Goal: Information Seeking & Learning: Compare options

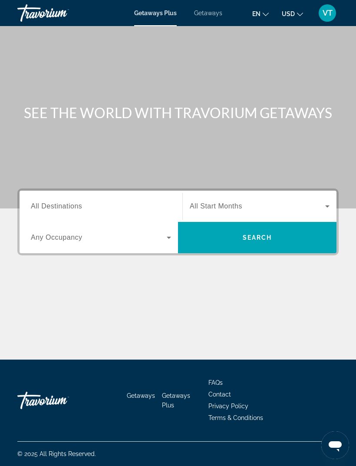
click at [207, 10] on span "Getaways" at bounding box center [208, 13] width 28 height 7
click at [52, 209] on span "All Destinations" at bounding box center [56, 205] width 51 height 7
click at [52, 209] on input "Destination All Destinations" at bounding box center [101, 206] width 140 height 10
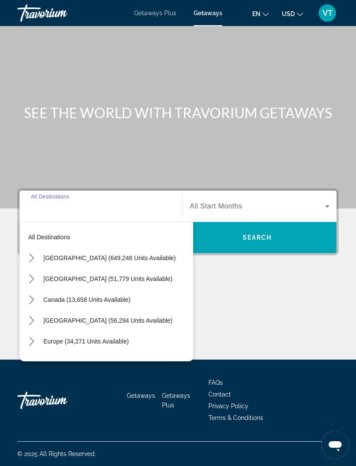
scroll to position [28, 0]
click at [32, 254] on icon "Toggle United States (649,248 units available) submenu" at bounding box center [31, 258] width 9 height 9
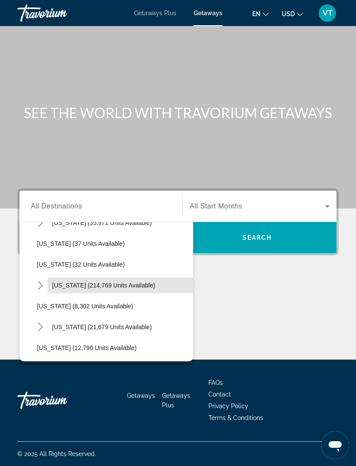
scroll to position [119, 0]
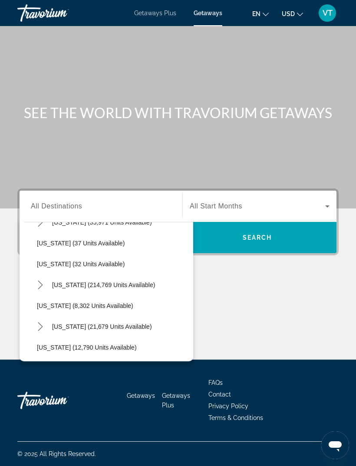
click at [97, 281] on span "[US_STATE] (214,769 units available)" at bounding box center [103, 284] width 103 height 7
type input "**********"
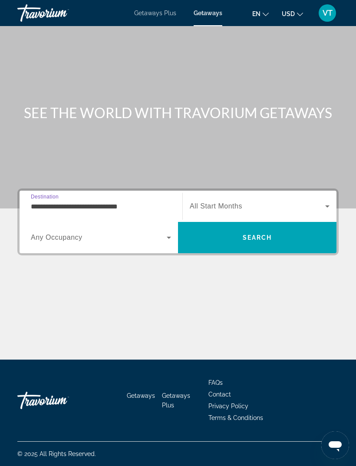
click at [300, 201] on span "Search widget" at bounding box center [257, 206] width 135 height 10
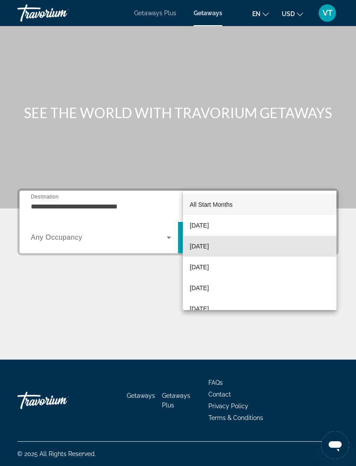
click at [209, 247] on span "[DATE]" at bounding box center [199, 246] width 19 height 10
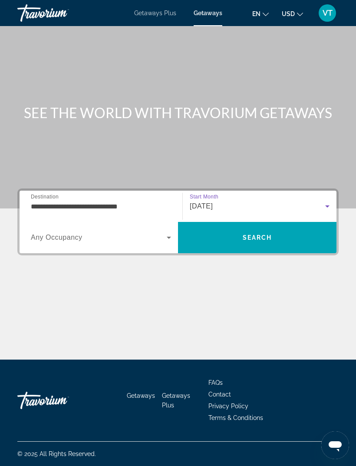
click at [279, 227] on span "Search" at bounding box center [257, 237] width 158 height 21
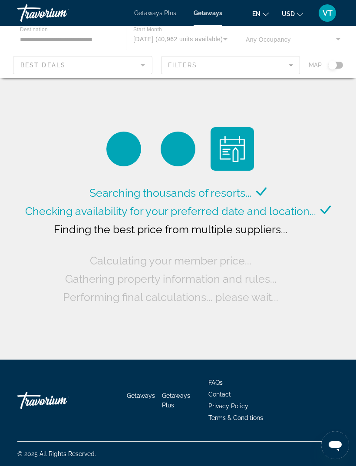
click at [288, 94] on app-product-loader "Searching thousands of resorts... Checking availability for your preferred date…" at bounding box center [178, 184] width 310 height 244
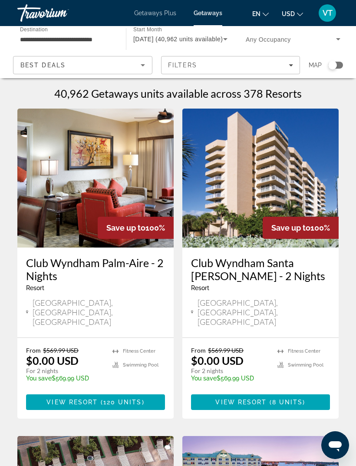
click at [274, 92] on h1 "40,962 Getaways units available across 378 Resorts" at bounding box center [177, 93] width 247 height 13
click at [290, 93] on h1 "40,962 Getaways units available across 378 Resorts" at bounding box center [177, 93] width 247 height 13
click at [290, 96] on h1 "40,962 Getaways units available across 378 Resorts" at bounding box center [177, 93] width 247 height 13
click at [289, 92] on h1 "40,962 Getaways units available across 378 Resorts" at bounding box center [177, 93] width 247 height 13
click at [284, 70] on span "Filters" at bounding box center [231, 65] width 139 height 21
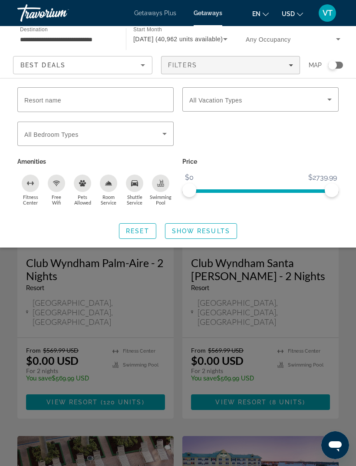
click at [329, 100] on icon "Search widget" at bounding box center [329, 99] width 10 height 10
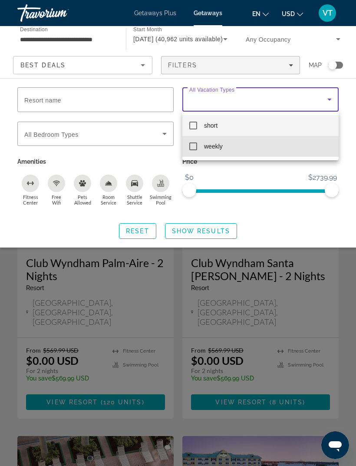
click at [191, 145] on mat-pseudo-checkbox at bounding box center [193, 146] width 8 height 8
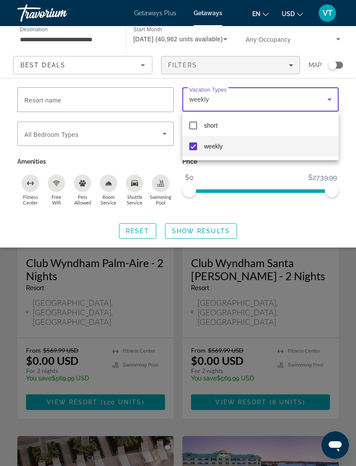
click at [223, 226] on div at bounding box center [178, 233] width 356 height 466
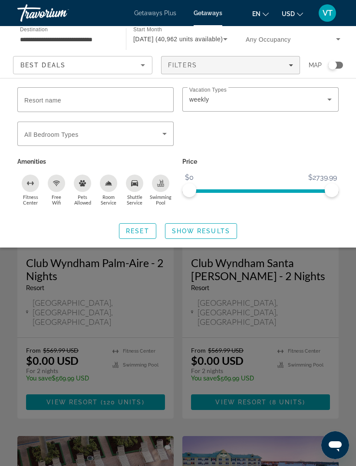
click at [223, 231] on span "Show Results" at bounding box center [201, 231] width 58 height 7
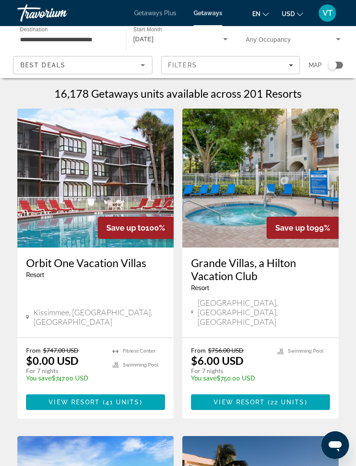
click at [85, 195] on img "Main content" at bounding box center [95, 178] width 156 height 139
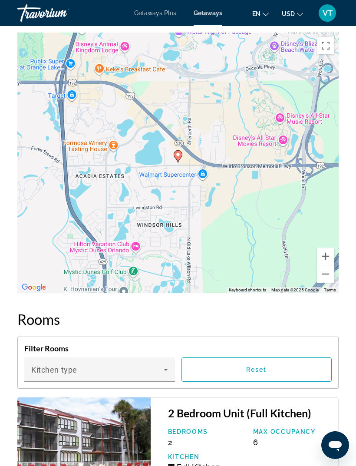
scroll to position [1531, 0]
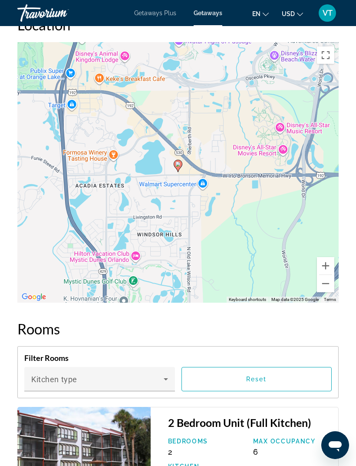
click at [331, 284] on button "Zoom out" at bounding box center [325, 283] width 17 height 17
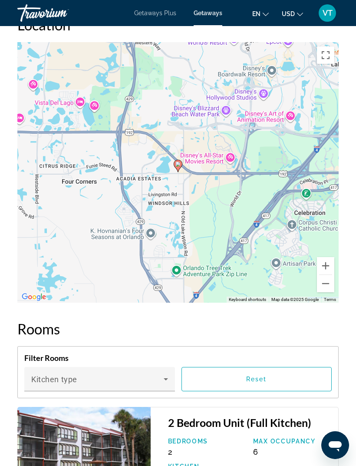
click at [331, 284] on button "Zoom out" at bounding box center [325, 283] width 17 height 17
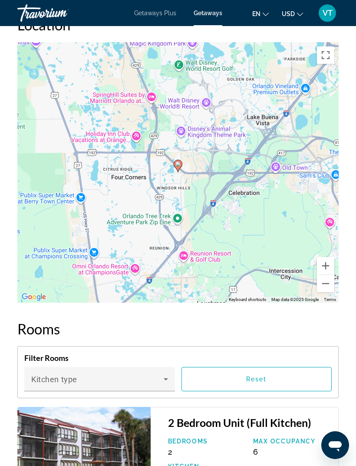
click at [330, 285] on button "Zoom out" at bounding box center [325, 283] width 17 height 17
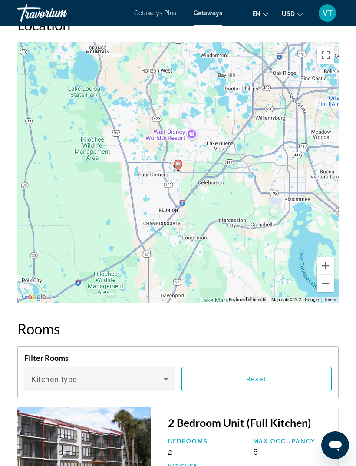
click at [331, 285] on button "Zoom out" at bounding box center [325, 283] width 17 height 17
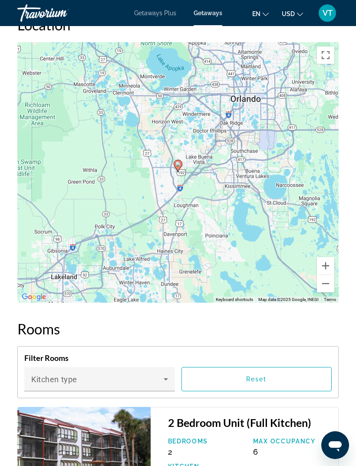
click at [330, 285] on button "Zoom out" at bounding box center [325, 283] width 17 height 17
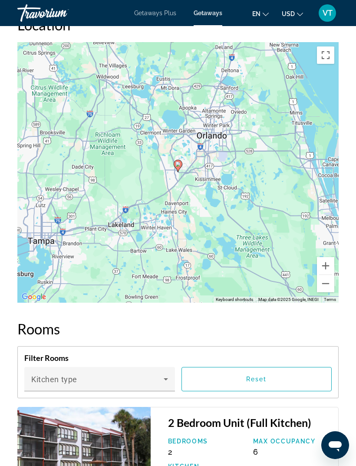
click at [331, 284] on button "Zoom out" at bounding box center [325, 283] width 17 height 17
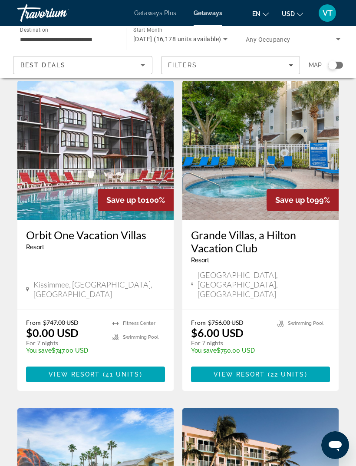
click at [288, 148] on img "Main content" at bounding box center [260, 150] width 156 height 139
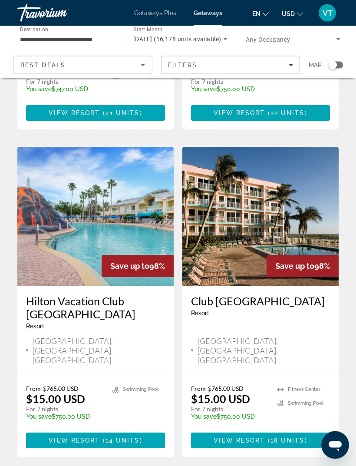
scroll to position [328, 0]
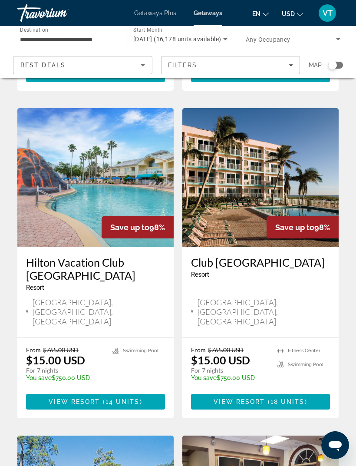
click at [294, 165] on img "Main content" at bounding box center [260, 177] width 156 height 139
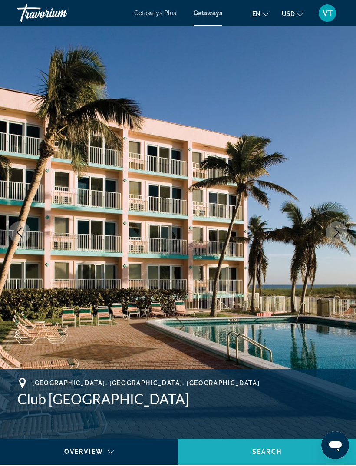
click at [252, 459] on span "Main content" at bounding box center [267, 451] width 178 height 21
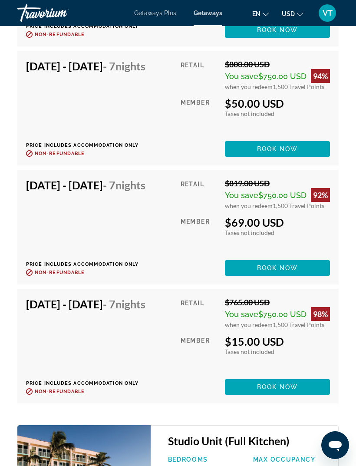
scroll to position [2408, 0]
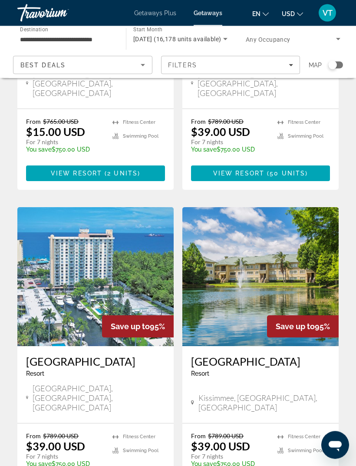
scroll to position [884, 0]
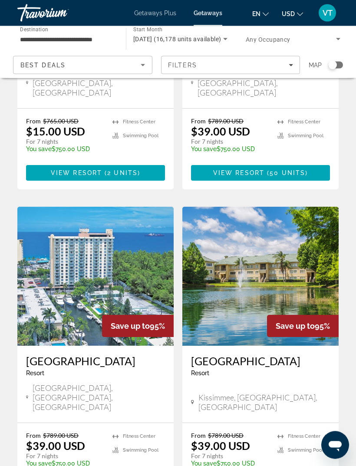
click at [60, 224] on img "Main content" at bounding box center [95, 276] width 156 height 139
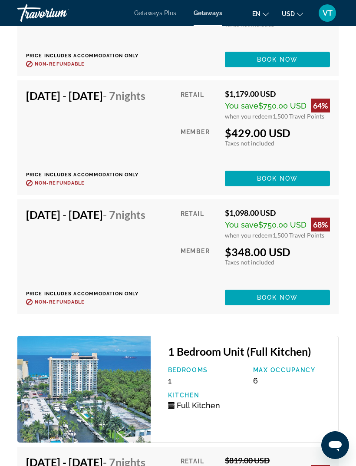
scroll to position [2533, 0]
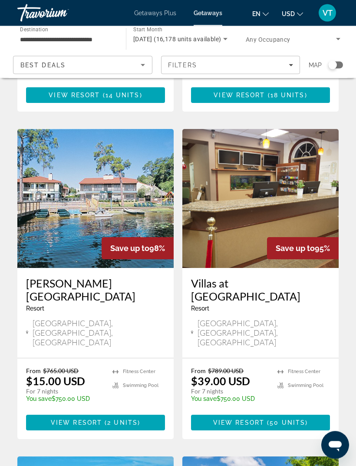
scroll to position [635, 0]
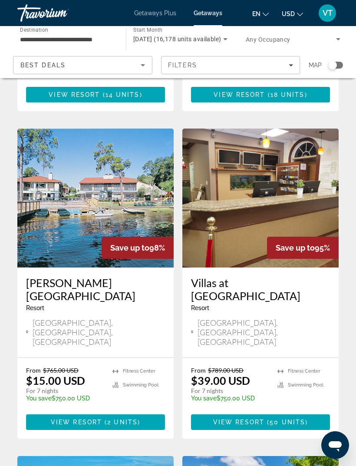
click at [305, 158] on img "Main content" at bounding box center [260, 198] width 156 height 139
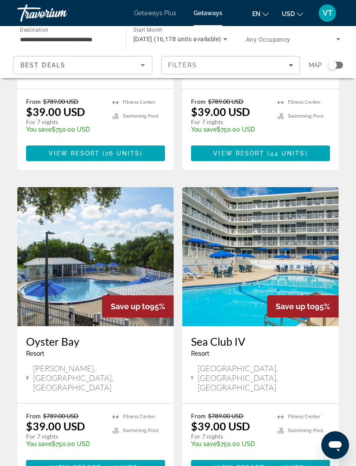
scroll to position [1593, 0]
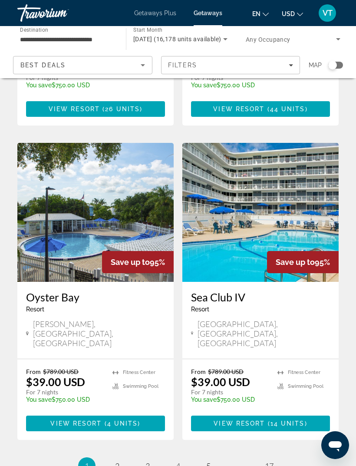
click at [138, 143] on img "Main content" at bounding box center [95, 212] width 156 height 139
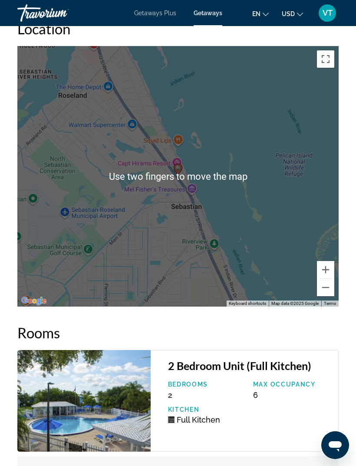
scroll to position [1566, 0]
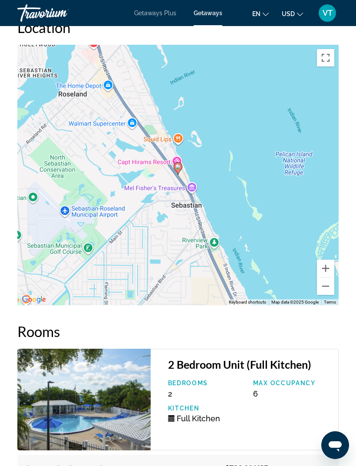
click at [329, 290] on button "Zoom out" at bounding box center [325, 285] width 17 height 17
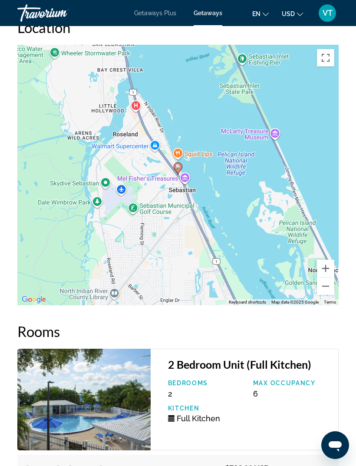
click at [331, 290] on button "Zoom out" at bounding box center [325, 285] width 17 height 17
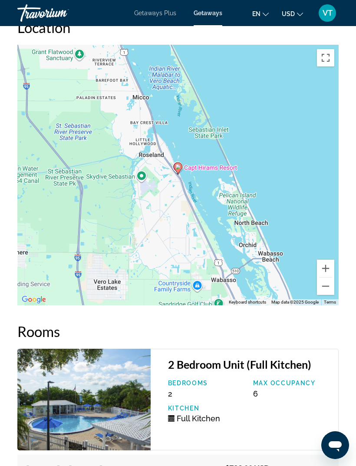
click at [326, 288] on button "Zoom out" at bounding box center [325, 285] width 17 height 17
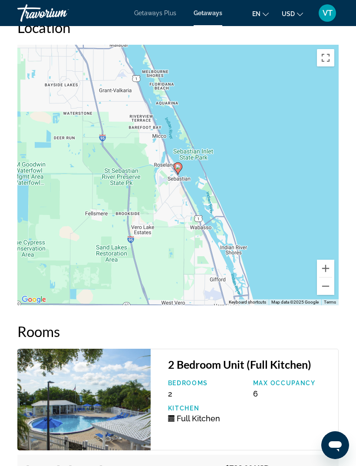
click at [329, 287] on button "Zoom out" at bounding box center [325, 285] width 17 height 17
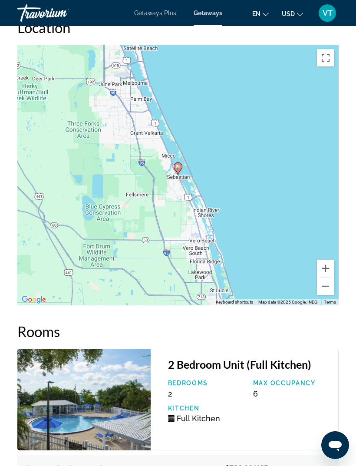
click at [329, 288] on button "Zoom out" at bounding box center [325, 285] width 17 height 17
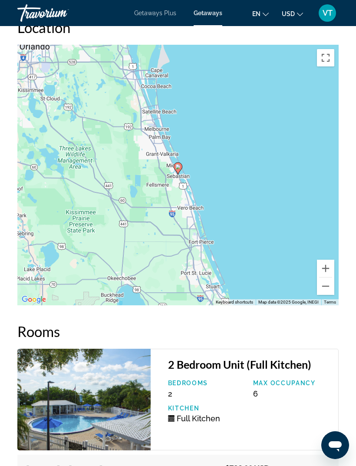
click at [329, 288] on button "Zoom out" at bounding box center [325, 285] width 17 height 17
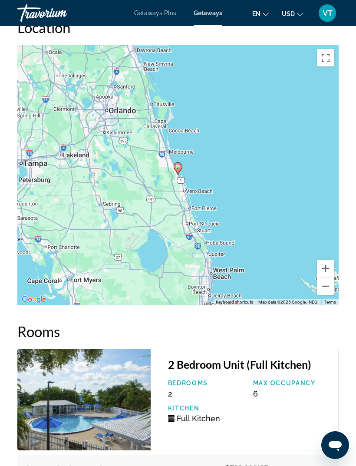
click at [327, 289] on button "Zoom out" at bounding box center [325, 285] width 17 height 17
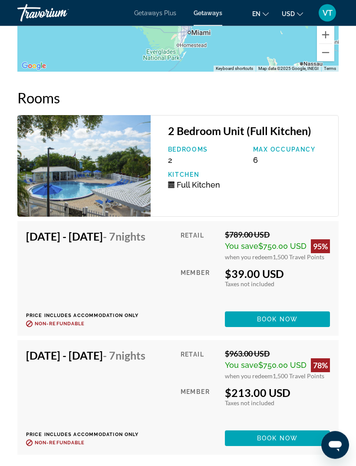
scroll to position [1799, 0]
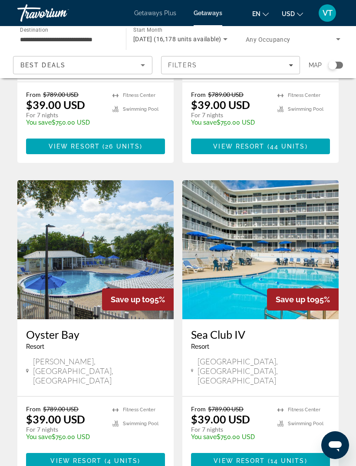
scroll to position [1593, 0]
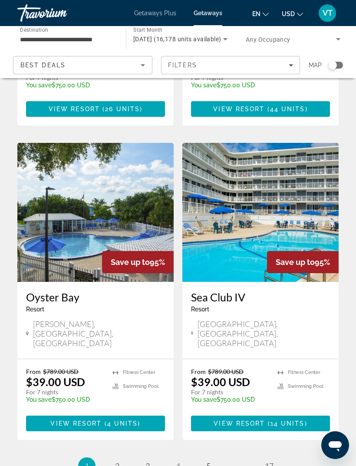
click at [319, 143] on img "Main content" at bounding box center [260, 212] width 156 height 139
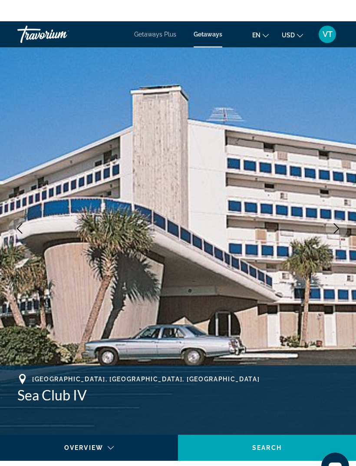
scroll to position [1, 0]
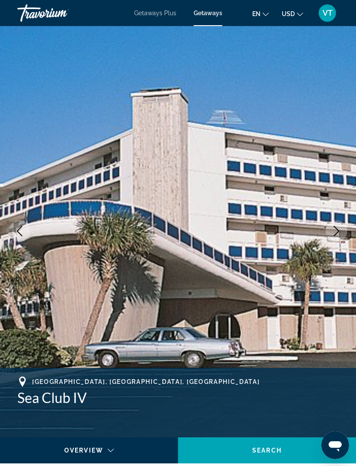
click at [335, 229] on icon "Next image" at bounding box center [336, 231] width 10 height 10
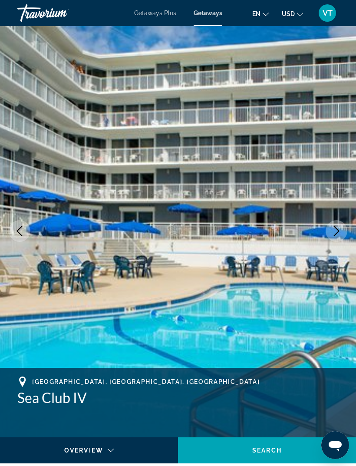
click at [339, 230] on icon "Next image" at bounding box center [336, 231] width 10 height 10
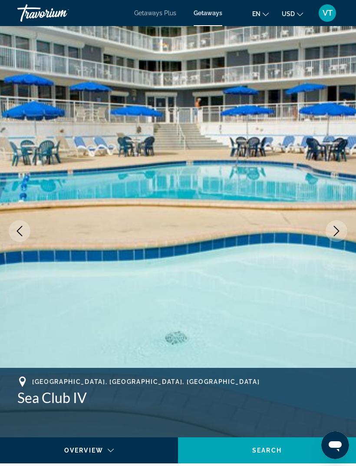
click at [344, 234] on button "Next image" at bounding box center [337, 231] width 22 height 22
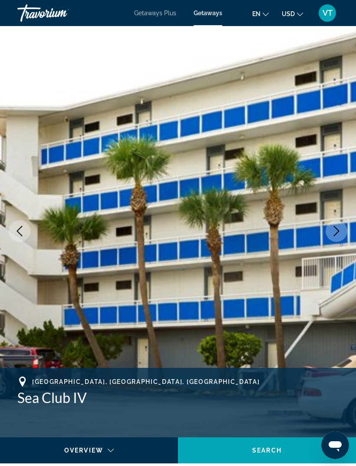
click at [334, 235] on icon "Next image" at bounding box center [336, 231] width 10 height 10
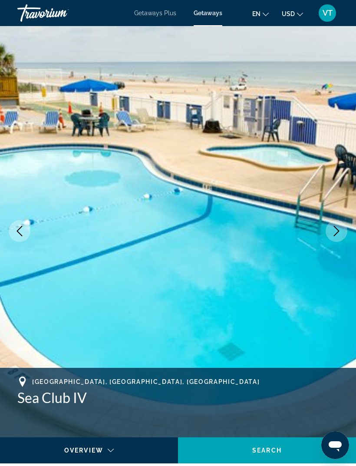
click at [341, 235] on icon "Next image" at bounding box center [336, 231] width 10 height 10
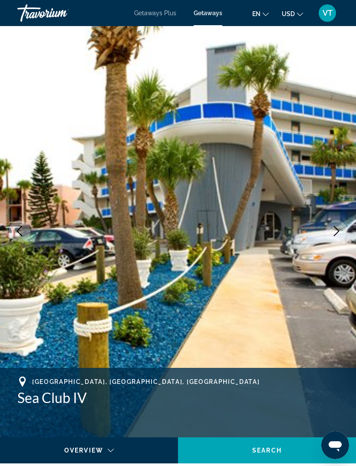
click at [336, 236] on button "Next image" at bounding box center [337, 231] width 22 height 22
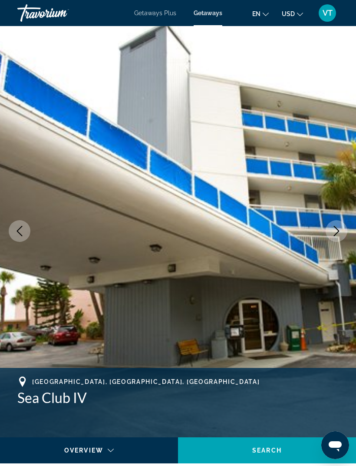
click at [332, 226] on icon "Next image" at bounding box center [336, 231] width 10 height 10
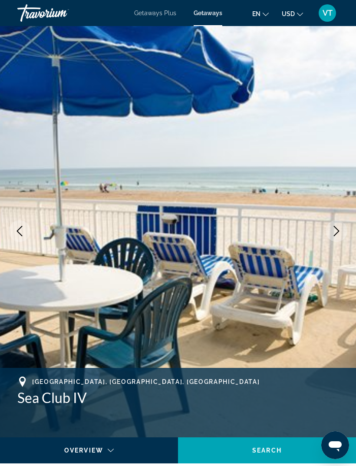
click at [334, 231] on icon "Next image" at bounding box center [336, 231] width 10 height 10
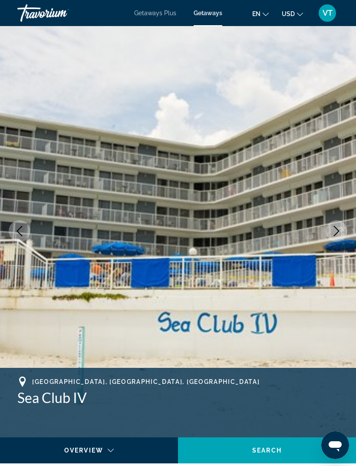
scroll to position [0, 0]
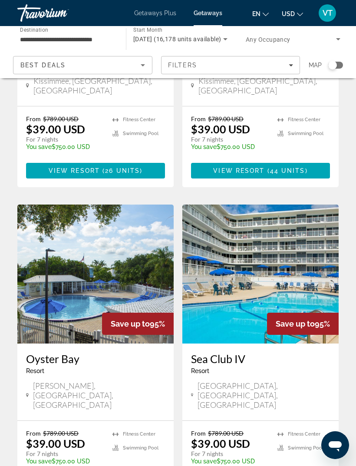
scroll to position [1593, 0]
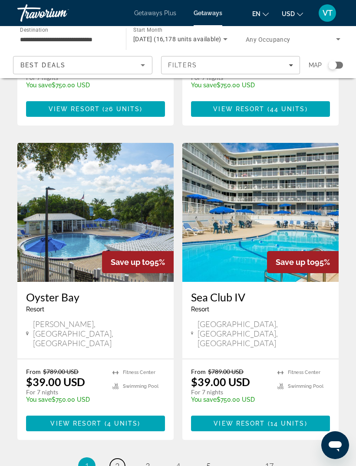
click at [119, 461] on span "2" at bounding box center [117, 466] width 4 height 10
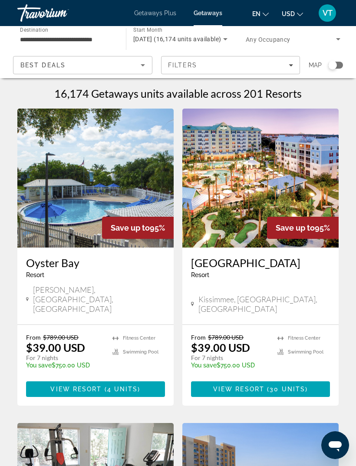
click at [280, 174] on img "Main content" at bounding box center [260, 178] width 156 height 139
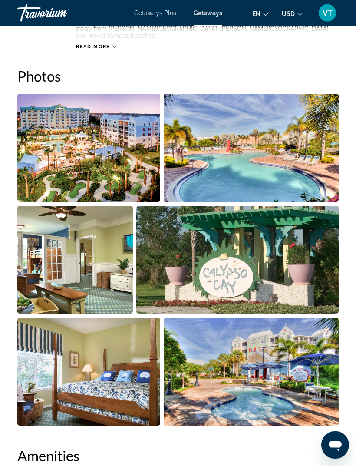
scroll to position [583, 0]
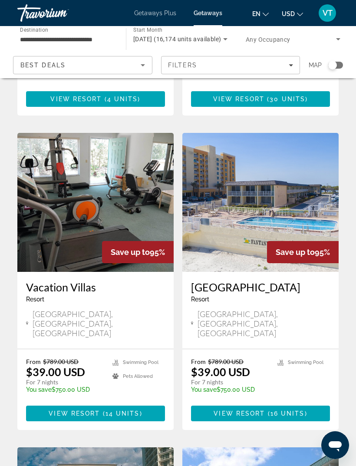
scroll to position [310, 0]
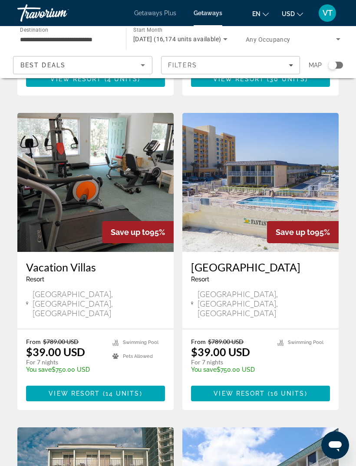
click at [54, 168] on img "Main content" at bounding box center [95, 182] width 156 height 139
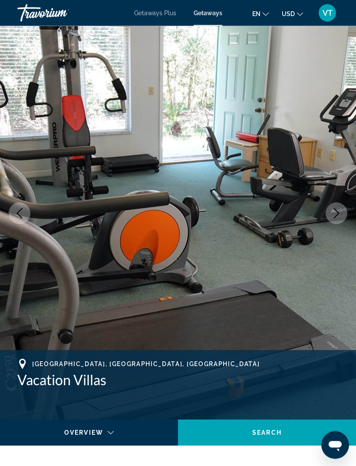
scroll to position [19, 0]
click at [332, 213] on icon "Next image" at bounding box center [336, 213] width 10 height 10
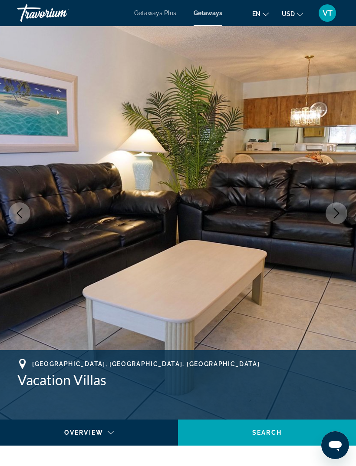
click at [338, 206] on button "Next image" at bounding box center [337, 213] width 22 height 22
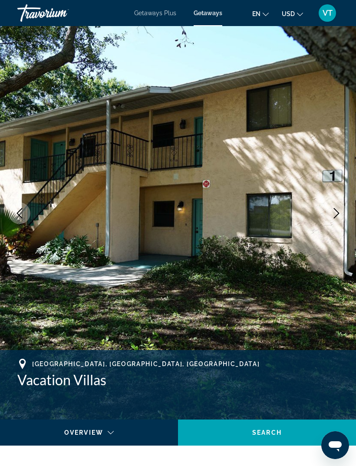
click at [22, 212] on icon "Previous image" at bounding box center [19, 213] width 10 height 10
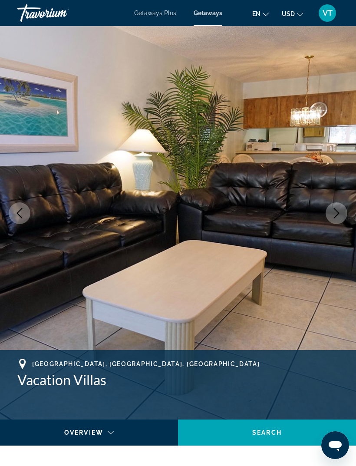
click at [338, 227] on img "Main content" at bounding box center [178, 213] width 356 height 412
click at [335, 219] on button "Next image" at bounding box center [337, 213] width 22 height 22
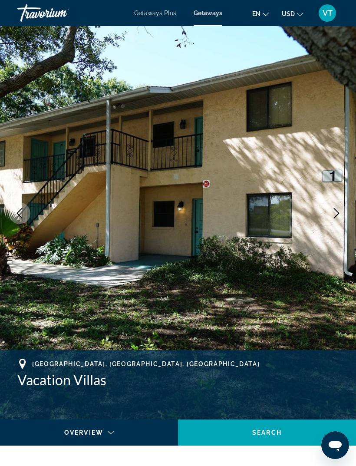
click at [339, 214] on icon "Next image" at bounding box center [337, 213] width 6 height 10
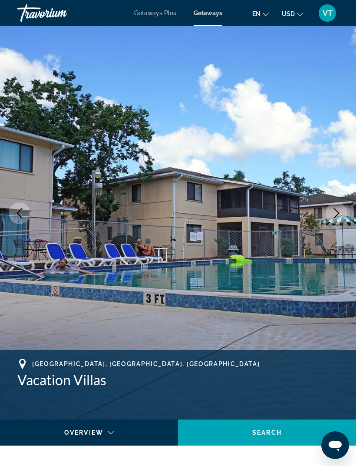
click at [336, 212] on icon "Next image" at bounding box center [336, 213] width 10 height 10
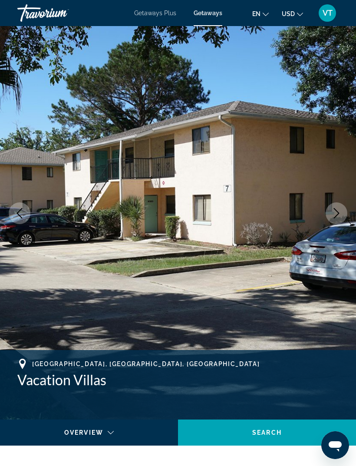
click at [333, 217] on icon "Next image" at bounding box center [336, 213] width 10 height 10
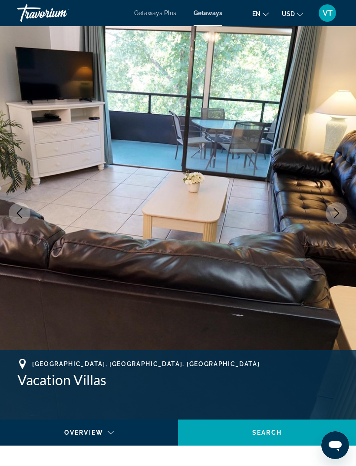
click at [335, 214] on icon "Next image" at bounding box center [336, 213] width 10 height 10
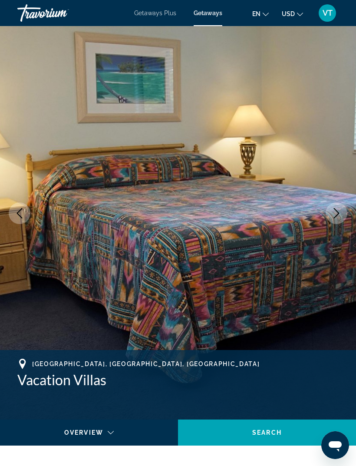
click at [338, 214] on icon "Next image" at bounding box center [336, 213] width 10 height 10
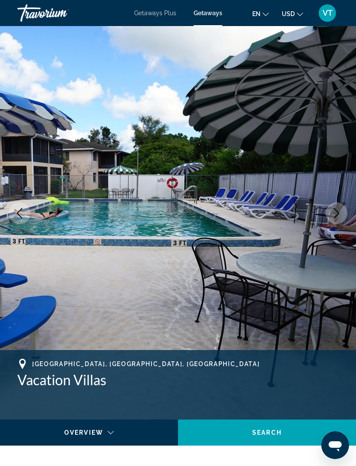
click at [335, 215] on icon "Next image" at bounding box center [336, 213] width 10 height 10
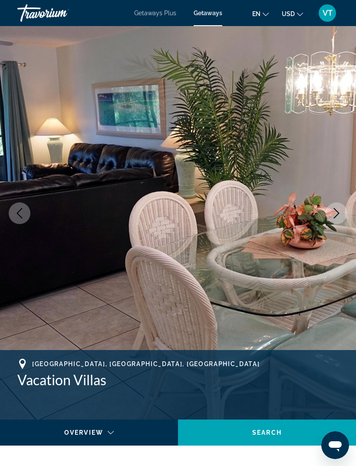
click at [335, 214] on icon "Next image" at bounding box center [336, 213] width 10 height 10
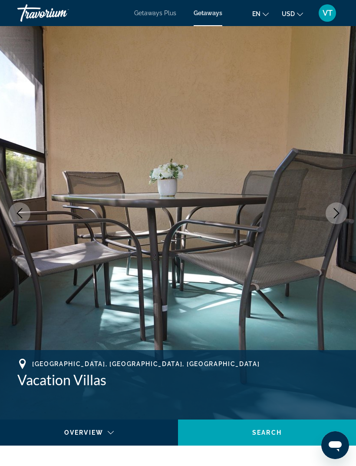
click at [336, 214] on icon "Next image" at bounding box center [336, 213] width 10 height 10
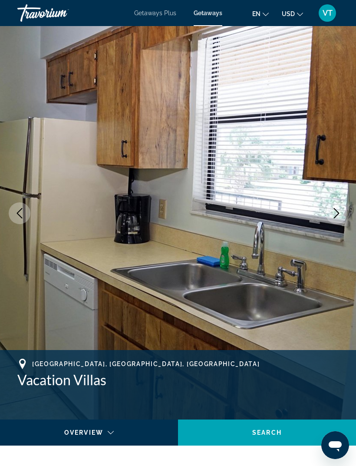
click at [334, 214] on icon "Next image" at bounding box center [336, 213] width 10 height 10
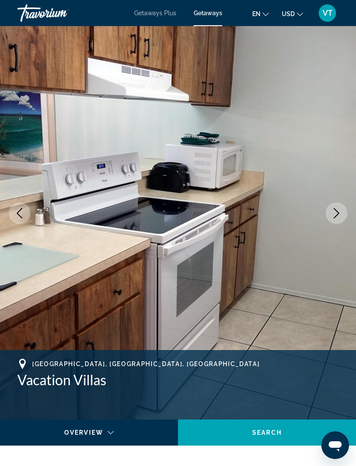
click at [334, 214] on icon "Next image" at bounding box center [336, 213] width 10 height 10
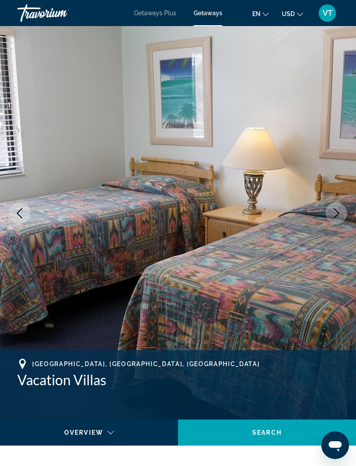
click at [336, 214] on icon "Next image" at bounding box center [336, 213] width 10 height 10
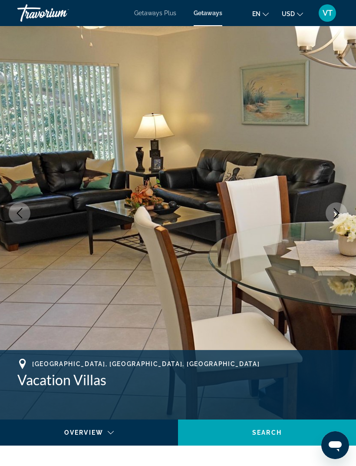
click at [336, 214] on icon "Next image" at bounding box center [336, 213] width 10 height 10
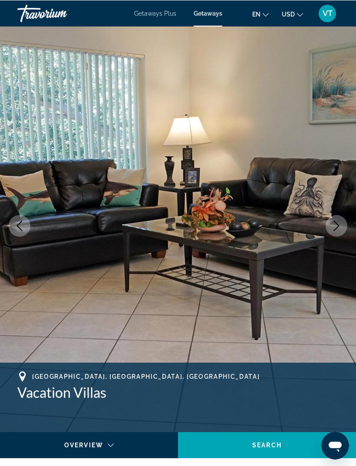
scroll to position [0, 0]
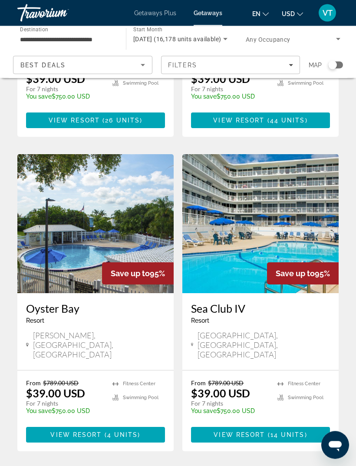
scroll to position [1593, 0]
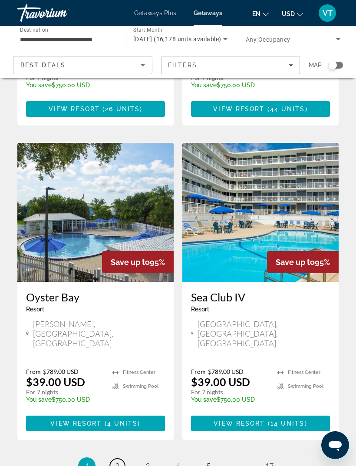
click at [117, 461] on span "2" at bounding box center [117, 466] width 4 height 10
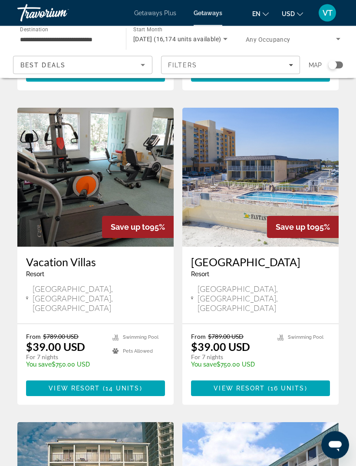
scroll to position [316, 0]
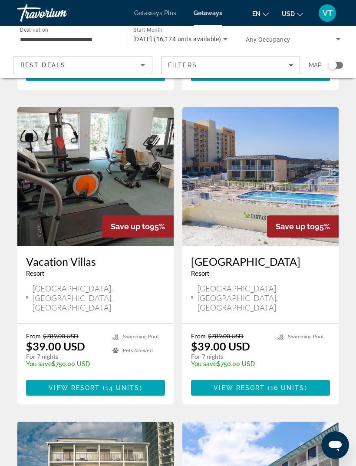
click at [304, 156] on img "Main content" at bounding box center [260, 176] width 156 height 139
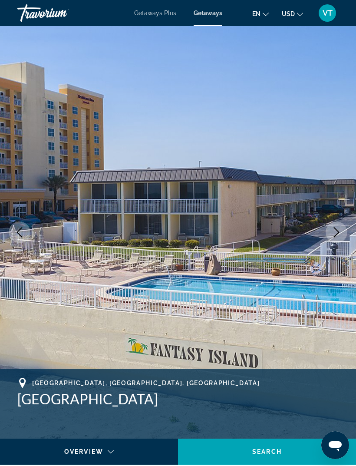
click at [335, 240] on button "Next image" at bounding box center [337, 232] width 22 height 22
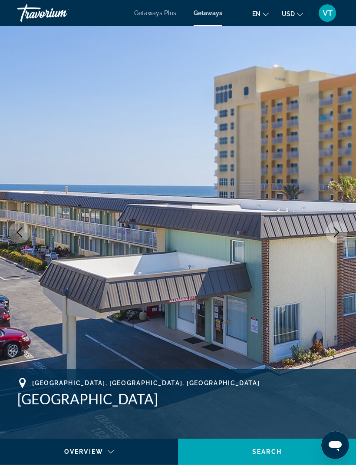
click at [338, 226] on button "Next image" at bounding box center [337, 232] width 22 height 22
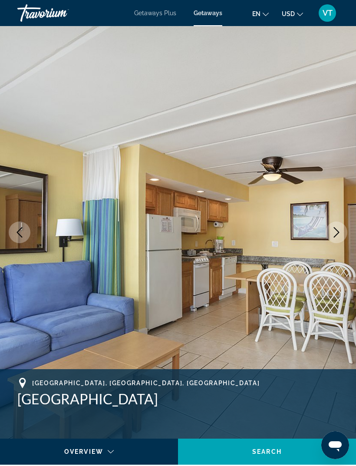
click at [336, 234] on icon "Next image" at bounding box center [336, 232] width 10 height 10
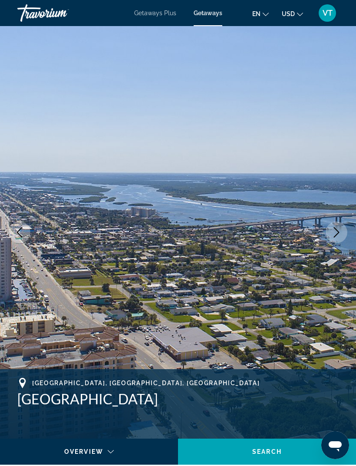
click at [338, 232] on icon "Next image" at bounding box center [337, 232] width 6 height 10
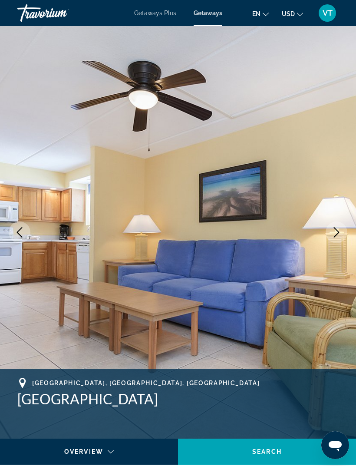
click at [339, 232] on icon "Next image" at bounding box center [337, 232] width 6 height 10
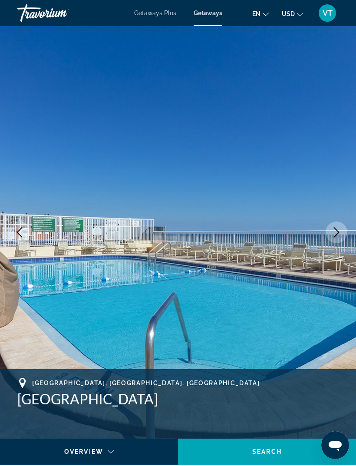
click at [339, 229] on icon "Next image" at bounding box center [336, 232] width 10 height 10
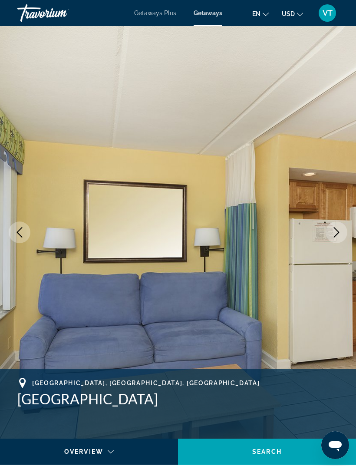
click at [336, 231] on icon "Next image" at bounding box center [336, 232] width 10 height 10
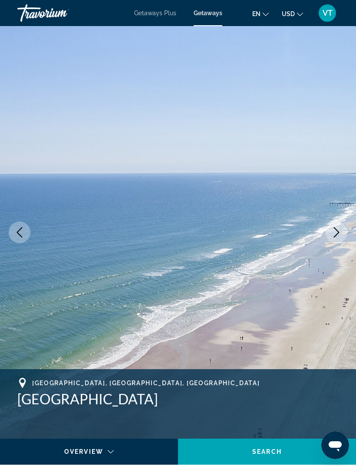
click at [340, 228] on icon "Next image" at bounding box center [336, 232] width 10 height 10
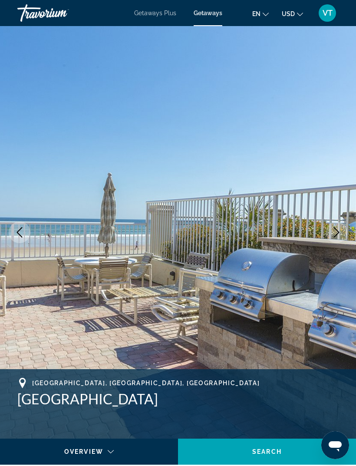
click at [340, 226] on button "Next image" at bounding box center [337, 232] width 22 height 22
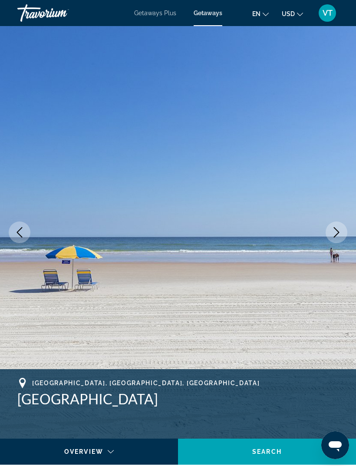
click at [338, 229] on icon "Next image" at bounding box center [336, 232] width 10 height 10
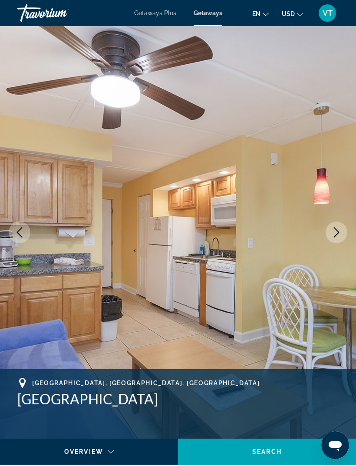
click at [333, 228] on icon "Next image" at bounding box center [336, 232] width 10 height 10
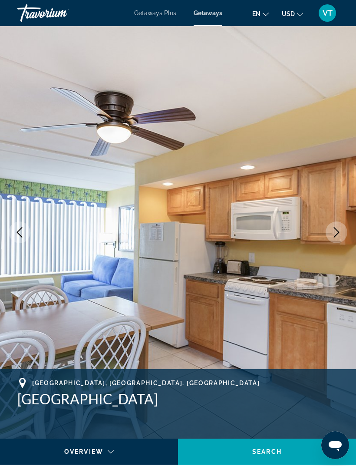
click at [334, 229] on icon "Next image" at bounding box center [336, 232] width 10 height 10
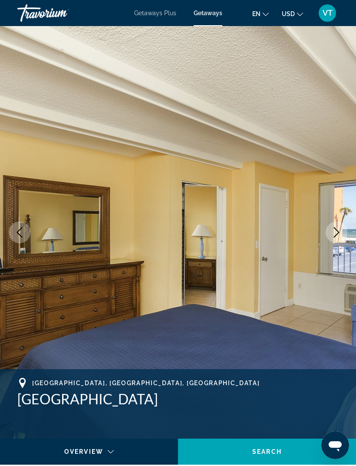
click at [336, 228] on icon "Next image" at bounding box center [336, 232] width 10 height 10
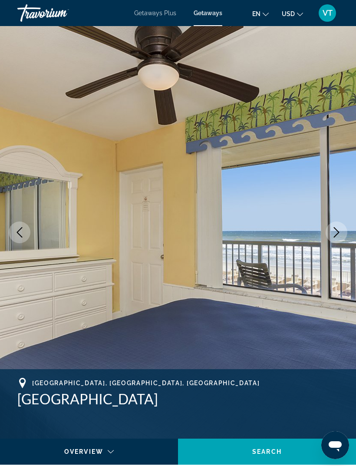
click at [336, 228] on icon "Next image" at bounding box center [336, 232] width 10 height 10
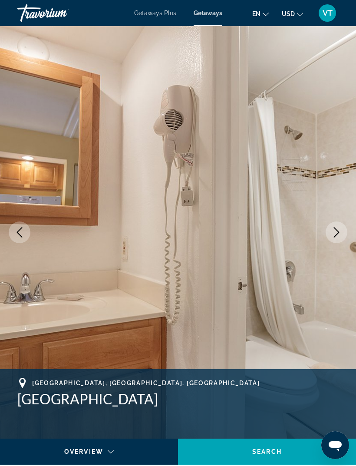
click at [338, 227] on icon "Next image" at bounding box center [336, 232] width 10 height 10
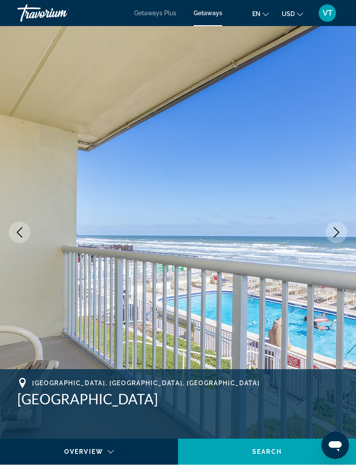
click at [340, 226] on button "Next image" at bounding box center [337, 232] width 22 height 22
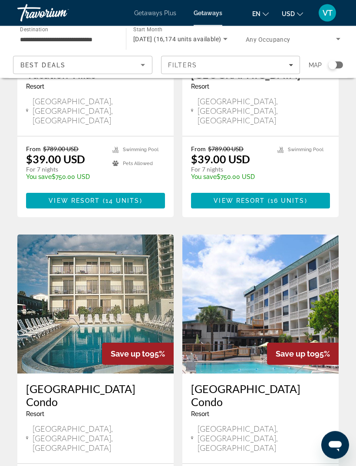
scroll to position [503, 0]
click at [113, 268] on img "Main content" at bounding box center [95, 303] width 156 height 139
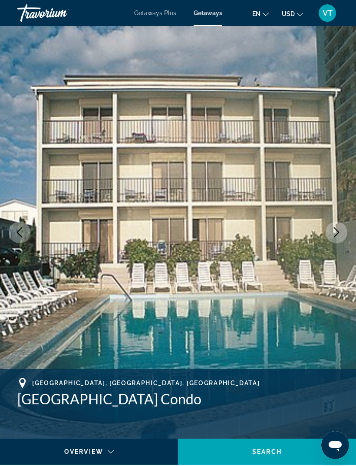
click at [336, 233] on icon "Next image" at bounding box center [336, 232] width 10 height 10
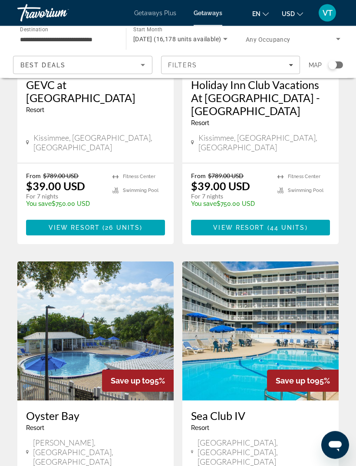
scroll to position [1593, 0]
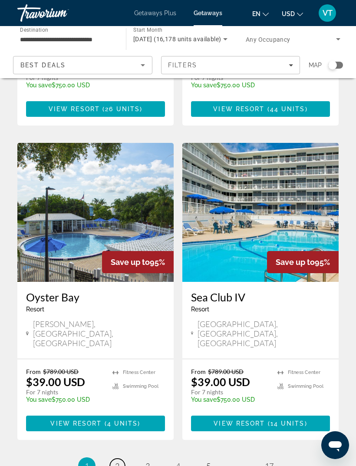
click at [120, 458] on link "page 2" at bounding box center [117, 465] width 15 height 15
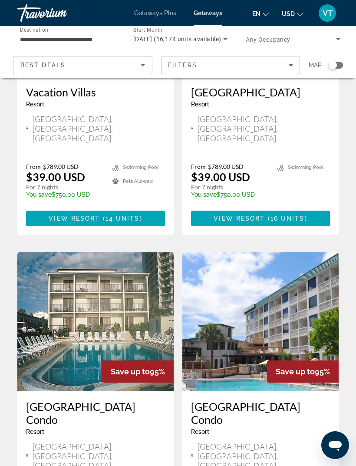
scroll to position [584, 0]
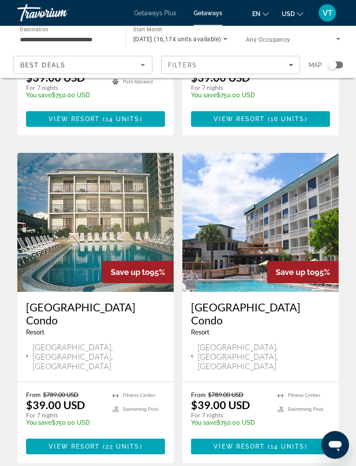
click at [282, 185] on img "Main content" at bounding box center [260, 222] width 156 height 139
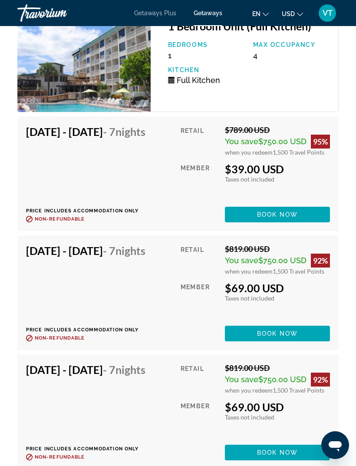
scroll to position [2126, 0]
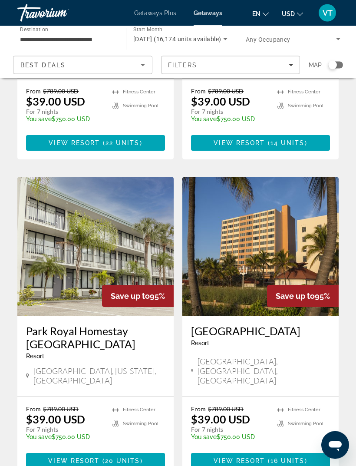
scroll to position [885, 0]
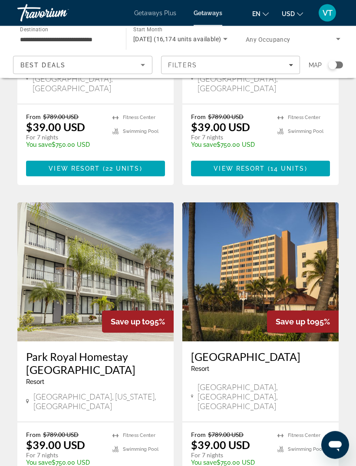
click at [285, 215] on img "Main content" at bounding box center [260, 272] width 156 height 139
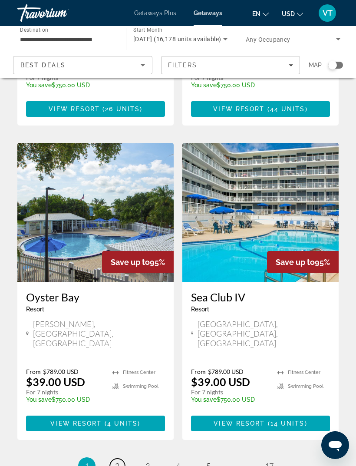
click at [123, 458] on link "page 2" at bounding box center [117, 465] width 15 height 15
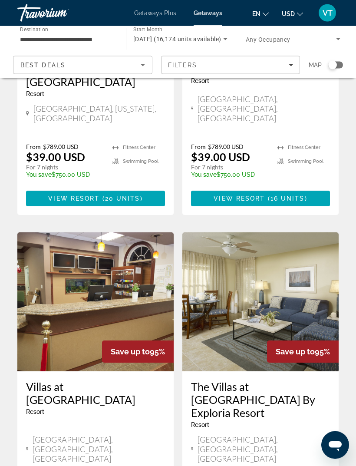
click at [129, 246] on img "Main content" at bounding box center [95, 302] width 156 height 139
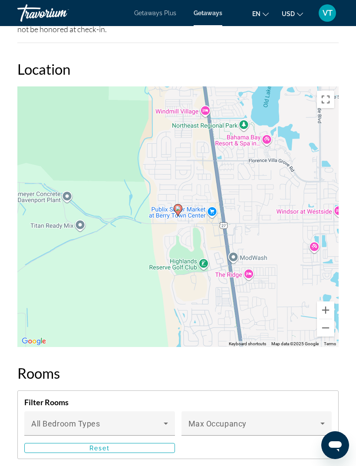
click at [327, 319] on button "Zoom out" at bounding box center [325, 327] width 17 height 17
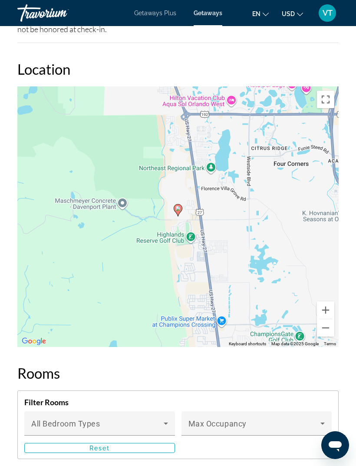
click at [326, 321] on button "Zoom out" at bounding box center [325, 327] width 17 height 17
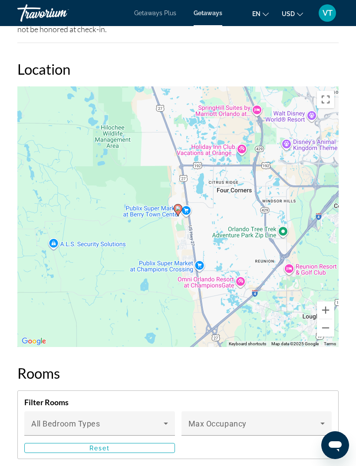
click at [326, 325] on button "Zoom out" at bounding box center [325, 327] width 17 height 17
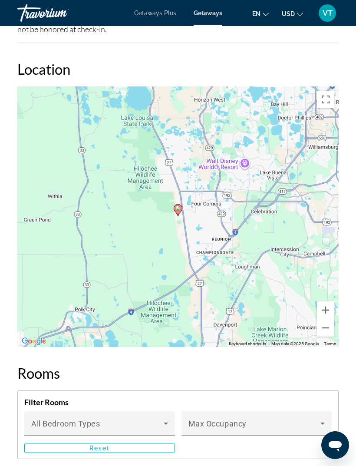
click at [325, 323] on button "Zoom out" at bounding box center [325, 327] width 17 height 17
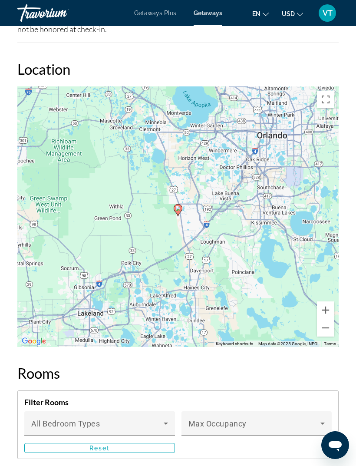
click at [324, 322] on button "Zoom out" at bounding box center [325, 327] width 17 height 17
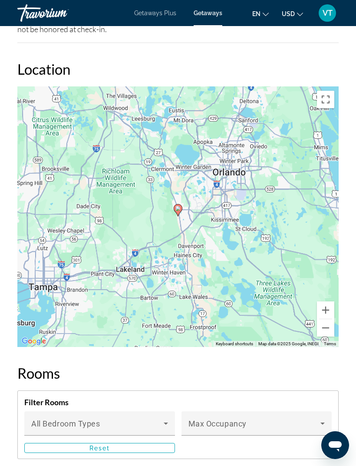
click at [324, 322] on button "Zoom out" at bounding box center [325, 327] width 17 height 17
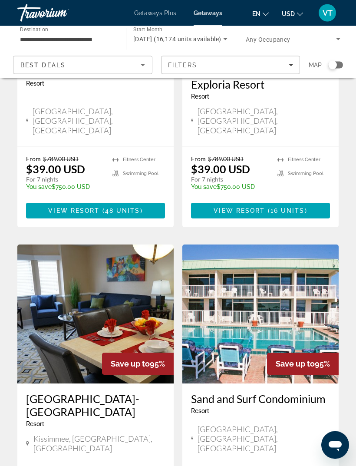
scroll to position [1479, 0]
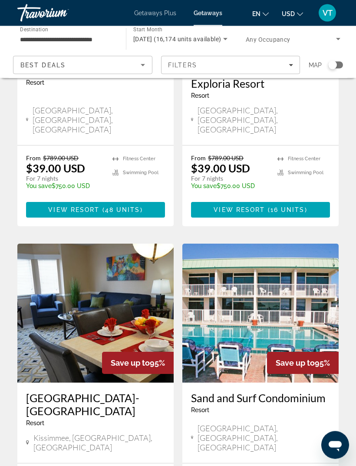
click at [294, 244] on img "Main content" at bounding box center [260, 313] width 156 height 139
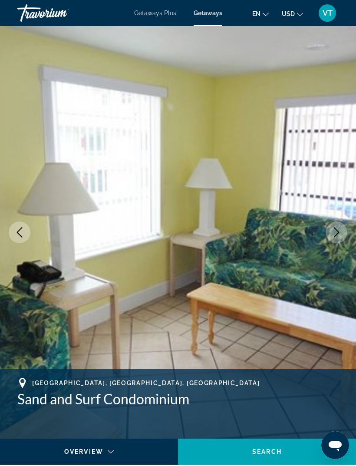
click at [340, 234] on icon "Next image" at bounding box center [336, 232] width 10 height 10
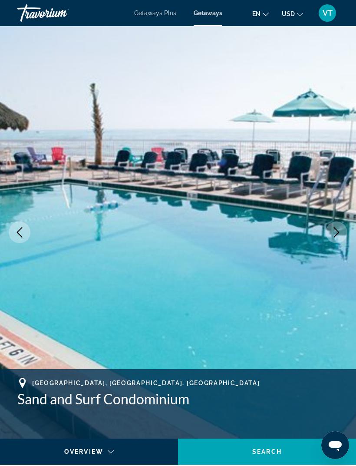
click at [340, 227] on icon "Next image" at bounding box center [336, 232] width 10 height 10
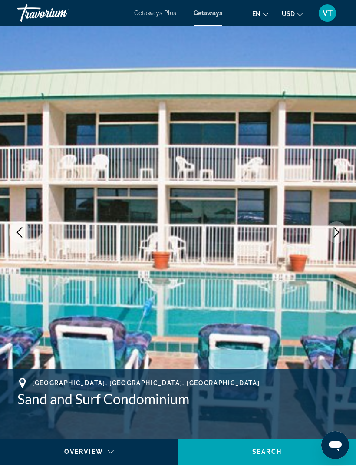
click at [337, 228] on icon "Next image" at bounding box center [336, 232] width 10 height 10
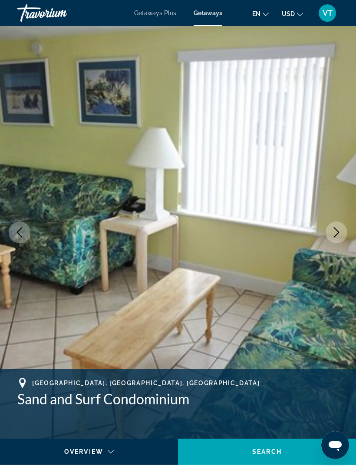
click at [342, 233] on button "Next image" at bounding box center [337, 232] width 22 height 22
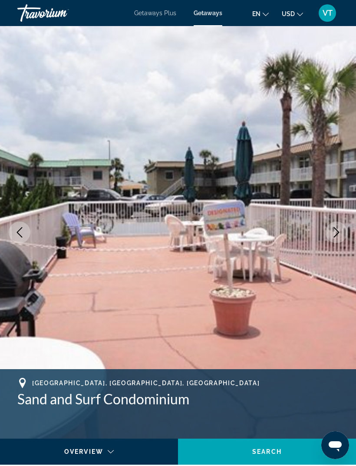
click at [339, 230] on icon "Next image" at bounding box center [336, 232] width 10 height 10
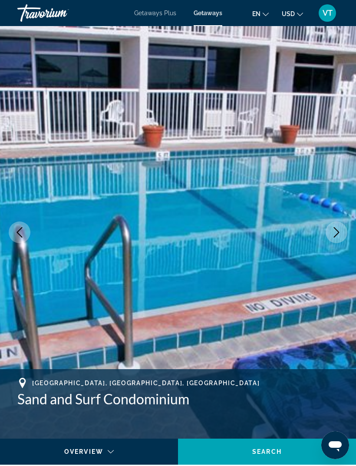
click at [341, 231] on icon "Next image" at bounding box center [336, 232] width 10 height 10
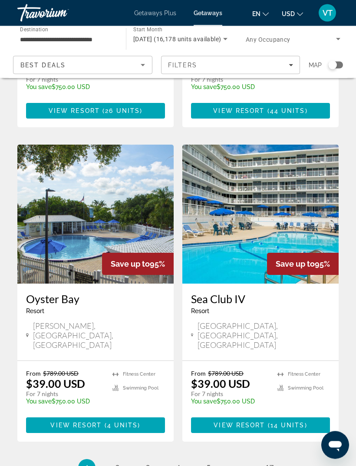
scroll to position [1593, 0]
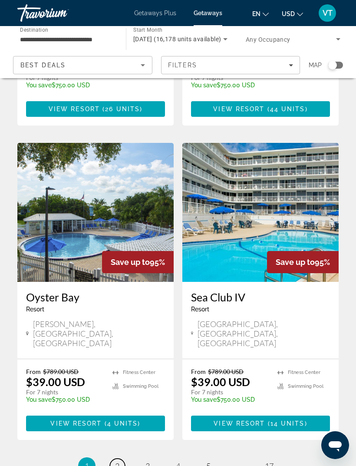
click at [115, 458] on link "page 2" at bounding box center [117, 465] width 15 height 15
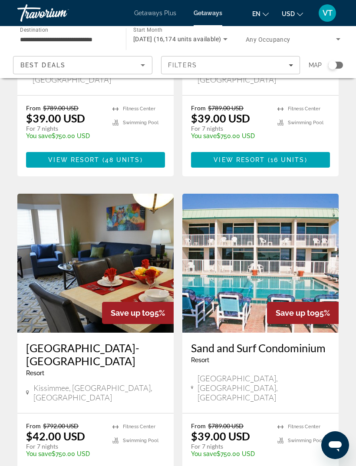
scroll to position [1534, 0]
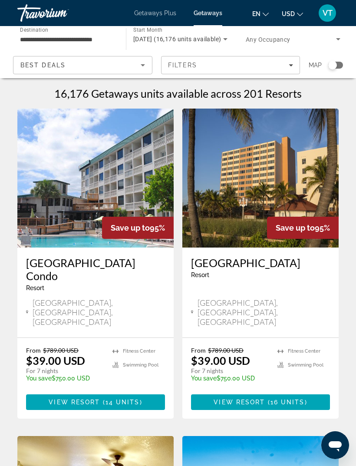
click at [137, 175] on img "Main content" at bounding box center [95, 178] width 156 height 139
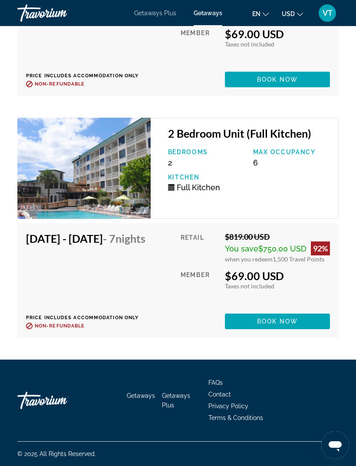
scroll to position [2550, 0]
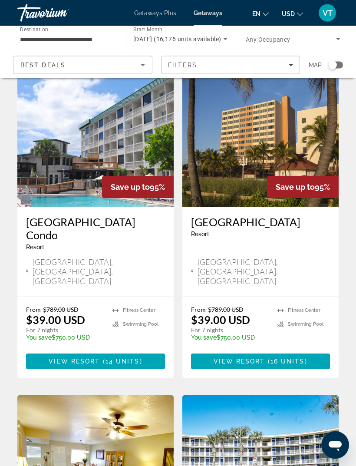
scroll to position [41, 0]
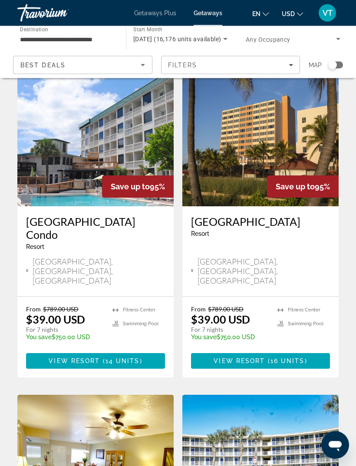
click at [233, 183] on img "Main content" at bounding box center [260, 137] width 156 height 139
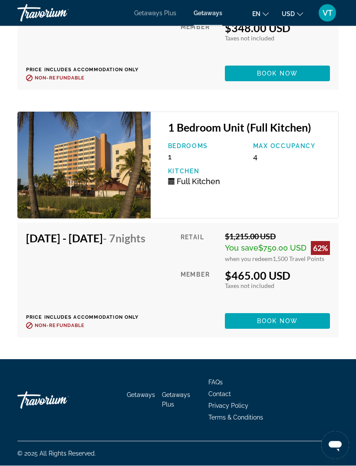
scroll to position [2492, 0]
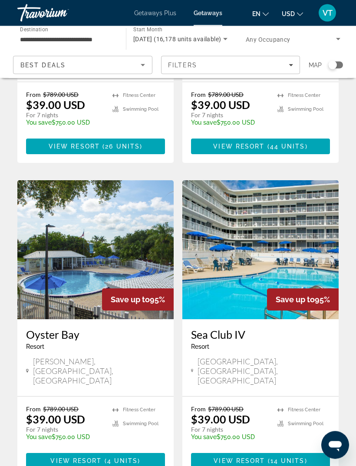
scroll to position [1593, 0]
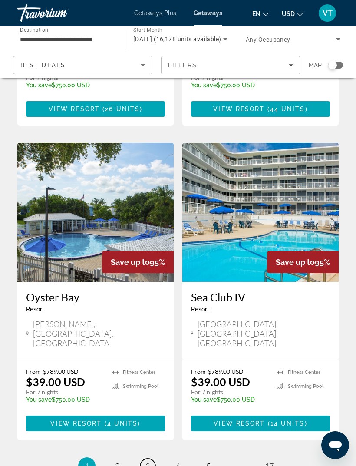
click at [148, 461] on span "3" at bounding box center [147, 466] width 4 height 10
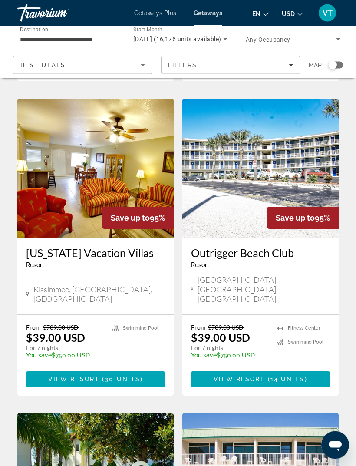
scroll to position [335, 0]
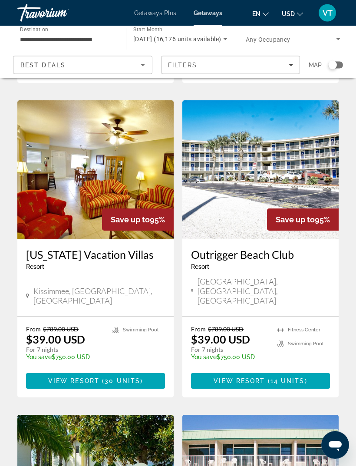
click at [302, 144] on img "Main content" at bounding box center [260, 170] width 156 height 139
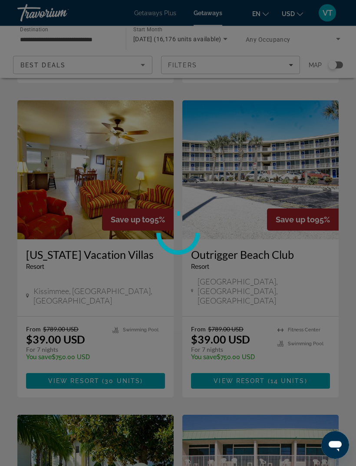
scroll to position [336, 0]
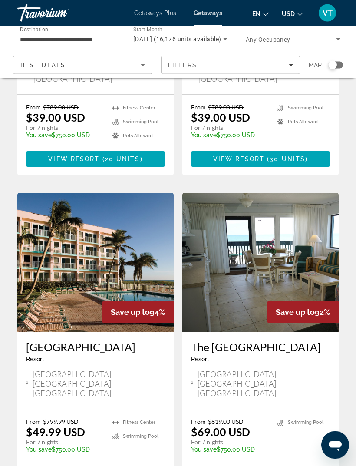
scroll to position [1512, 0]
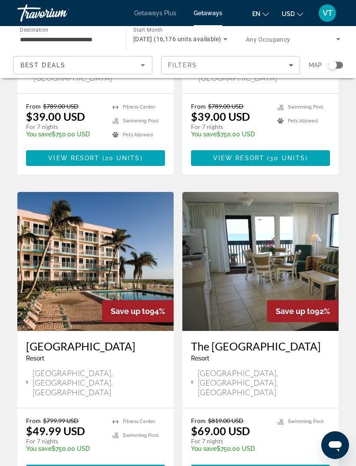
click at [140, 192] on img "Main content" at bounding box center [95, 261] width 156 height 139
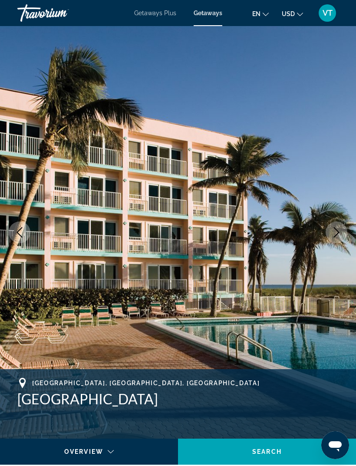
click at [341, 228] on icon "Next image" at bounding box center [336, 232] width 10 height 10
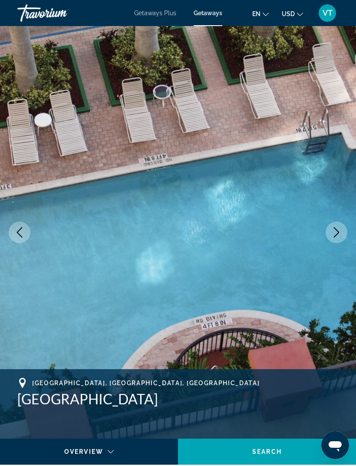
click at [340, 234] on icon "Next image" at bounding box center [336, 232] width 10 height 10
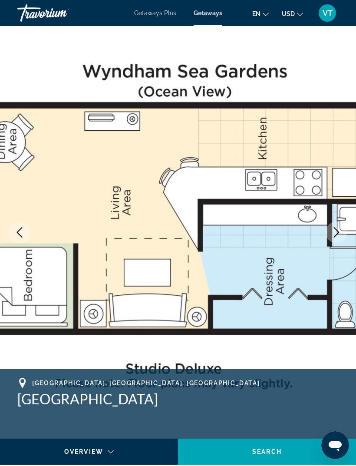
click at [341, 233] on icon "Next image" at bounding box center [336, 232] width 10 height 10
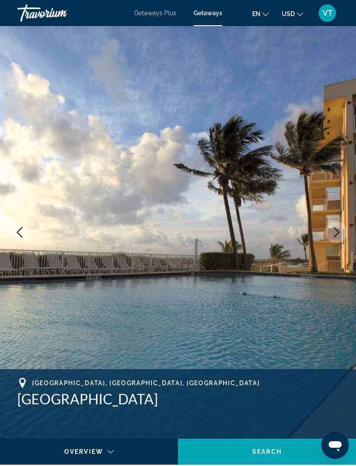
click at [341, 234] on icon "Next image" at bounding box center [336, 232] width 10 height 10
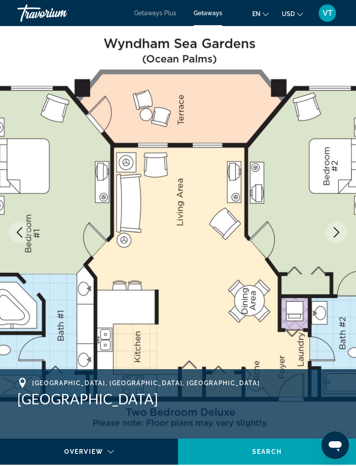
click at [343, 233] on button "Next image" at bounding box center [337, 232] width 22 height 22
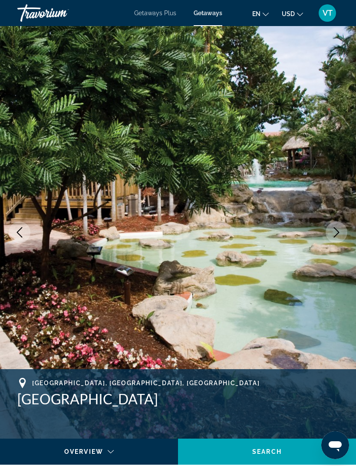
click at [343, 233] on button "Next image" at bounding box center [337, 232] width 22 height 22
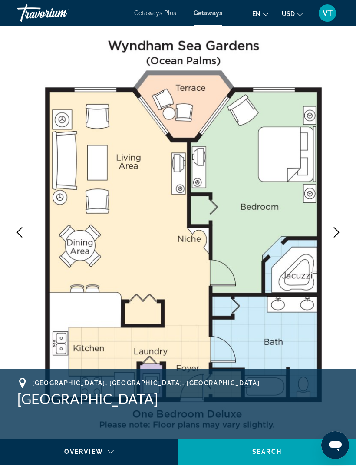
click at [343, 234] on button "Next image" at bounding box center [337, 232] width 22 height 22
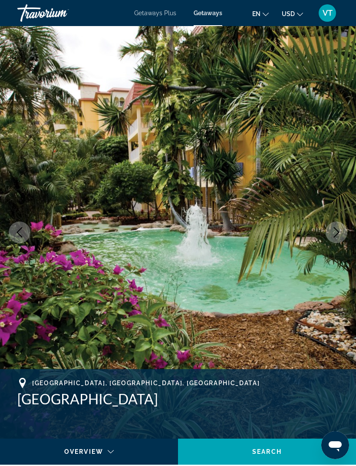
click at [342, 235] on button "Next image" at bounding box center [337, 232] width 22 height 22
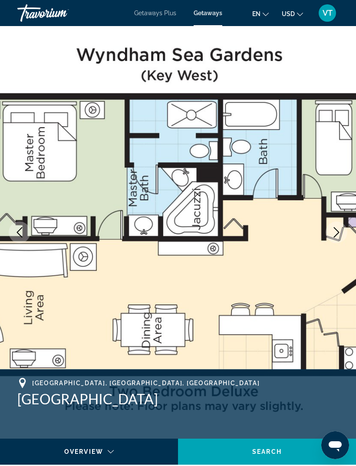
click at [344, 234] on button "Next image" at bounding box center [337, 232] width 22 height 22
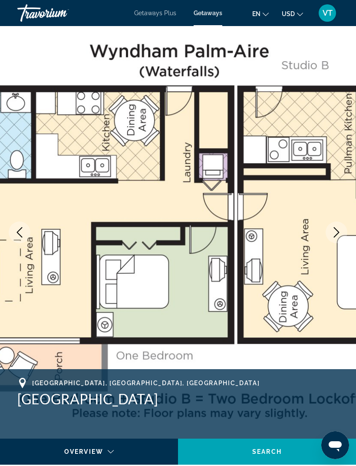
click at [344, 233] on button "Next image" at bounding box center [337, 232] width 22 height 22
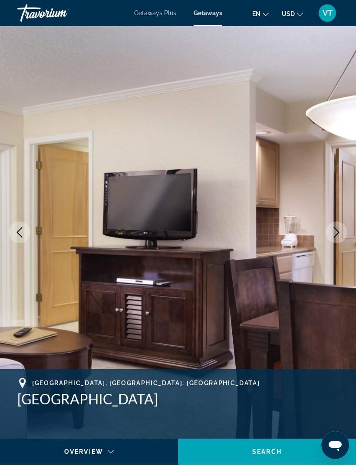
click at [346, 233] on button "Next image" at bounding box center [337, 232] width 22 height 22
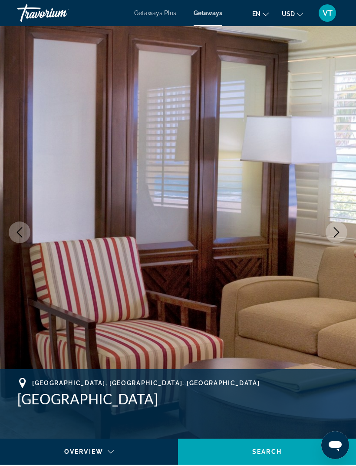
click at [345, 232] on button "Next image" at bounding box center [337, 232] width 22 height 22
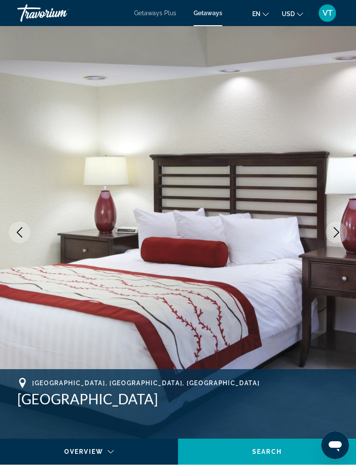
click at [340, 234] on icon "Next image" at bounding box center [336, 232] width 10 height 10
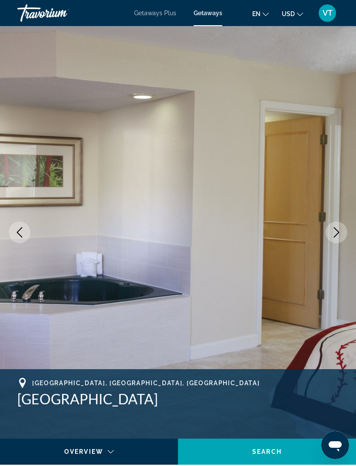
click at [341, 237] on icon "Next image" at bounding box center [336, 232] width 10 height 10
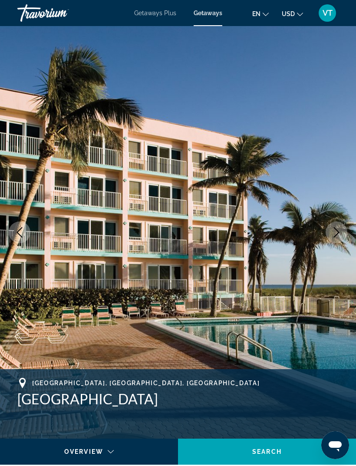
click at [338, 237] on button "Next image" at bounding box center [337, 232] width 22 height 22
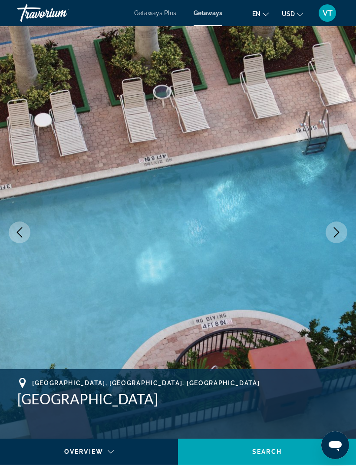
click at [338, 237] on button "Next image" at bounding box center [337, 232] width 22 height 22
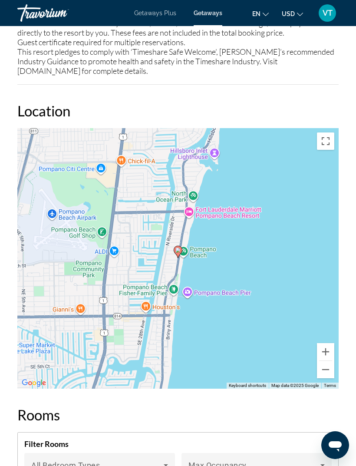
scroll to position [1503, 0]
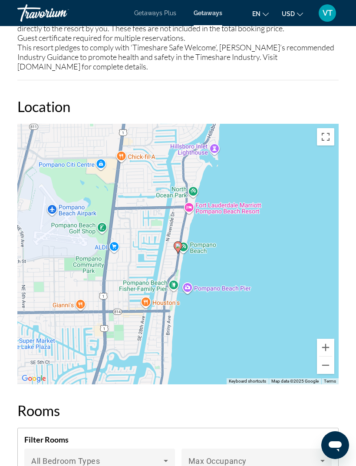
click at [328, 365] on button "Zoom out" at bounding box center [325, 364] width 17 height 17
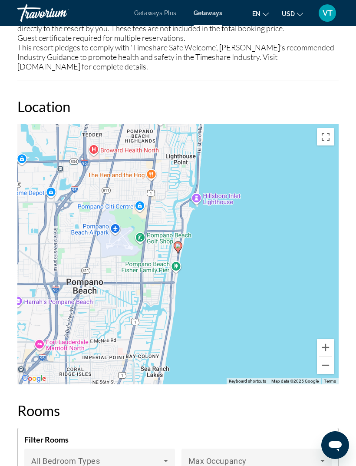
click at [326, 368] on button "Zoom out" at bounding box center [325, 364] width 17 height 17
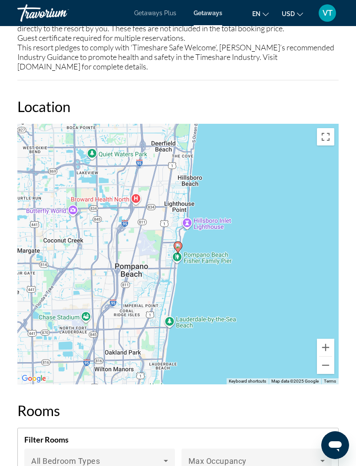
click at [326, 367] on button "Zoom out" at bounding box center [325, 364] width 17 height 17
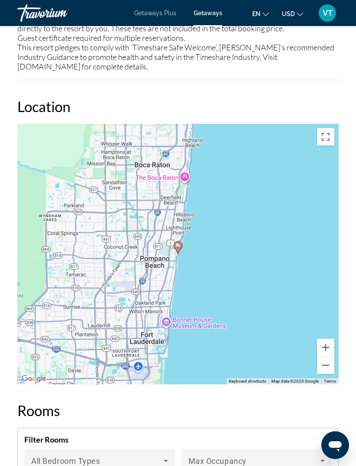
click at [326, 369] on button "Zoom out" at bounding box center [325, 364] width 17 height 17
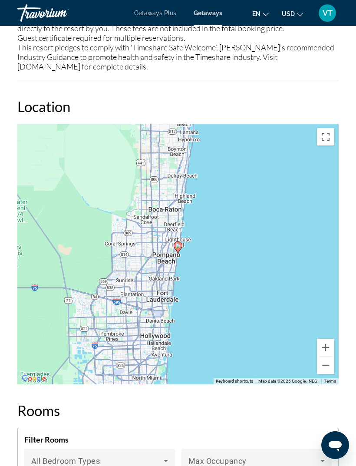
click at [327, 369] on button "Zoom out" at bounding box center [325, 364] width 17 height 17
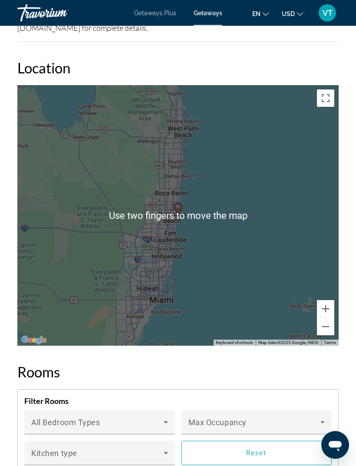
scroll to position [1542, 0]
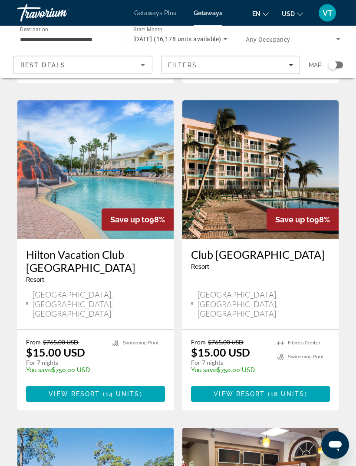
scroll to position [336, 0]
click at [120, 156] on img "Main content" at bounding box center [95, 169] width 156 height 139
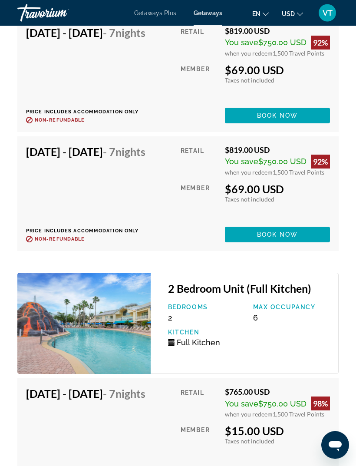
scroll to position [2063, 0]
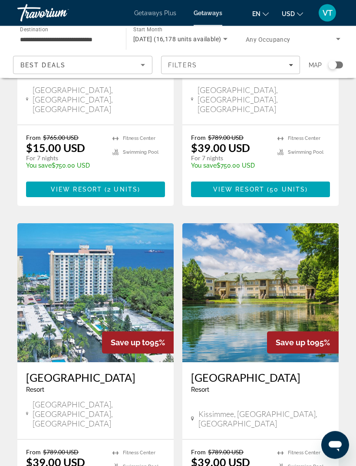
scroll to position [868, 0]
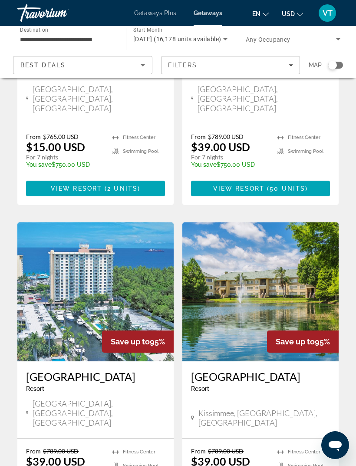
click at [120, 222] on img "Main content" at bounding box center [95, 291] width 156 height 139
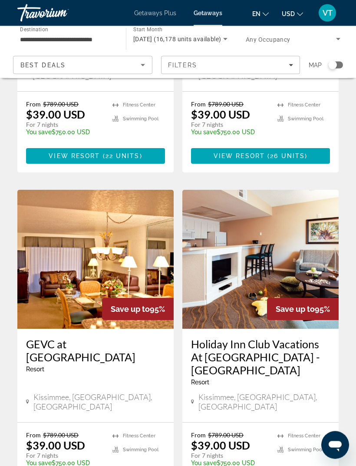
scroll to position [1593, 0]
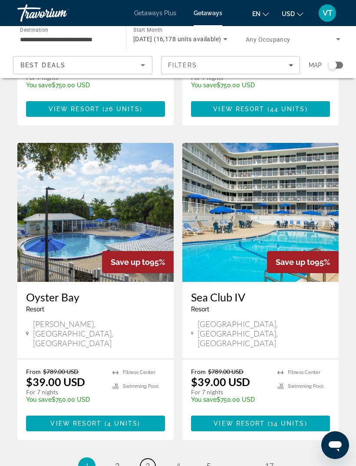
click at [151, 458] on link "page 3" at bounding box center [147, 465] width 15 height 15
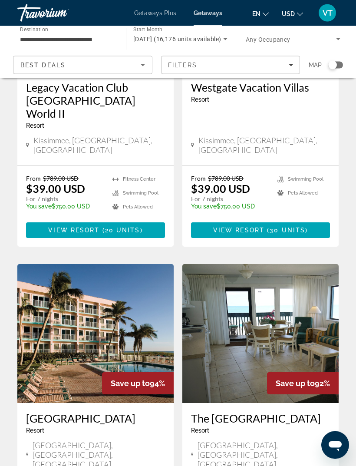
scroll to position [1487, 0]
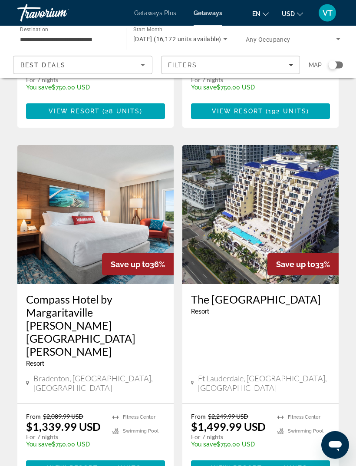
scroll to position [318, 0]
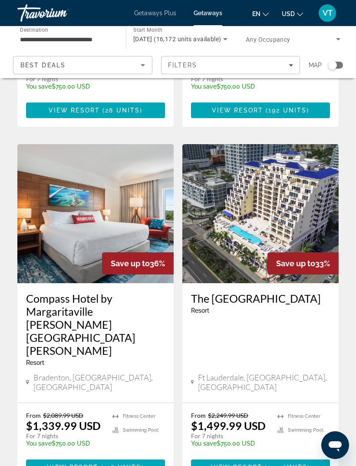
click at [139, 181] on img "Main content" at bounding box center [95, 213] width 156 height 139
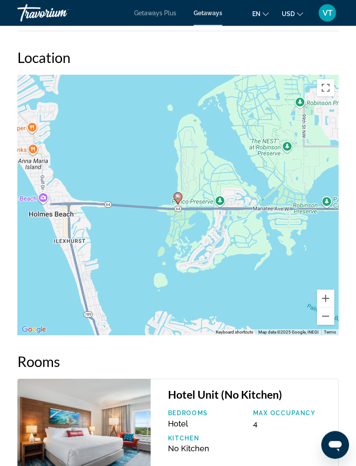
scroll to position [1230, 0]
click at [330, 312] on button "Zoom out" at bounding box center [325, 315] width 17 height 17
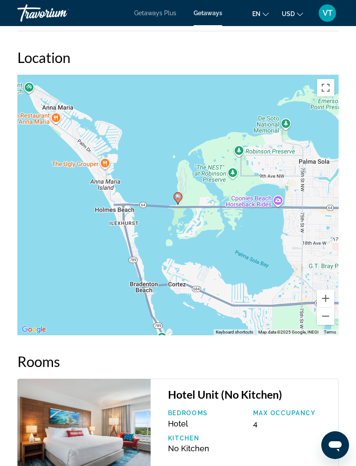
click at [331, 313] on button "Zoom out" at bounding box center [325, 315] width 17 height 17
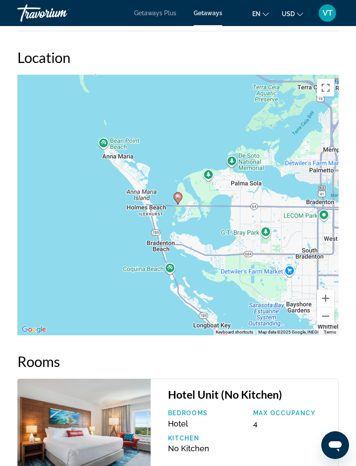
click at [330, 312] on button "Zoom out" at bounding box center [325, 315] width 17 height 17
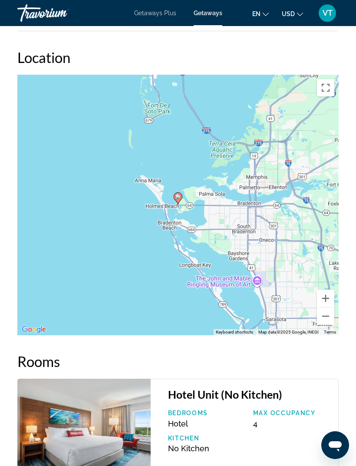
click at [330, 314] on button "Zoom out" at bounding box center [325, 315] width 17 height 17
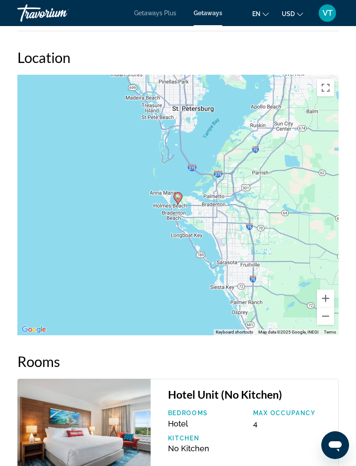
click at [329, 312] on button "Zoom out" at bounding box center [325, 315] width 17 height 17
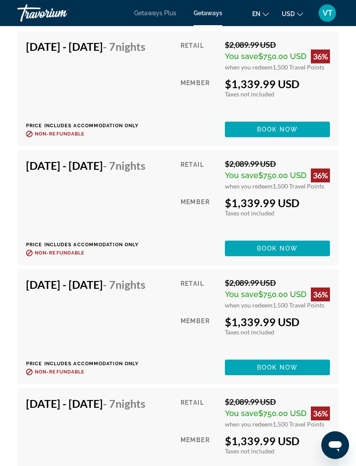
scroll to position [1802, 0]
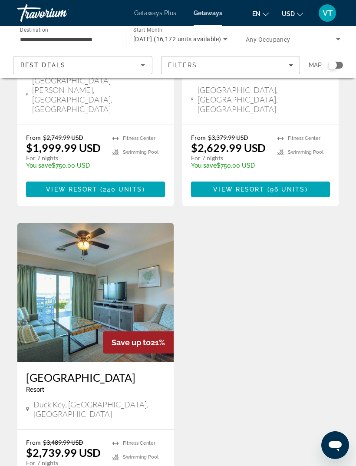
scroll to position [1298, 0]
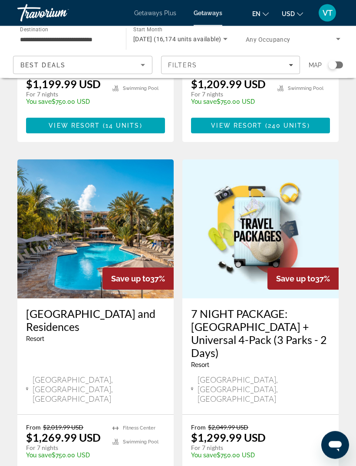
scroll to position [1632, 0]
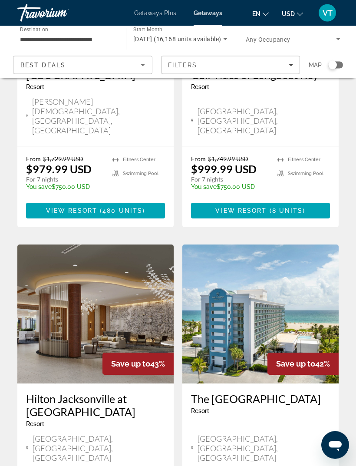
scroll to position [1580, 0]
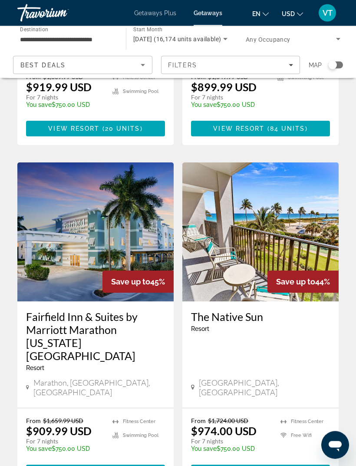
scroll to position [1632, 0]
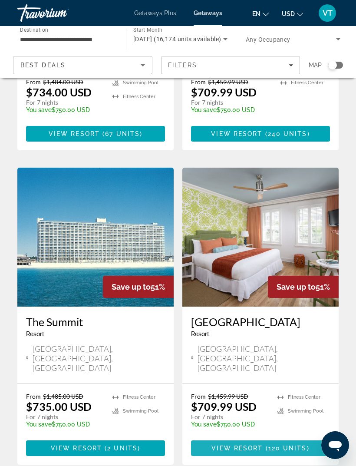
scroll to position [1276, 0]
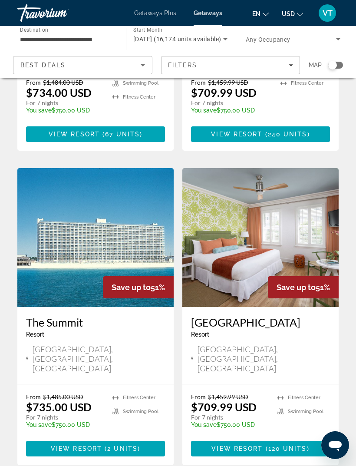
click at [104, 168] on img "Main content" at bounding box center [95, 237] width 156 height 139
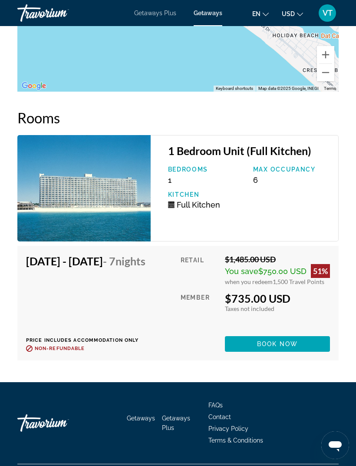
scroll to position [1363, 0]
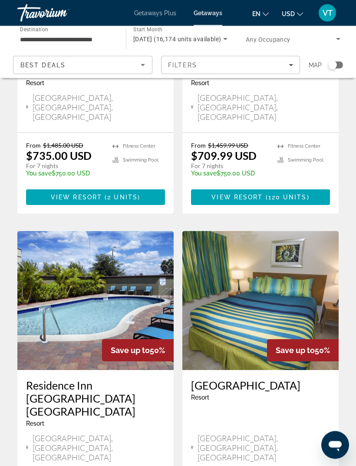
scroll to position [1529, 0]
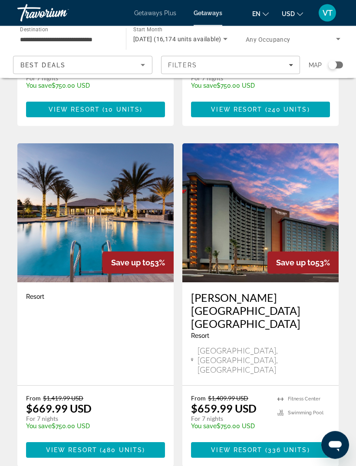
scroll to position [1593, 0]
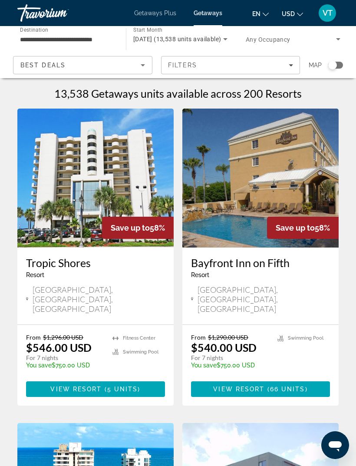
click at [304, 171] on img "Main content" at bounding box center [260, 178] width 156 height 139
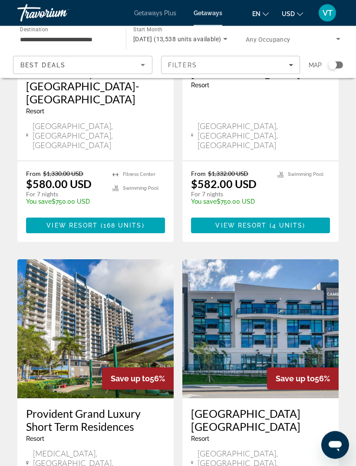
scroll to position [1606, 0]
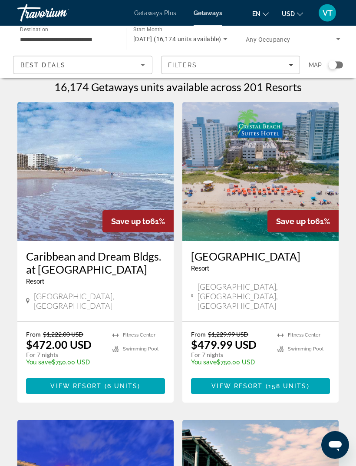
scroll to position [7, 0]
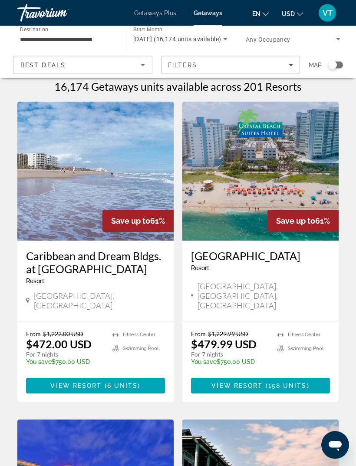
click at [136, 175] on img "Main content" at bounding box center [95, 171] width 156 height 139
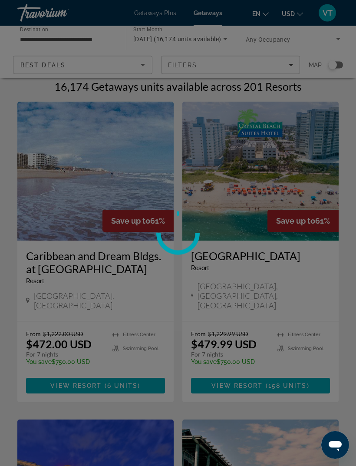
scroll to position [7, 0]
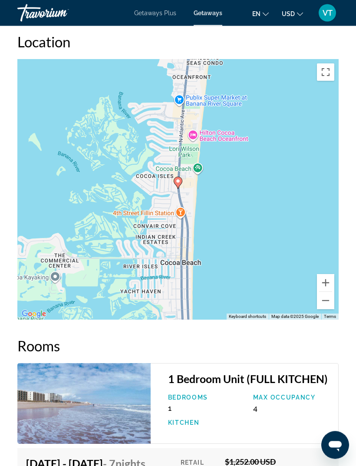
scroll to position [1499, 0]
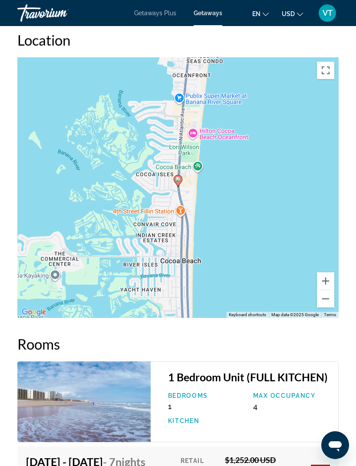
click at [325, 294] on button "Zoom out" at bounding box center [325, 298] width 17 height 17
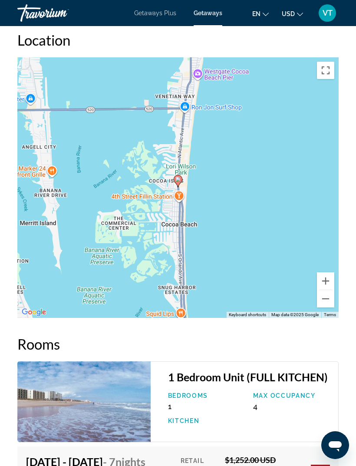
click at [330, 296] on button "Zoom out" at bounding box center [325, 298] width 17 height 17
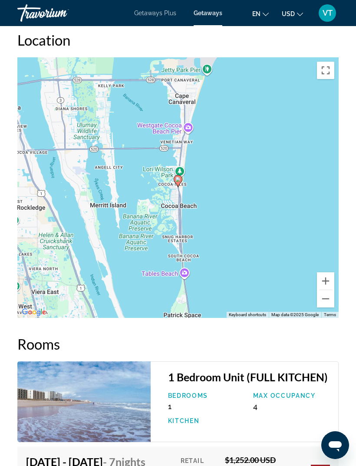
click at [327, 293] on button "Zoom out" at bounding box center [325, 298] width 17 height 17
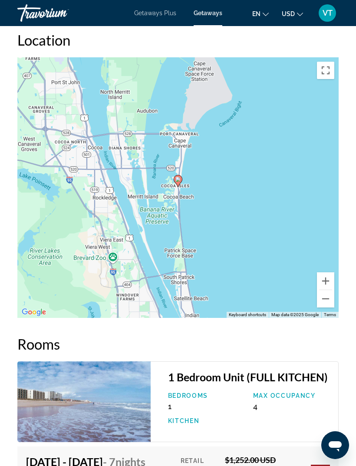
click at [327, 293] on button "Zoom out" at bounding box center [325, 298] width 17 height 17
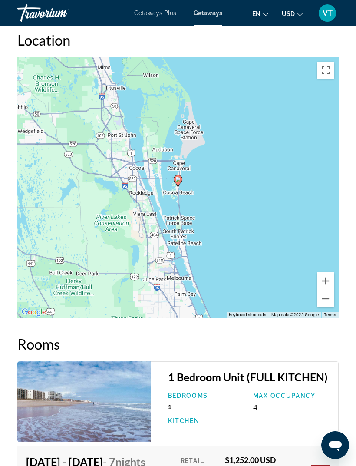
click at [328, 293] on button "Zoom out" at bounding box center [325, 298] width 17 height 17
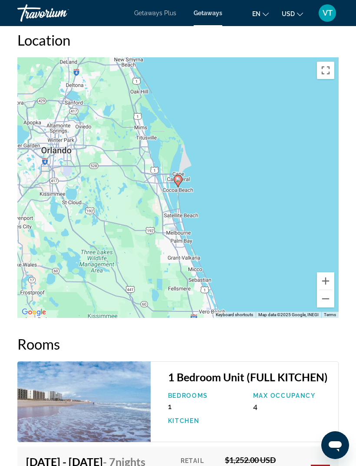
click at [329, 291] on button "Zoom out" at bounding box center [325, 298] width 17 height 17
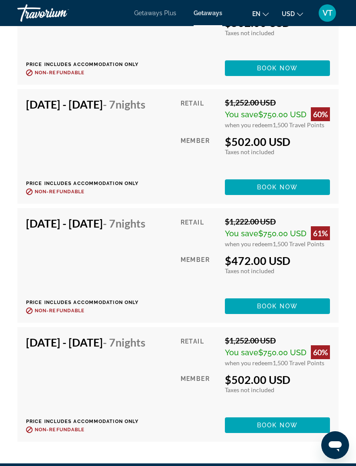
scroll to position [2089, 0]
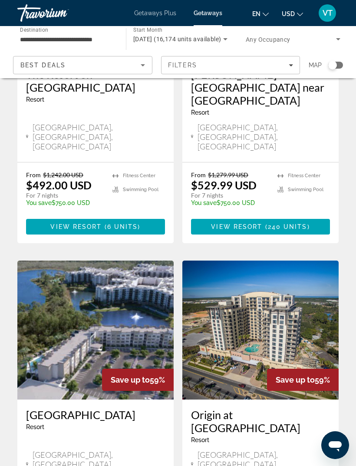
scroll to position [1593, 0]
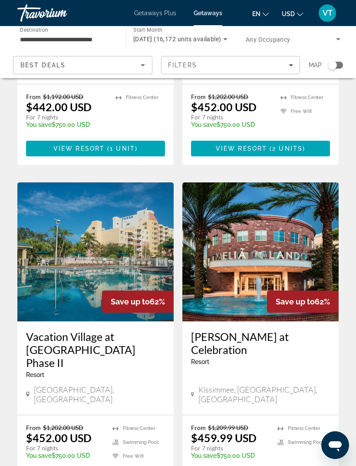
scroll to position [1603, 0]
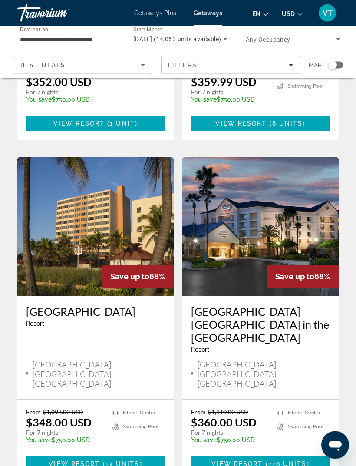
scroll to position [1527, 0]
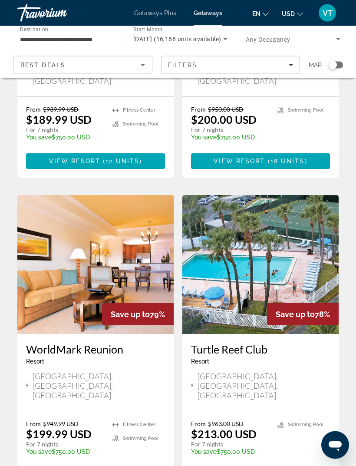
scroll to position [241, 0]
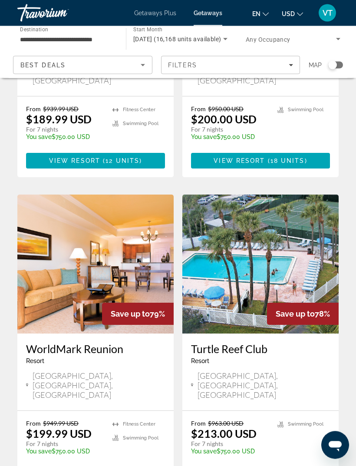
click at [124, 275] on img "Main content" at bounding box center [95, 264] width 156 height 139
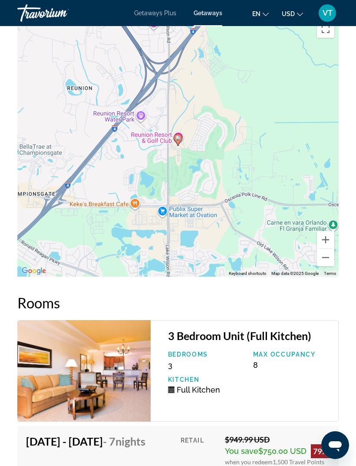
scroll to position [1623, 0]
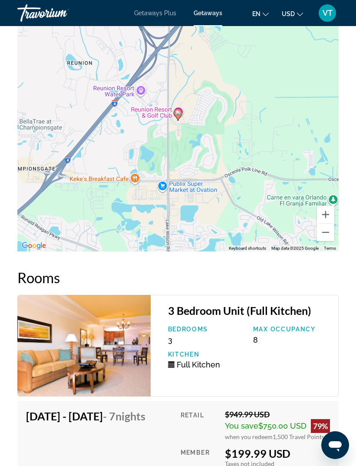
click at [329, 234] on button "Zoom out" at bounding box center [325, 232] width 17 height 17
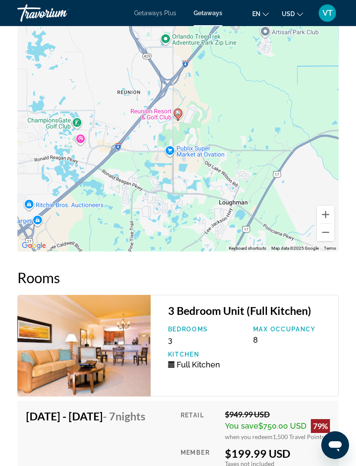
click at [325, 233] on button "Zoom out" at bounding box center [325, 232] width 17 height 17
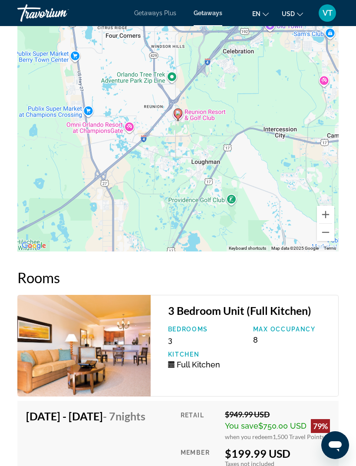
click at [325, 235] on button "Zoom out" at bounding box center [325, 232] width 17 height 17
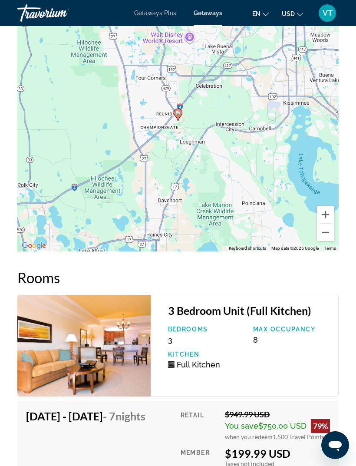
click at [325, 236] on button "Zoom out" at bounding box center [325, 232] width 17 height 17
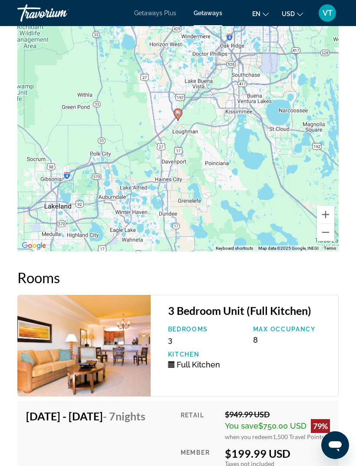
click at [325, 237] on button "Zoom out" at bounding box center [325, 232] width 17 height 17
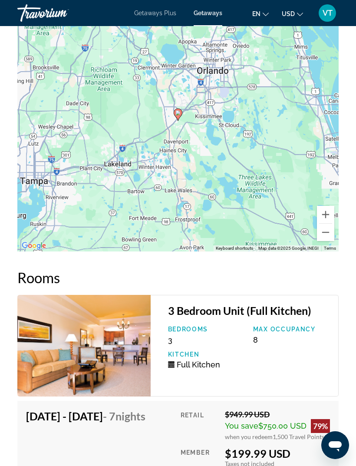
click at [324, 238] on button "Zoom out" at bounding box center [325, 232] width 17 height 17
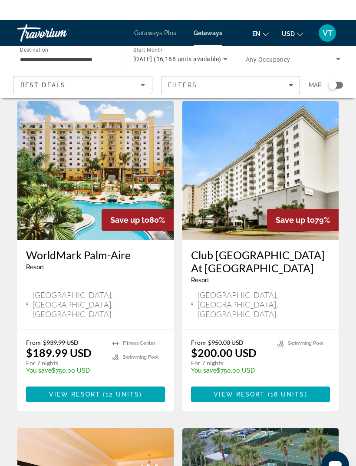
scroll to position [7, 0]
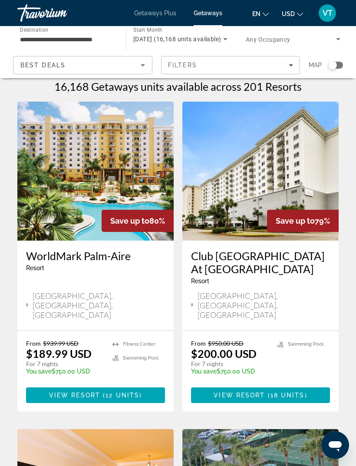
click at [124, 168] on img "Main content" at bounding box center [95, 171] width 156 height 139
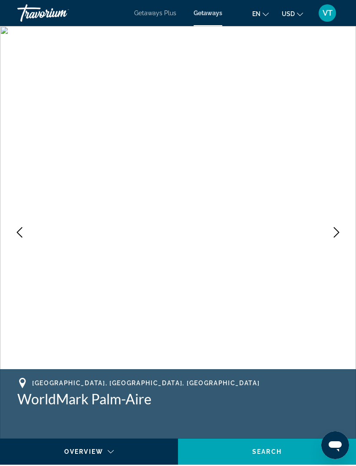
click at [339, 233] on icon "Next image" at bounding box center [337, 232] width 6 height 10
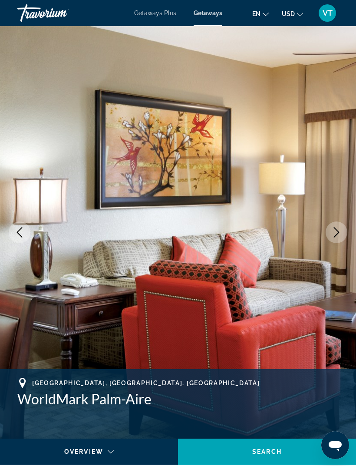
click at [341, 234] on icon "Next image" at bounding box center [336, 232] width 10 height 10
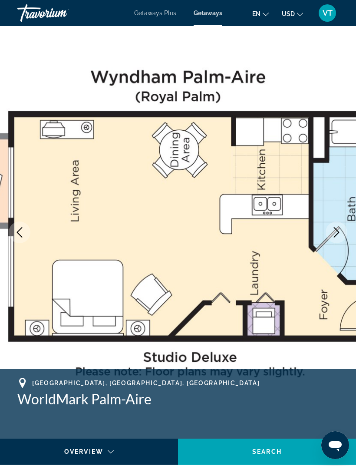
click at [339, 234] on icon "Next image" at bounding box center [336, 232] width 10 height 10
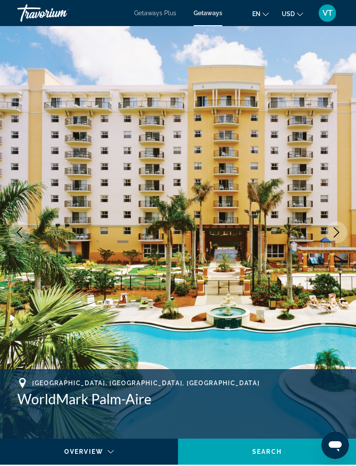
click at [339, 236] on icon "Next image" at bounding box center [336, 232] width 10 height 10
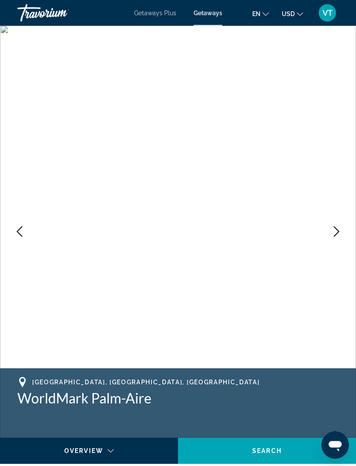
scroll to position [1, 0]
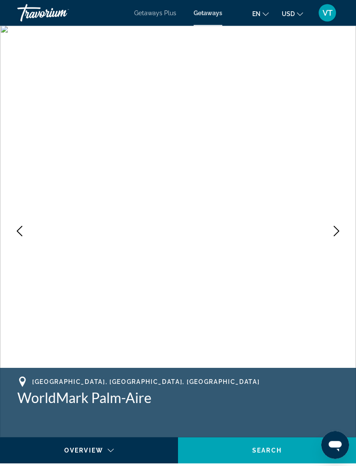
click at [333, 230] on icon "Next image" at bounding box center [336, 231] width 10 height 10
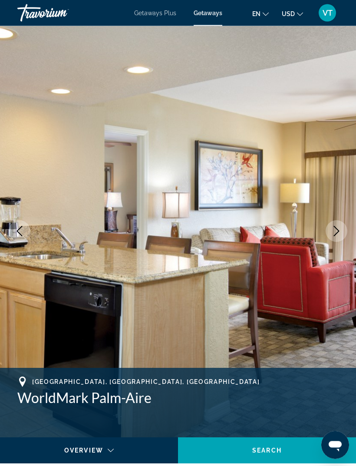
click at [336, 231] on icon "Next image" at bounding box center [336, 231] width 10 height 10
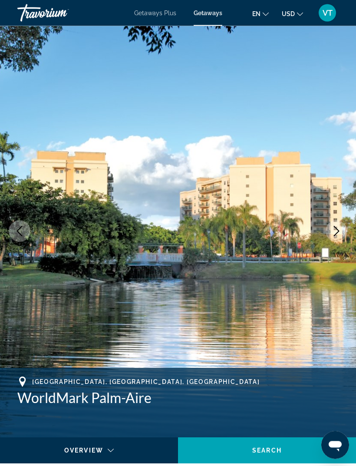
click at [333, 233] on icon "Next image" at bounding box center [336, 231] width 10 height 10
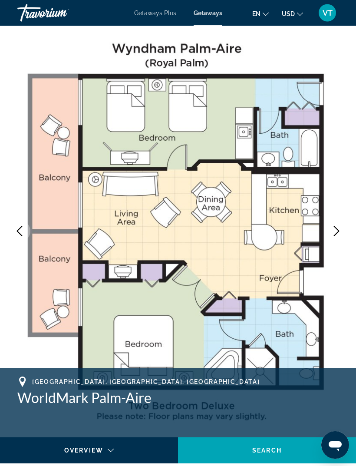
click at [333, 232] on icon "Next image" at bounding box center [336, 231] width 10 height 10
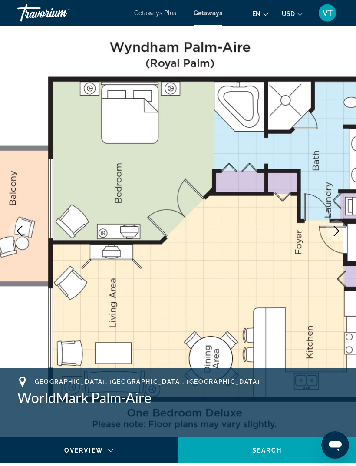
click at [336, 230] on icon "Next image" at bounding box center [336, 231] width 10 height 10
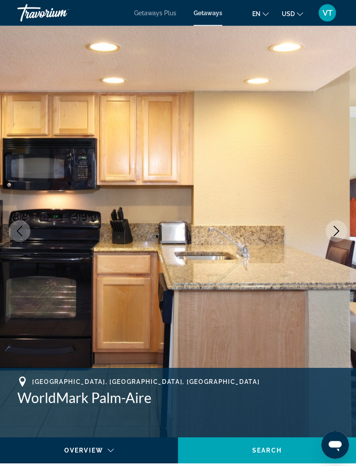
click at [333, 232] on icon "Next image" at bounding box center [336, 231] width 10 height 10
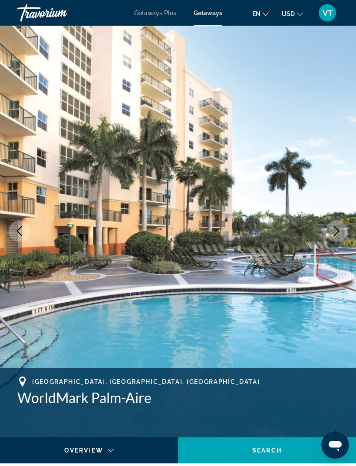
click at [336, 227] on icon "Next image" at bounding box center [336, 231] width 10 height 10
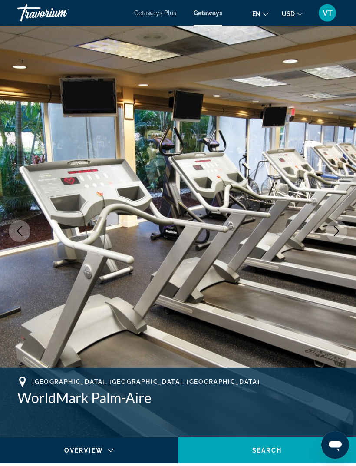
click at [336, 230] on icon "Next image" at bounding box center [336, 231] width 10 height 10
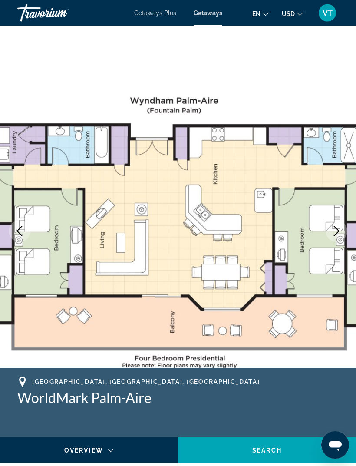
click at [338, 229] on icon "Next image" at bounding box center [336, 231] width 10 height 10
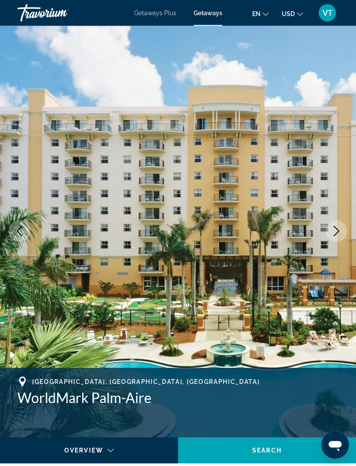
click at [337, 229] on icon "Next image" at bounding box center [337, 231] width 6 height 10
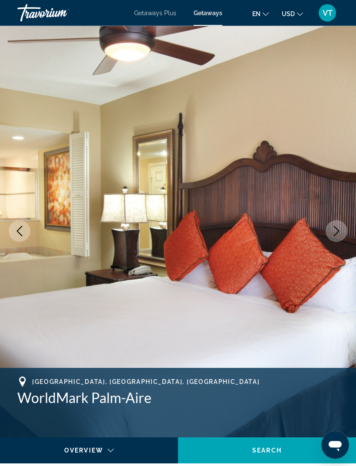
click at [336, 230] on icon "Next image" at bounding box center [336, 231] width 10 height 10
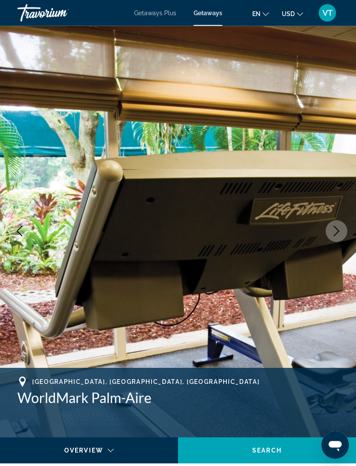
click at [338, 228] on icon "Next image" at bounding box center [336, 231] width 10 height 10
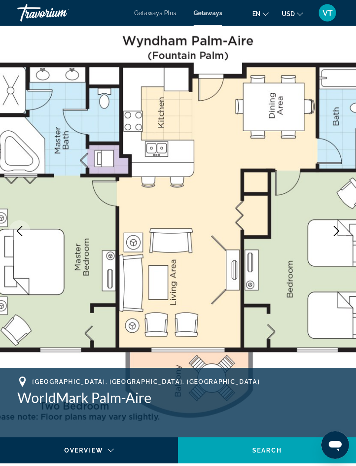
click at [336, 230] on icon "Next image" at bounding box center [336, 231] width 10 height 10
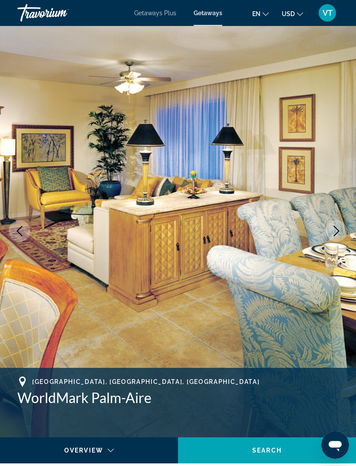
click at [337, 229] on icon "Next image" at bounding box center [336, 231] width 10 height 10
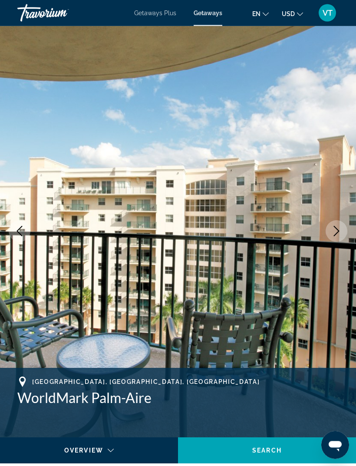
click at [337, 229] on icon "Next image" at bounding box center [336, 231] width 10 height 10
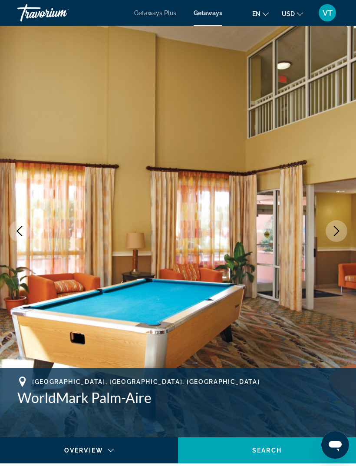
click at [337, 229] on icon "Next image" at bounding box center [337, 231] width 6 height 10
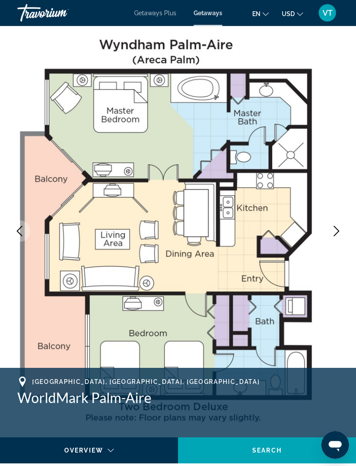
click at [338, 228] on icon "Next image" at bounding box center [336, 231] width 10 height 10
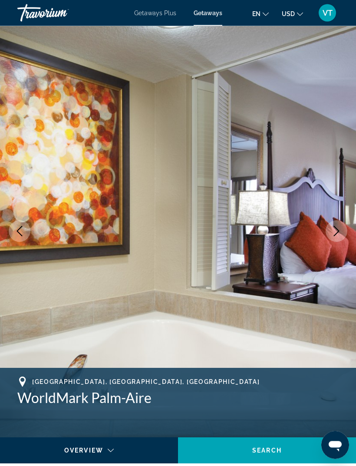
click at [339, 237] on button "Next image" at bounding box center [337, 232] width 22 height 22
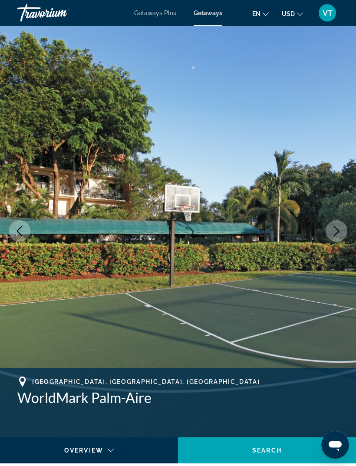
click at [338, 228] on icon "Next image" at bounding box center [336, 231] width 10 height 10
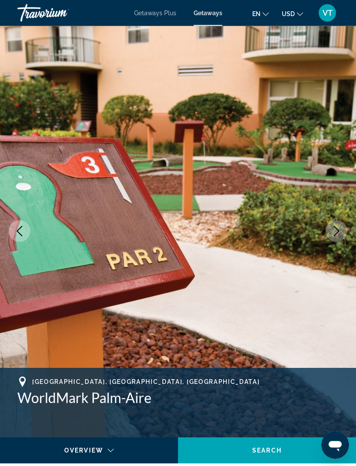
click at [338, 229] on icon "Next image" at bounding box center [336, 231] width 10 height 10
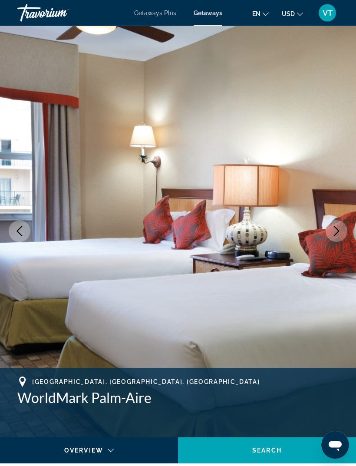
click at [336, 234] on icon "Next image" at bounding box center [337, 231] width 6 height 10
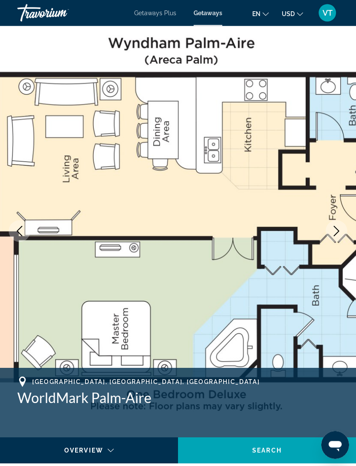
click at [336, 235] on icon "Next image" at bounding box center [336, 231] width 10 height 10
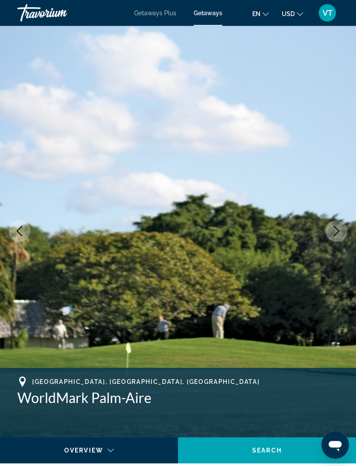
click at [338, 233] on icon "Next image" at bounding box center [336, 231] width 10 height 10
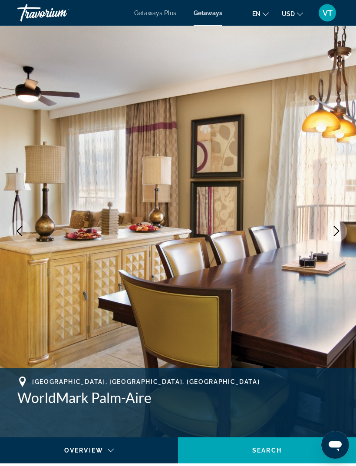
click at [336, 234] on icon "Next image" at bounding box center [337, 231] width 6 height 10
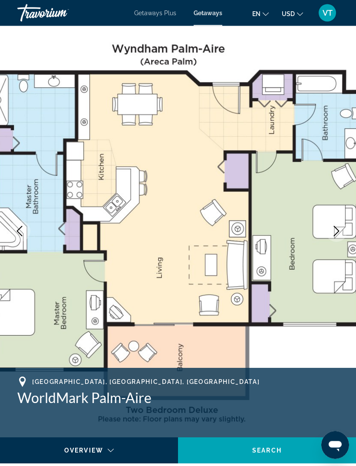
click at [335, 235] on icon "Next image" at bounding box center [336, 231] width 10 height 10
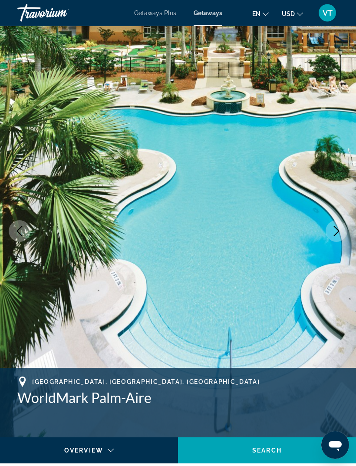
click at [336, 234] on icon "Next image" at bounding box center [337, 231] width 6 height 10
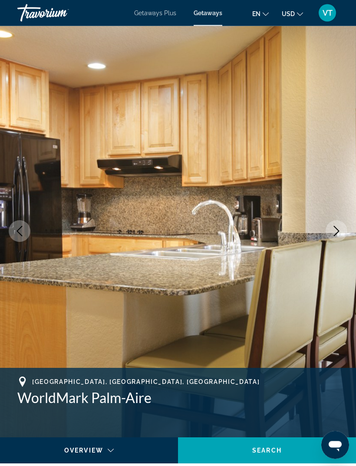
click at [335, 235] on icon "Next image" at bounding box center [336, 231] width 10 height 10
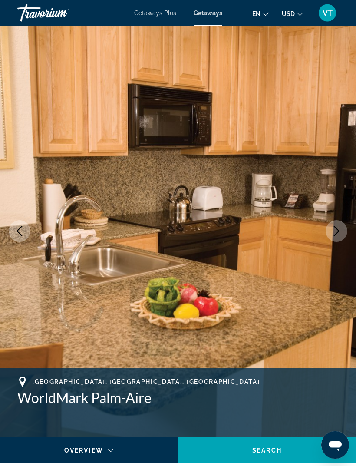
click at [336, 232] on icon "Next image" at bounding box center [336, 231] width 10 height 10
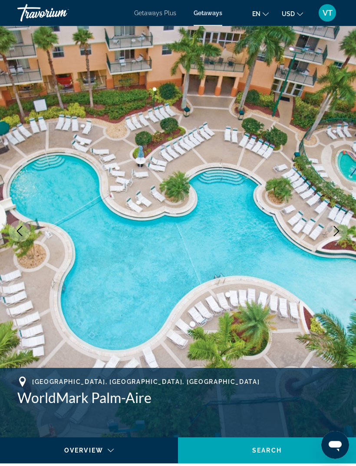
click at [343, 232] on button "Next image" at bounding box center [337, 232] width 22 height 22
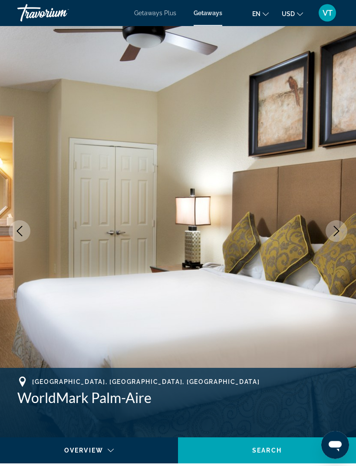
click at [341, 233] on icon "Next image" at bounding box center [336, 231] width 10 height 10
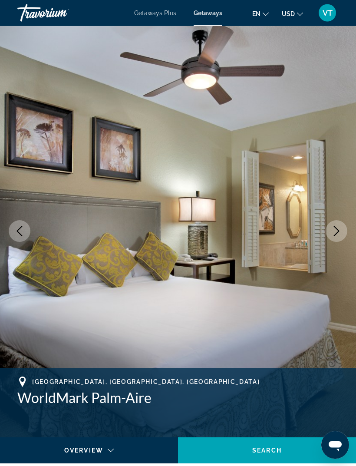
click at [341, 233] on icon "Next image" at bounding box center [336, 231] width 10 height 10
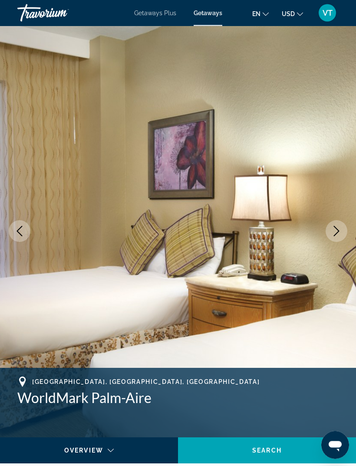
click at [340, 234] on icon "Next image" at bounding box center [336, 231] width 10 height 10
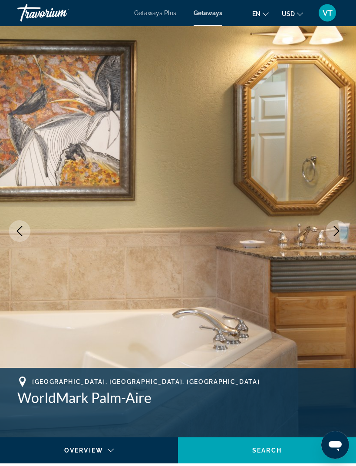
click at [338, 236] on button "Next image" at bounding box center [337, 232] width 22 height 22
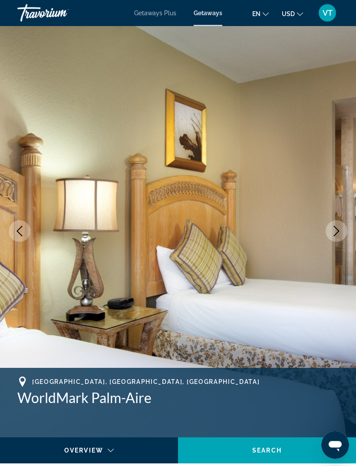
click at [339, 234] on icon "Next image" at bounding box center [336, 231] width 10 height 10
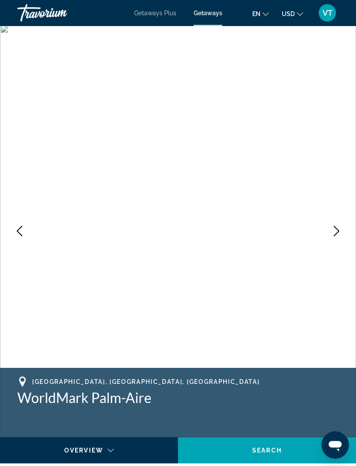
click at [340, 234] on icon "Next image" at bounding box center [336, 231] width 10 height 10
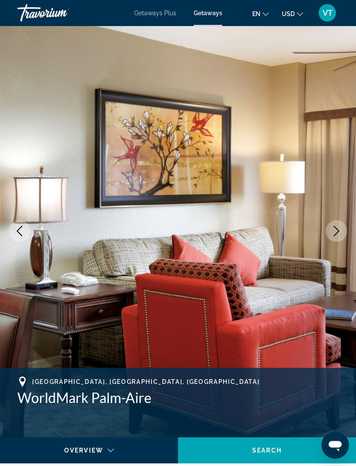
click at [340, 232] on icon "Next image" at bounding box center [336, 231] width 10 height 10
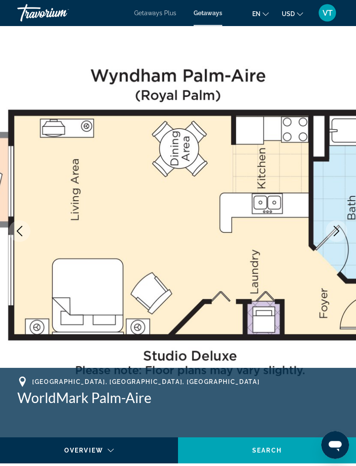
click at [339, 234] on icon "Next image" at bounding box center [336, 231] width 10 height 10
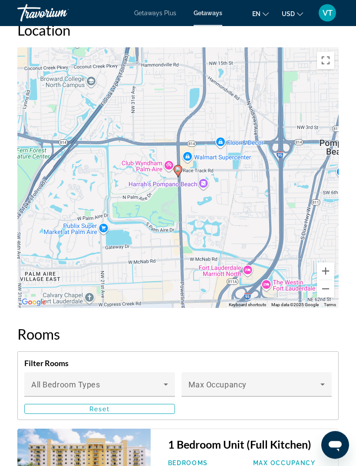
scroll to position [1513, 0]
click at [330, 296] on button "Zoom out" at bounding box center [325, 288] width 17 height 17
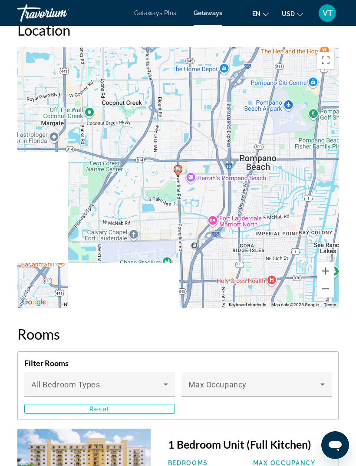
click at [327, 297] on button "Zoom out" at bounding box center [325, 288] width 17 height 17
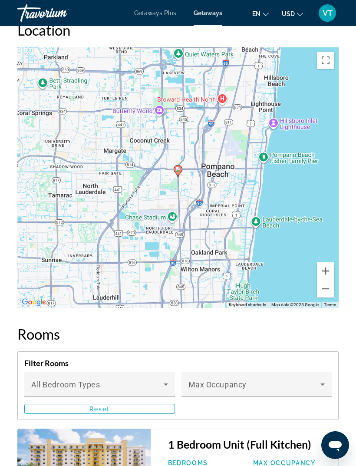
click at [328, 296] on button "Zoom out" at bounding box center [325, 288] width 17 height 17
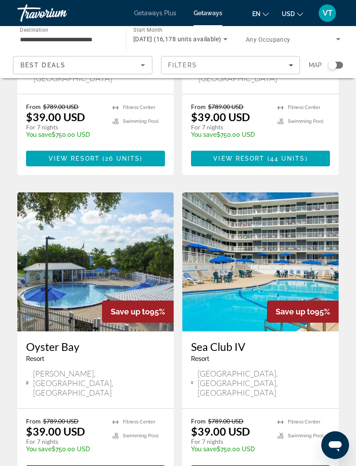
scroll to position [1593, 0]
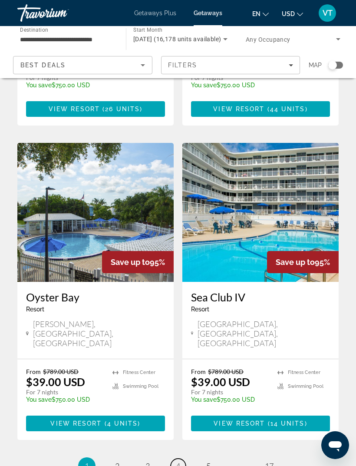
click at [178, 461] on span "4" at bounding box center [178, 466] width 4 height 10
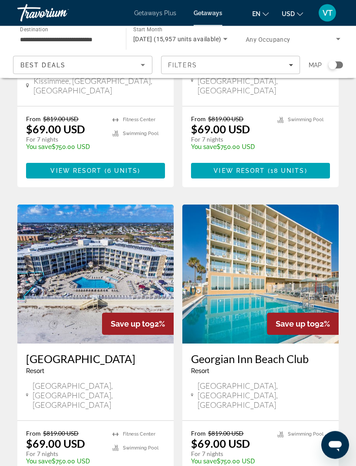
scroll to position [321, 0]
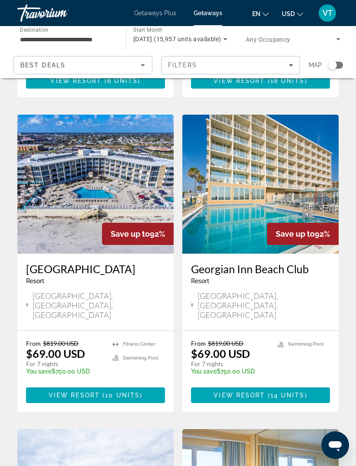
click at [302, 162] on img "Main content" at bounding box center [260, 184] width 156 height 139
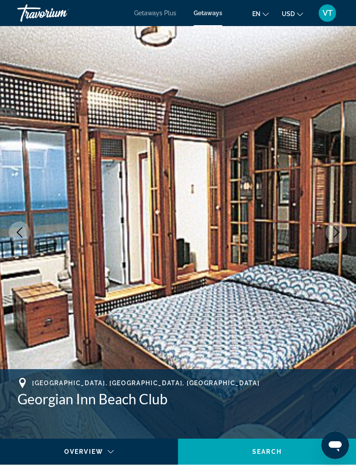
click at [331, 240] on button "Next image" at bounding box center [337, 232] width 22 height 22
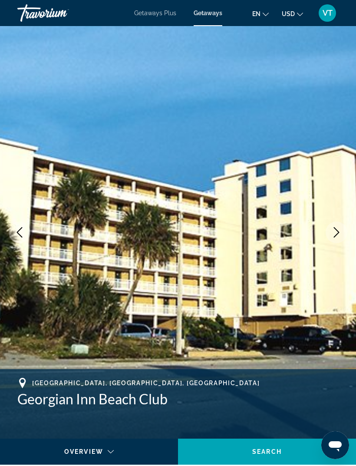
click at [336, 238] on button "Next image" at bounding box center [337, 232] width 22 height 22
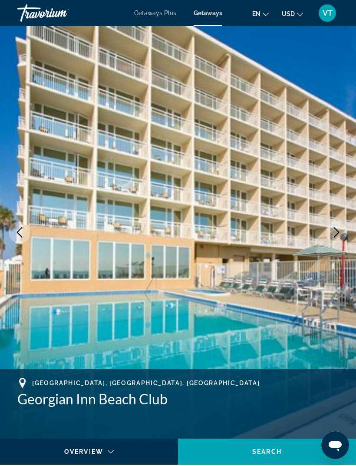
click at [336, 237] on icon "Next image" at bounding box center [336, 232] width 10 height 10
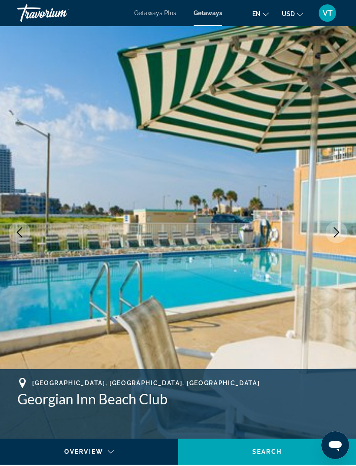
click at [336, 239] on button "Next image" at bounding box center [337, 232] width 22 height 22
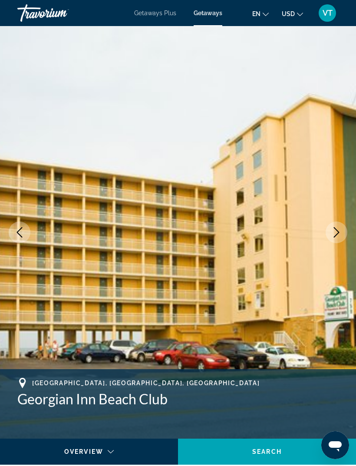
click at [336, 239] on button "Next image" at bounding box center [337, 232] width 22 height 22
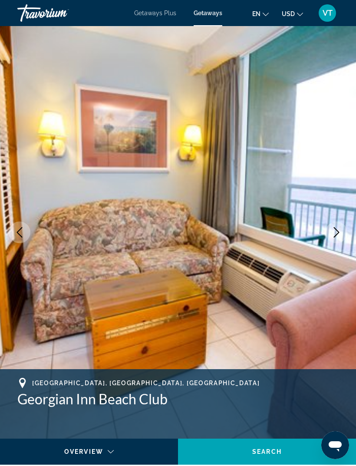
click at [340, 232] on icon "Next image" at bounding box center [336, 232] width 10 height 10
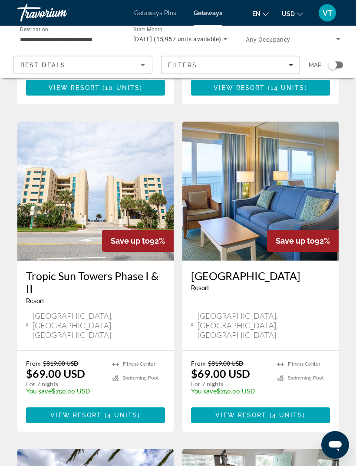
scroll to position [629, 0]
click at [294, 168] on img "Main content" at bounding box center [260, 191] width 156 height 139
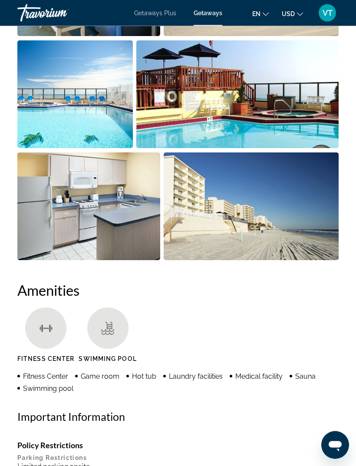
scroll to position [710, 0]
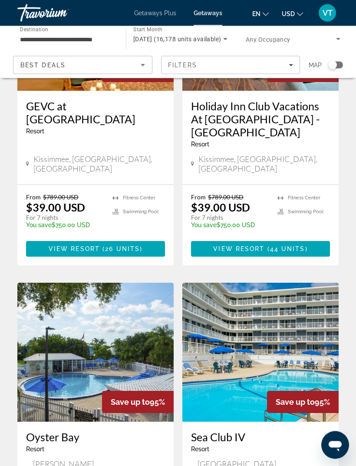
scroll to position [1593, 0]
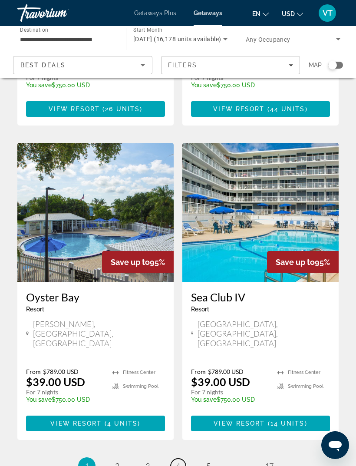
click at [179, 461] on span "4" at bounding box center [178, 466] width 4 height 10
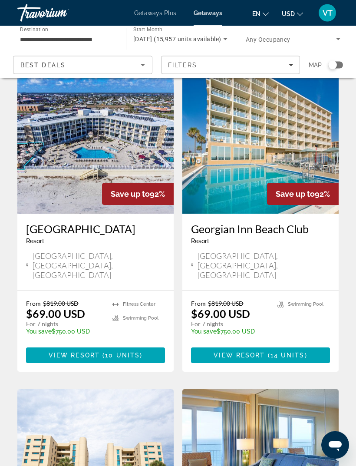
scroll to position [362, 0]
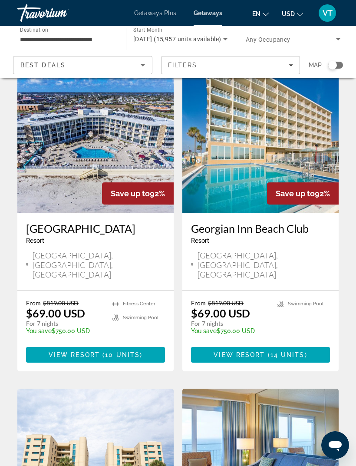
click at [125, 120] on img "Main content" at bounding box center [95, 143] width 156 height 139
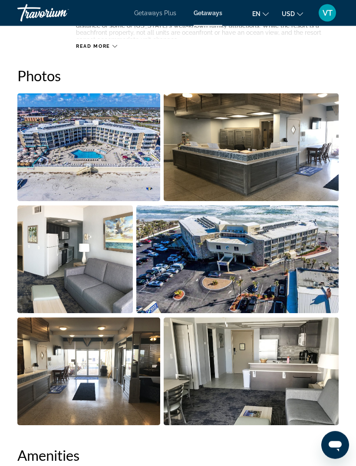
scroll to position [573, 0]
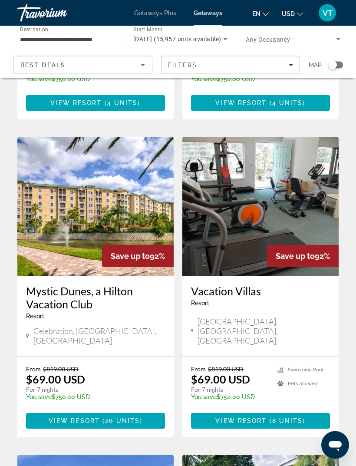
scroll to position [942, 0]
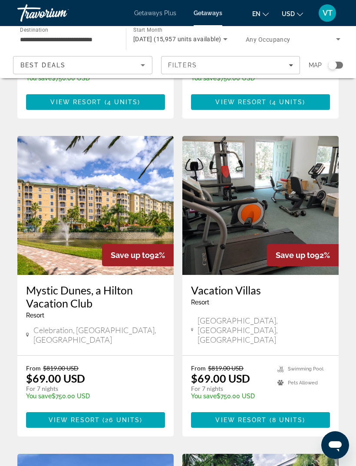
click at [71, 143] on img "Main content" at bounding box center [95, 205] width 156 height 139
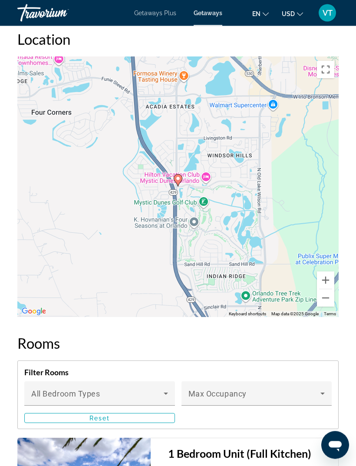
scroll to position [1254, 0]
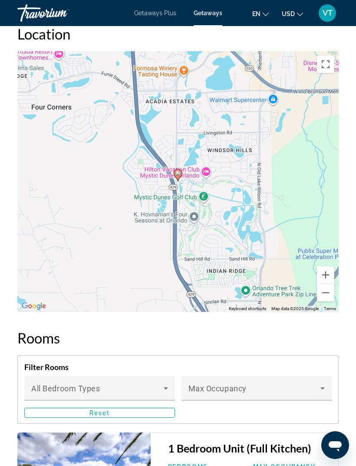
click at [328, 301] on button "Zoom out" at bounding box center [325, 292] width 17 height 17
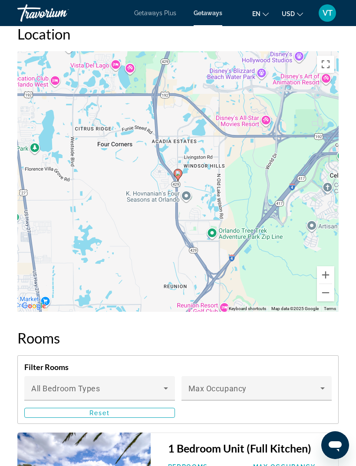
click at [326, 301] on button "Zoom out" at bounding box center [325, 292] width 17 height 17
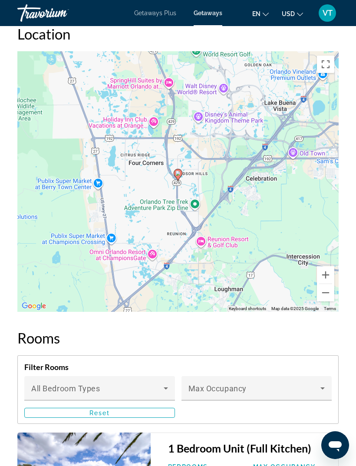
click at [327, 301] on button "Zoom out" at bounding box center [325, 292] width 17 height 17
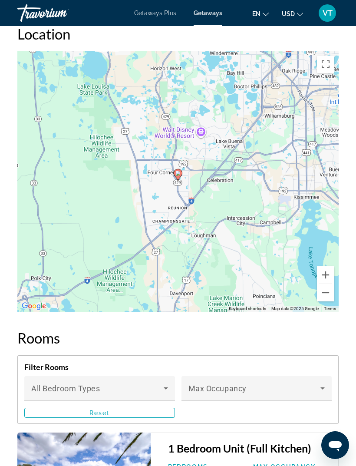
click at [328, 301] on button "Zoom out" at bounding box center [325, 292] width 17 height 17
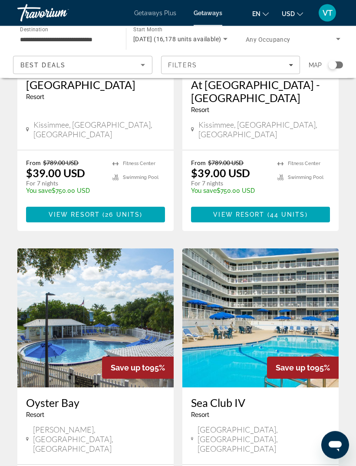
scroll to position [1593, 0]
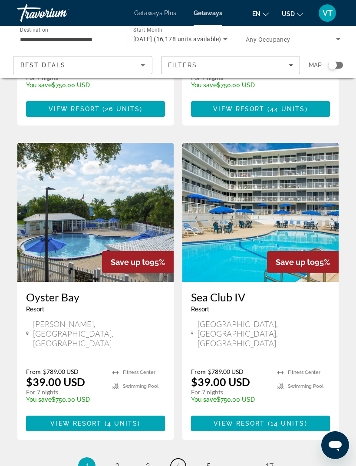
click at [183, 458] on link "page 4" at bounding box center [178, 465] width 15 height 15
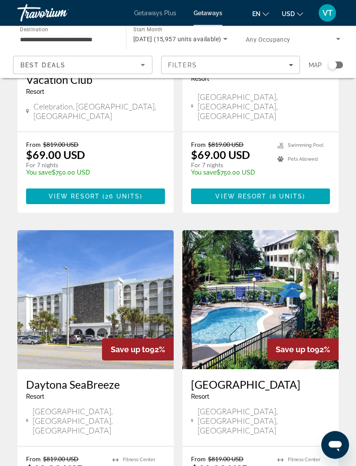
scroll to position [1197, 0]
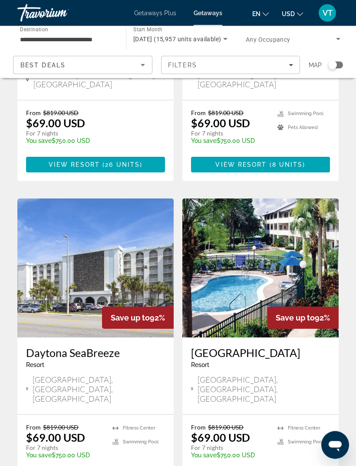
click at [115, 199] on img "Main content" at bounding box center [95, 268] width 156 height 139
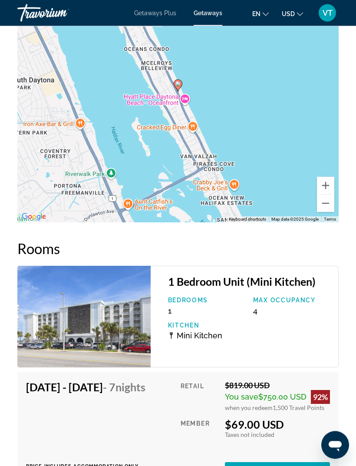
scroll to position [1840, 0]
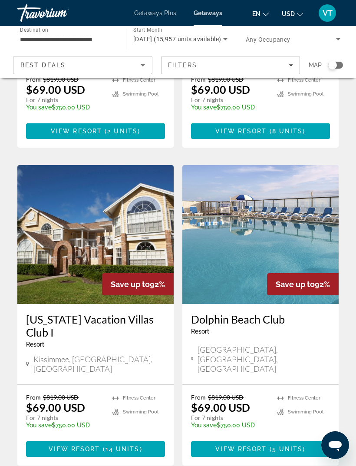
scroll to position [1543, 0]
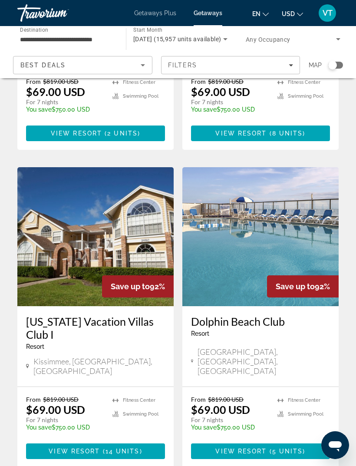
click at [293, 167] on img "Main content" at bounding box center [260, 236] width 156 height 139
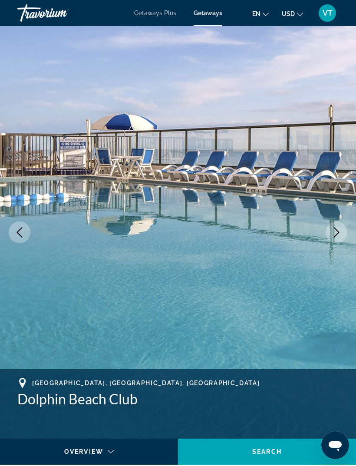
click at [335, 237] on icon "Next image" at bounding box center [336, 232] width 10 height 10
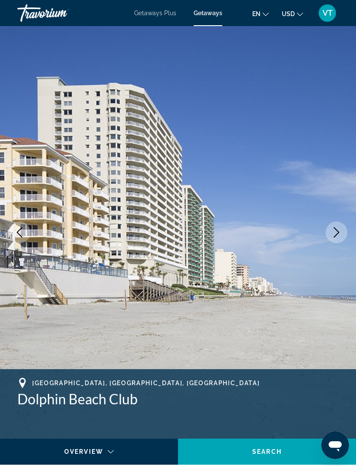
click at [336, 230] on icon "Next image" at bounding box center [336, 232] width 10 height 10
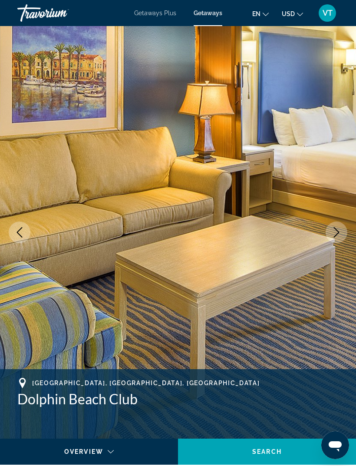
click at [13, 222] on img "Main content" at bounding box center [178, 232] width 356 height 412
click at [21, 233] on icon "Previous image" at bounding box center [19, 232] width 10 height 10
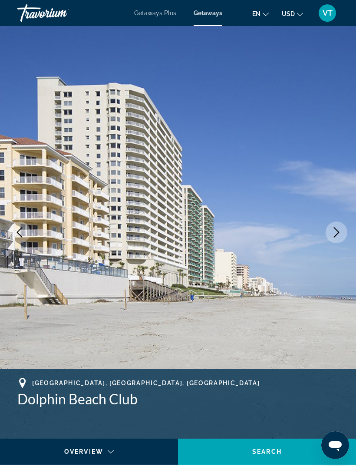
click at [341, 231] on icon "Next image" at bounding box center [336, 232] width 10 height 10
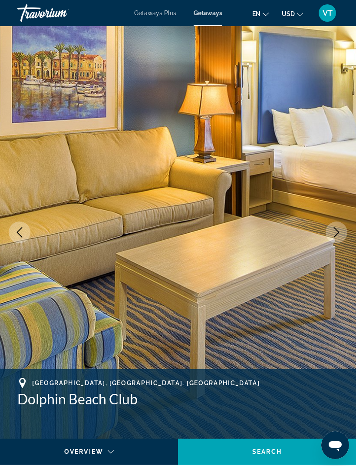
click at [342, 234] on button "Next image" at bounding box center [337, 232] width 22 height 22
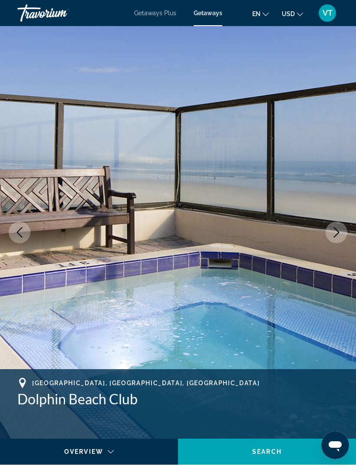
click at [341, 231] on icon "Next image" at bounding box center [336, 232] width 10 height 10
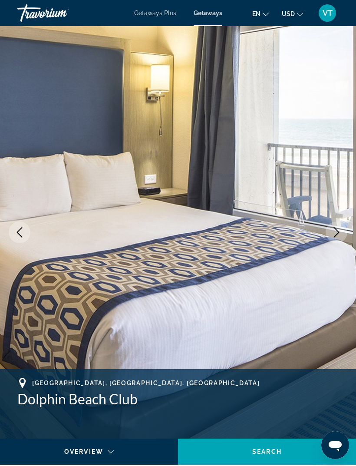
click at [340, 234] on icon "Next image" at bounding box center [336, 232] width 10 height 10
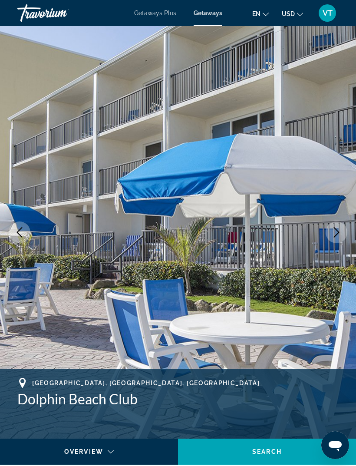
click at [340, 233] on icon "Next image" at bounding box center [336, 232] width 10 height 10
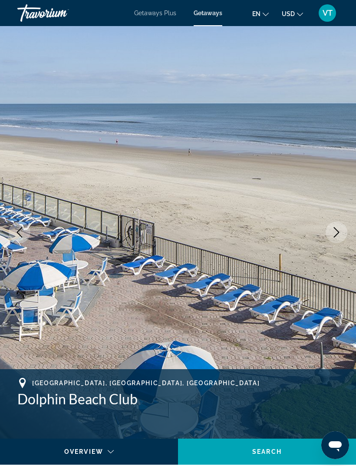
click at [343, 237] on button "Next image" at bounding box center [337, 232] width 22 height 22
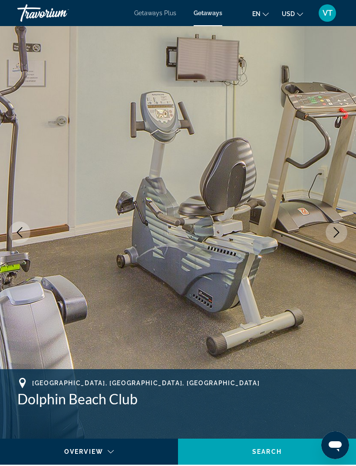
click at [338, 237] on icon "Next image" at bounding box center [336, 232] width 10 height 10
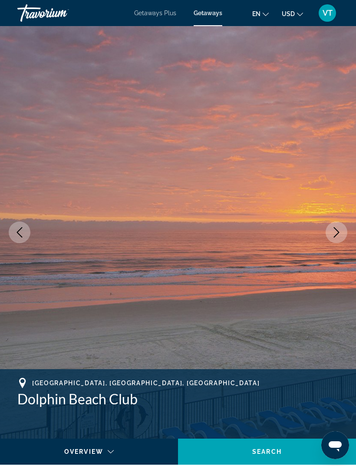
click at [332, 234] on icon "Next image" at bounding box center [336, 232] width 10 height 10
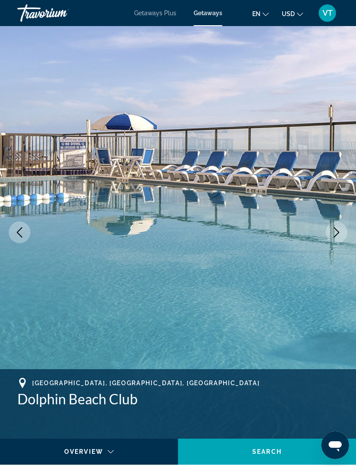
click at [334, 228] on icon "Next image" at bounding box center [337, 232] width 6 height 10
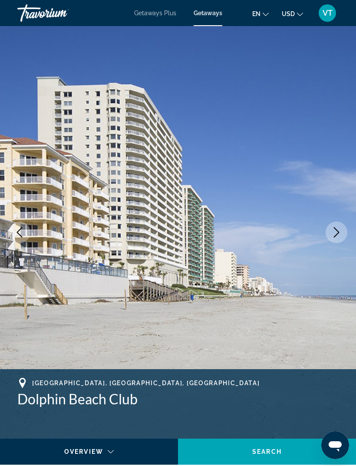
click at [338, 232] on icon "Next image" at bounding box center [336, 232] width 10 height 10
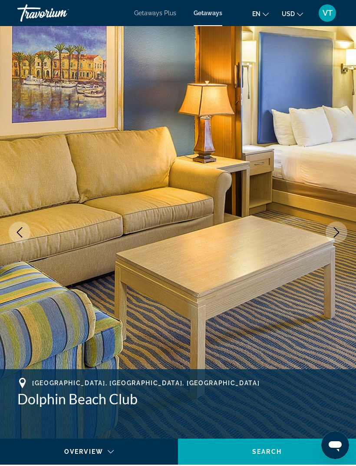
click at [339, 234] on icon "Next image" at bounding box center [336, 232] width 10 height 10
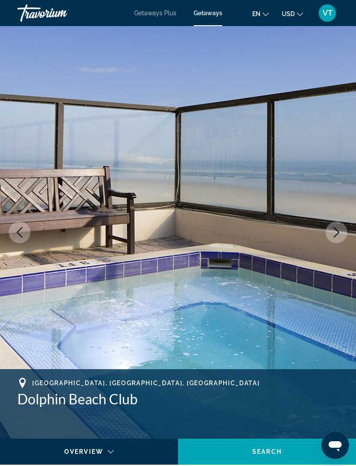
click at [341, 231] on icon "Next image" at bounding box center [336, 232] width 10 height 10
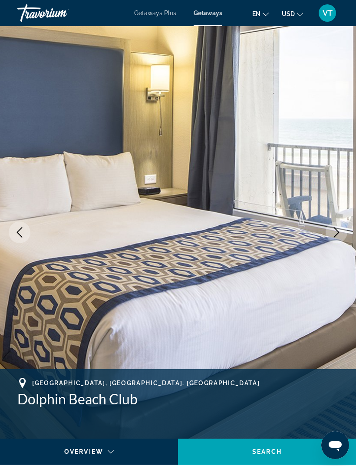
click at [339, 233] on icon "Next image" at bounding box center [336, 232] width 10 height 10
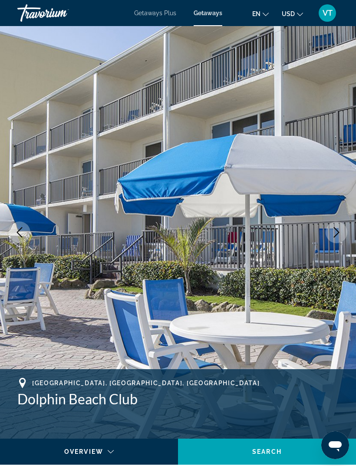
click at [340, 233] on icon "Next image" at bounding box center [336, 232] width 10 height 10
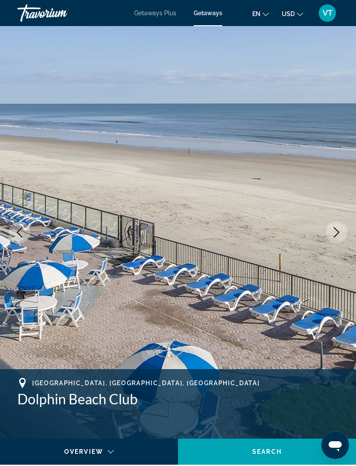
click at [336, 234] on icon "Next image" at bounding box center [336, 232] width 10 height 10
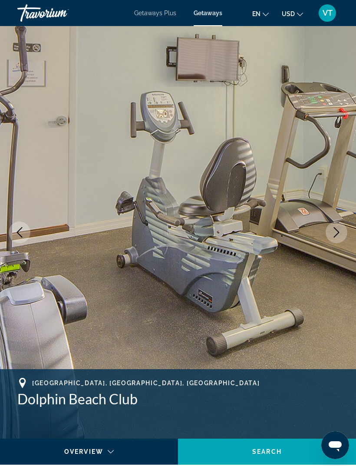
click at [337, 234] on icon "Next image" at bounding box center [337, 232] width 6 height 10
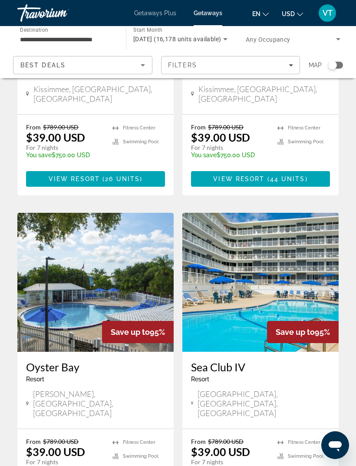
scroll to position [1593, 0]
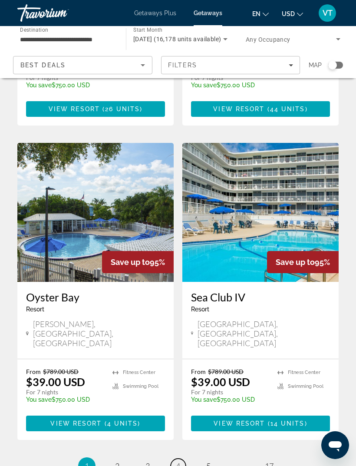
click at [181, 458] on link "page 4" at bounding box center [178, 465] width 15 height 15
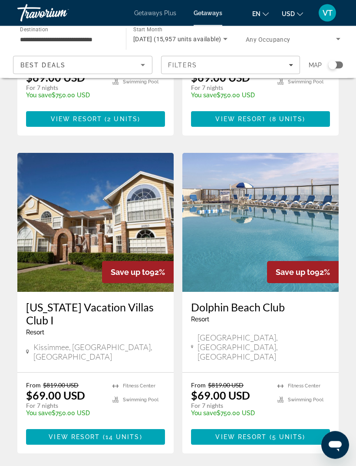
scroll to position [1562, 0]
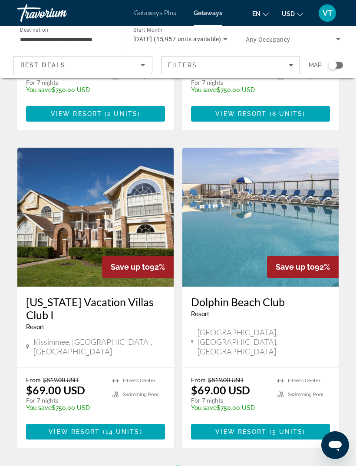
click at [208, 465] on span "5" at bounding box center [208, 474] width 4 height 10
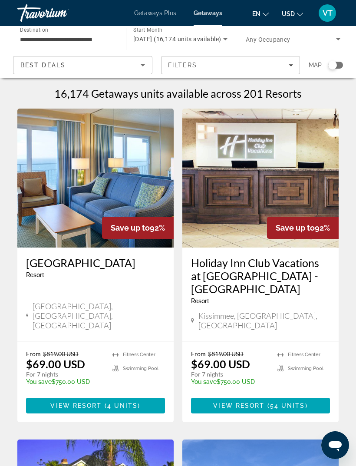
click at [124, 194] on img "Main content" at bounding box center [95, 178] width 156 height 139
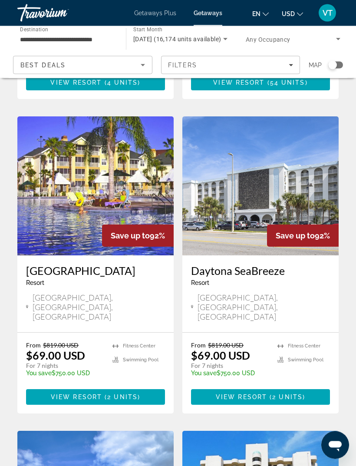
scroll to position [322, 0]
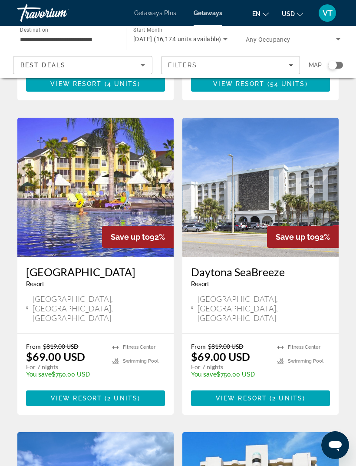
click at [135, 191] on img "Main content" at bounding box center [95, 187] width 156 height 139
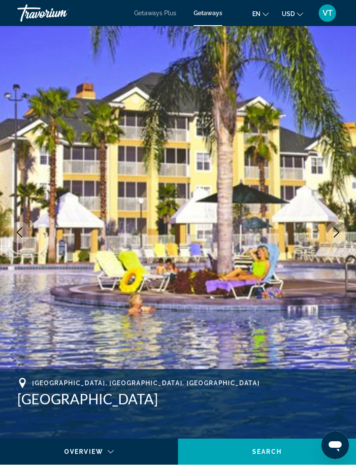
click at [338, 236] on icon "Next image" at bounding box center [336, 232] width 10 height 10
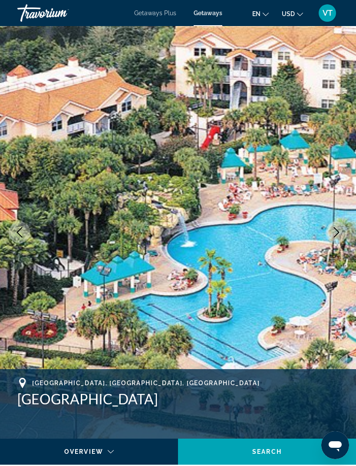
click at [339, 231] on icon "Next image" at bounding box center [336, 232] width 10 height 10
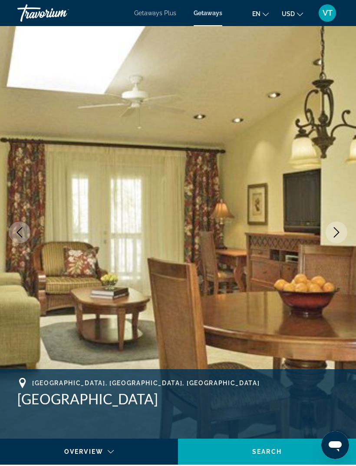
click at [336, 236] on icon "Next image" at bounding box center [336, 232] width 10 height 10
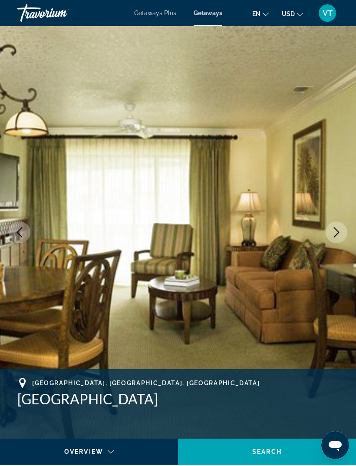
click at [336, 236] on icon "Next image" at bounding box center [336, 232] width 10 height 10
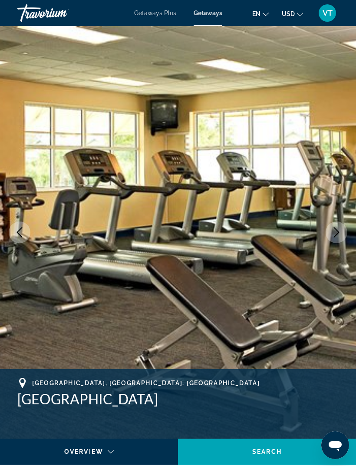
click at [336, 238] on button "Next image" at bounding box center [337, 232] width 22 height 22
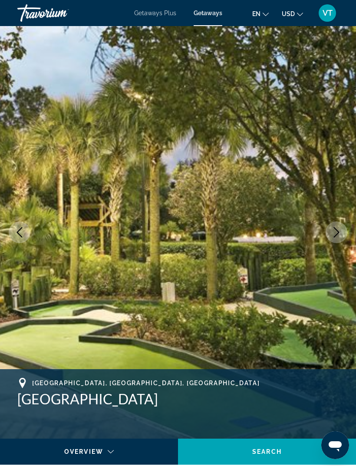
click at [329, 240] on button "Next image" at bounding box center [337, 232] width 22 height 22
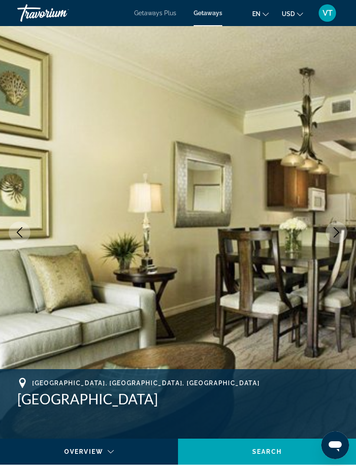
click at [329, 236] on button "Next image" at bounding box center [337, 232] width 22 height 22
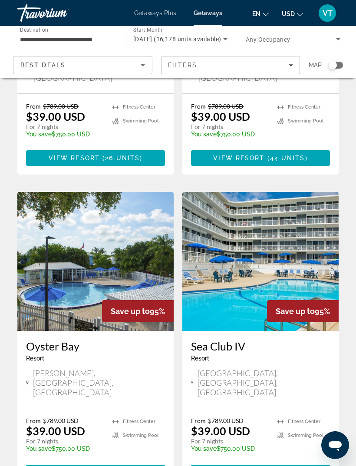
scroll to position [1593, 0]
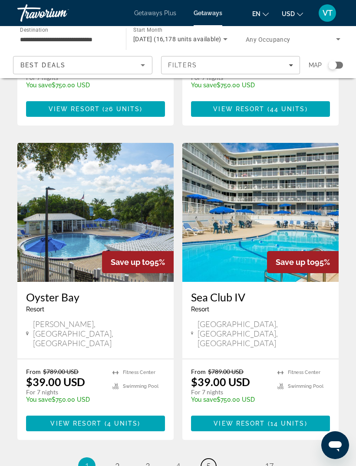
click at [208, 461] on span "5" at bounding box center [208, 466] width 4 height 10
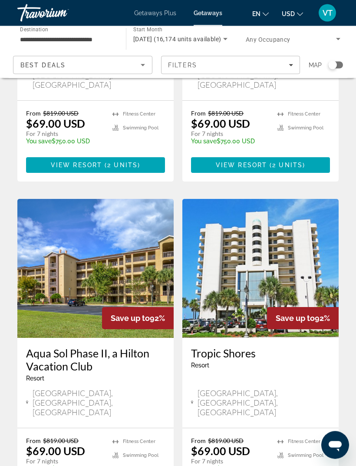
scroll to position [554, 0]
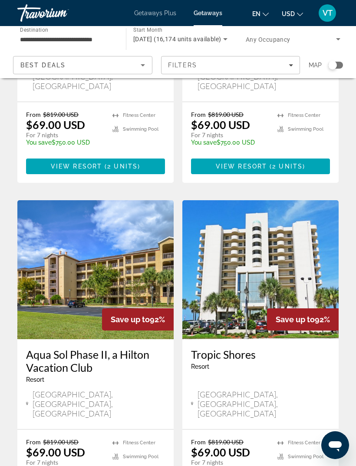
click at [133, 252] on img "Main content" at bounding box center [95, 269] width 156 height 139
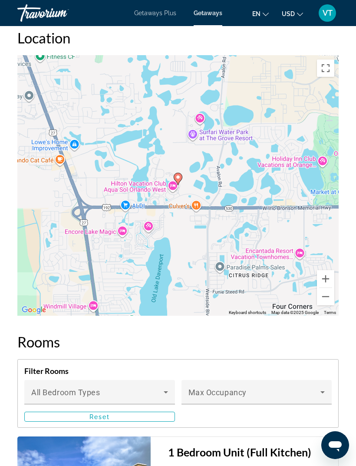
scroll to position [1412, 0]
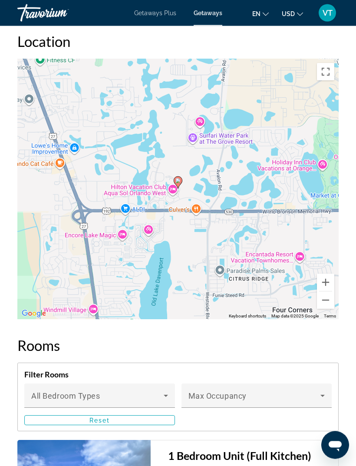
click at [329, 300] on button "Zoom out" at bounding box center [325, 300] width 17 height 17
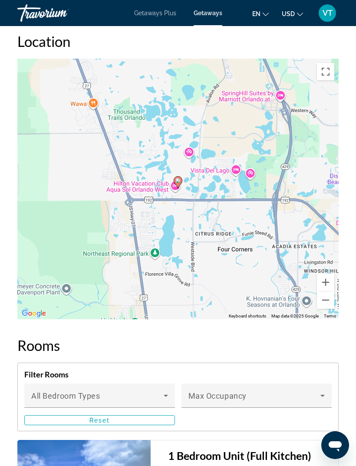
click at [329, 299] on button "Zoom out" at bounding box center [325, 299] width 17 height 17
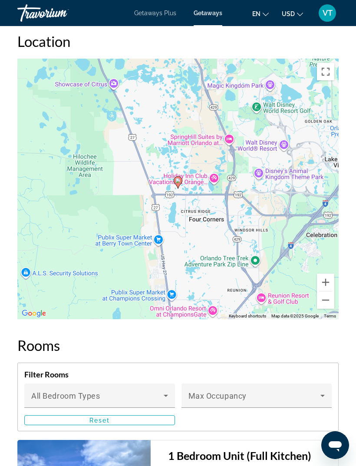
click at [328, 301] on button "Zoom out" at bounding box center [325, 299] width 17 height 17
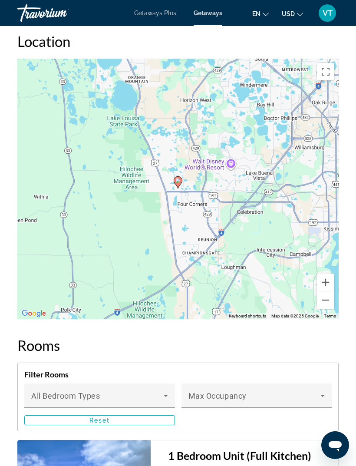
click at [327, 301] on button "Zoom out" at bounding box center [325, 299] width 17 height 17
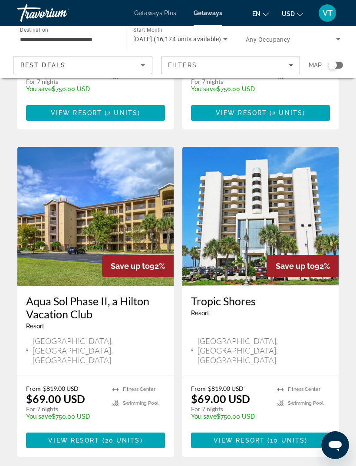
scroll to position [607, 0]
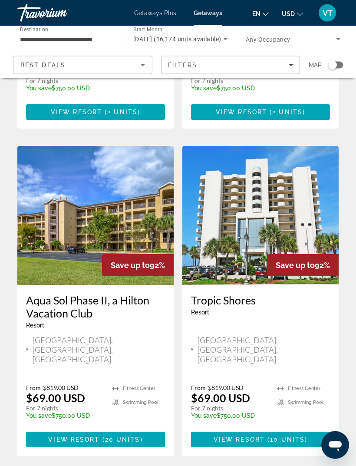
click at [303, 185] on img "Main content" at bounding box center [260, 215] width 156 height 139
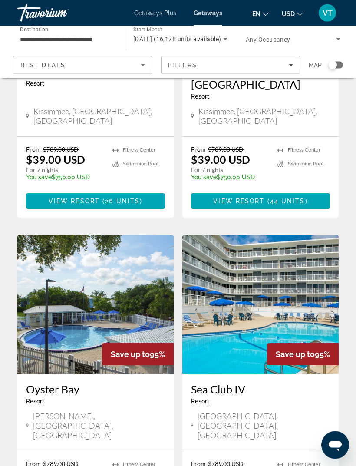
scroll to position [1593, 0]
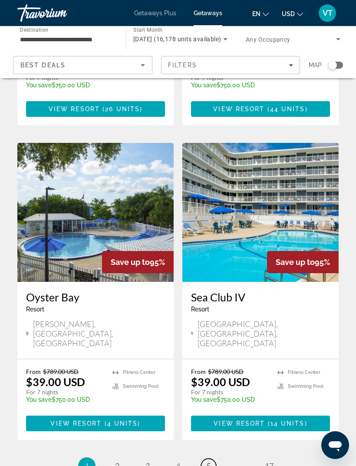
click at [211, 458] on link "page 5" at bounding box center [208, 465] width 15 height 15
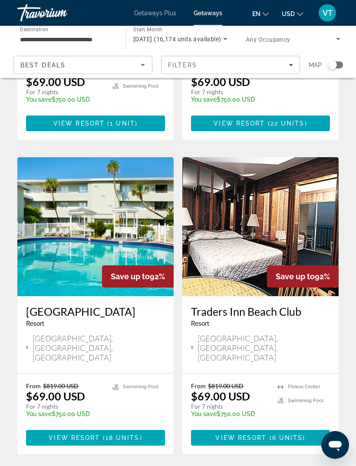
scroll to position [1593, 0]
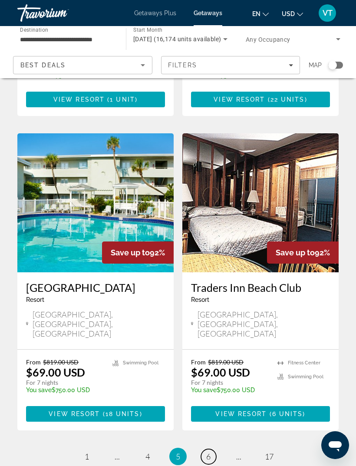
click at [208, 452] on span "6" at bounding box center [208, 457] width 4 height 10
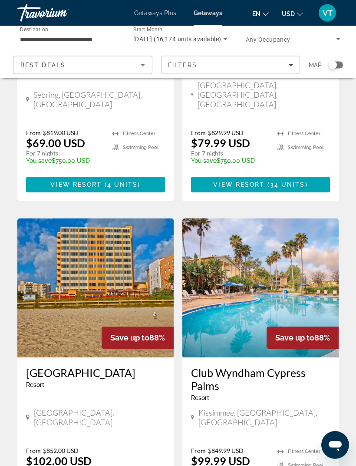
scroll to position [532, 0]
click at [87, 257] on img "Main content" at bounding box center [95, 287] width 156 height 139
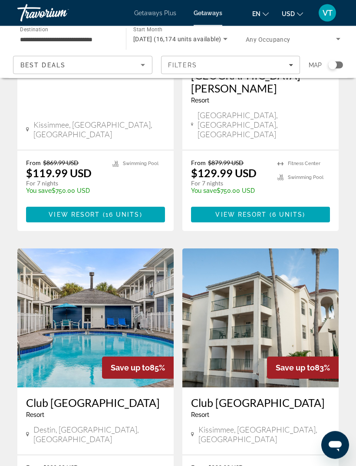
scroll to position [1160, 0]
click at [82, 252] on img "Main content" at bounding box center [95, 317] width 156 height 139
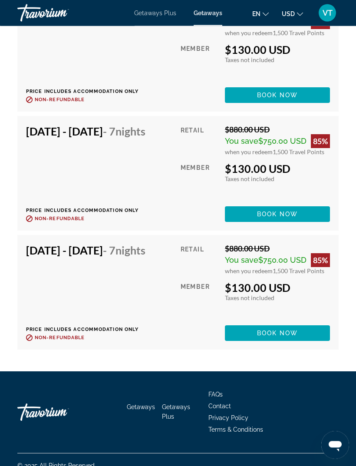
scroll to position [2165, 0]
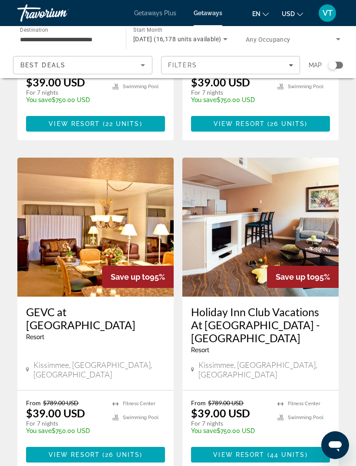
scroll to position [1593, 0]
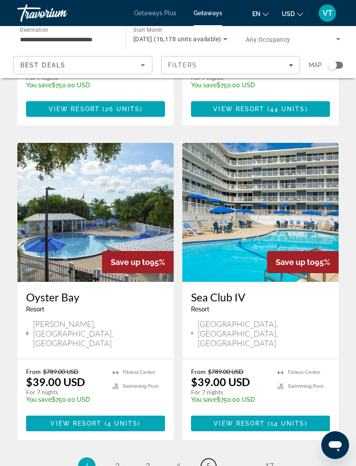
click at [214, 458] on link "page 5" at bounding box center [208, 465] width 15 height 15
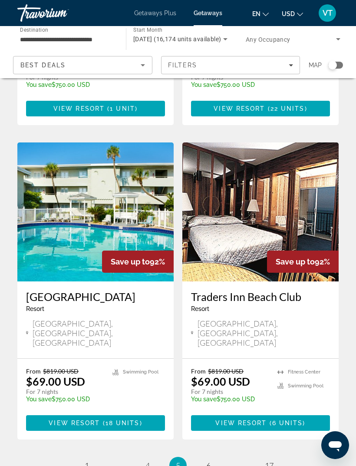
scroll to position [1593, 0]
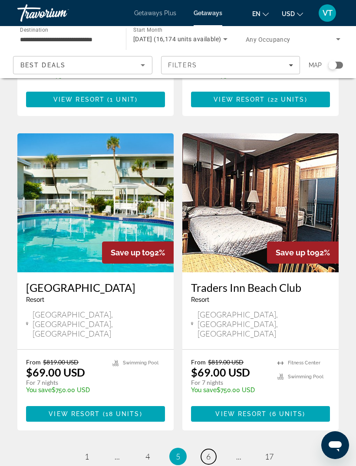
click at [210, 452] on span "6" at bounding box center [208, 457] width 4 height 10
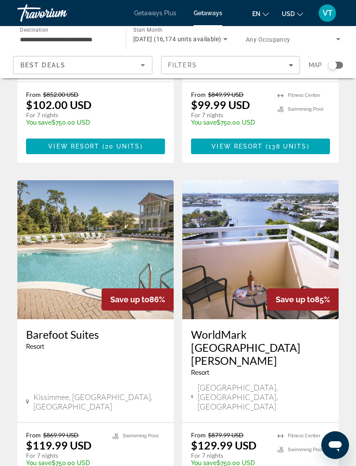
scroll to position [929, 0]
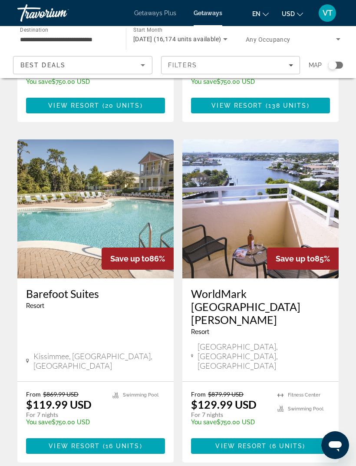
click at [243, 178] on img "Main content" at bounding box center [260, 208] width 156 height 139
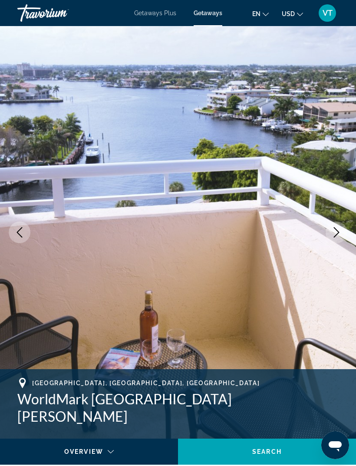
click at [337, 235] on icon "Next image" at bounding box center [336, 232] width 10 height 10
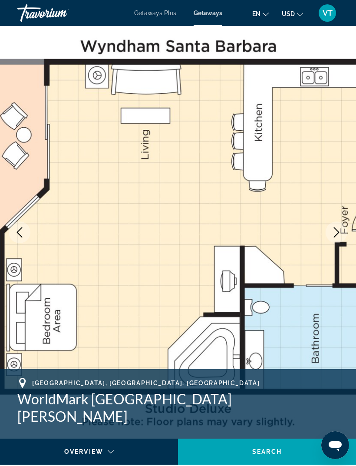
click at [336, 233] on icon "Next image" at bounding box center [336, 232] width 10 height 10
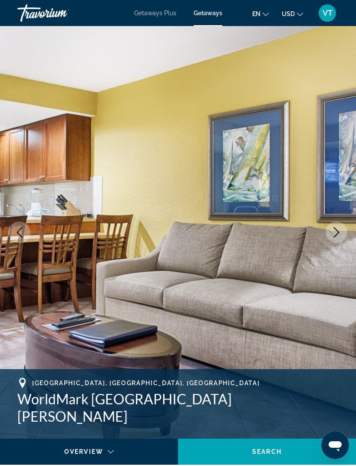
click at [339, 231] on icon "Next image" at bounding box center [336, 232] width 10 height 10
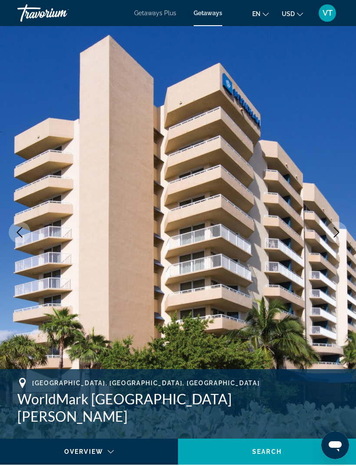
click at [337, 233] on icon "Next image" at bounding box center [336, 232] width 10 height 10
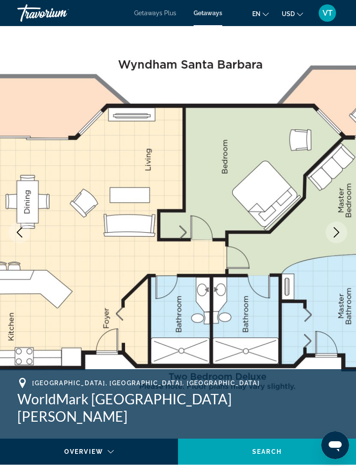
click at [335, 236] on icon "Next image" at bounding box center [336, 232] width 10 height 10
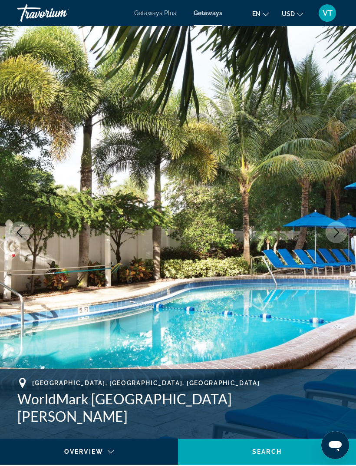
click at [336, 230] on icon "Next image" at bounding box center [336, 232] width 10 height 10
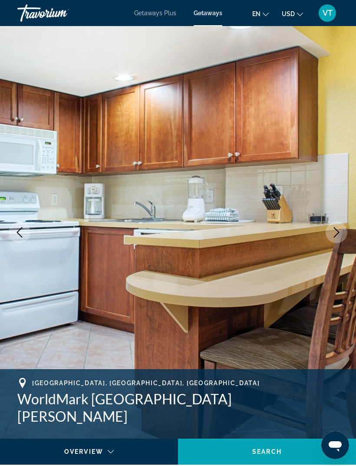
click at [337, 229] on icon "Next image" at bounding box center [336, 232] width 10 height 10
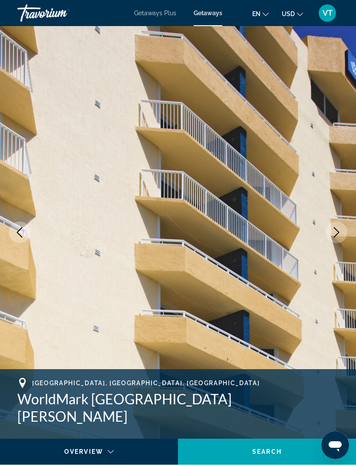
click at [340, 227] on icon "Next image" at bounding box center [336, 232] width 10 height 10
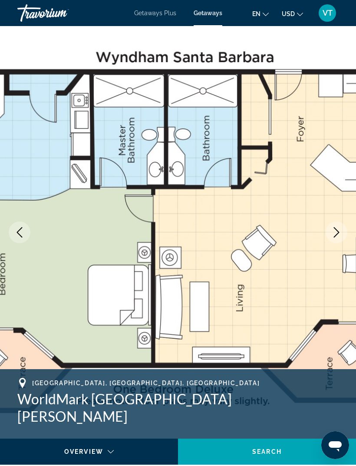
click at [336, 228] on icon "Next image" at bounding box center [336, 232] width 10 height 10
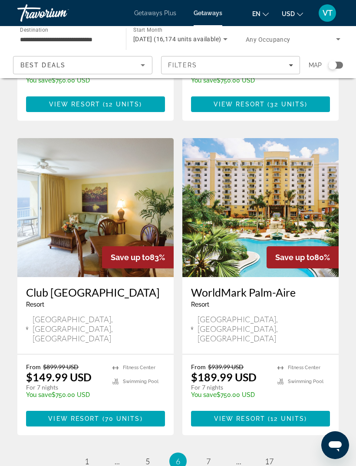
scroll to position [1580, 0]
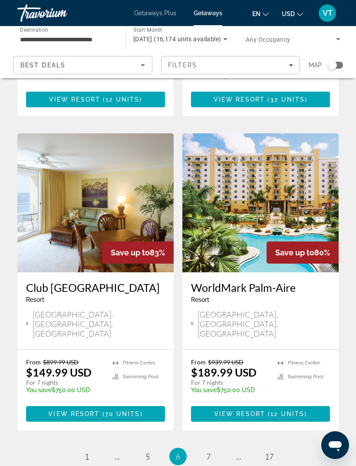
click at [70, 133] on img "Main content" at bounding box center [95, 202] width 156 height 139
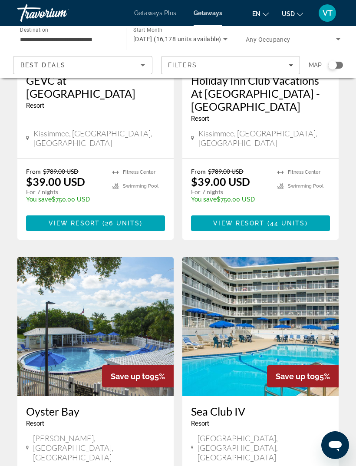
scroll to position [1593, 0]
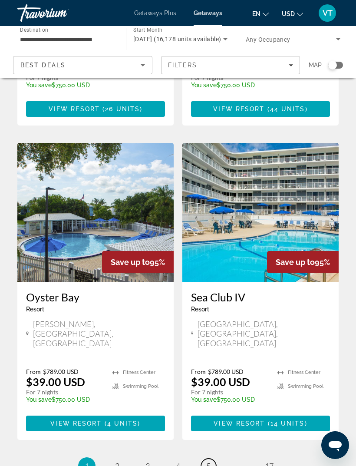
click at [210, 458] on link "page 5" at bounding box center [208, 465] width 15 height 15
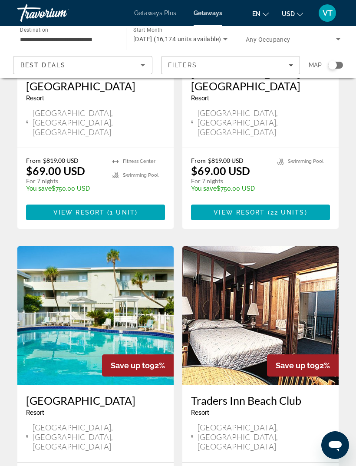
scroll to position [1593, 0]
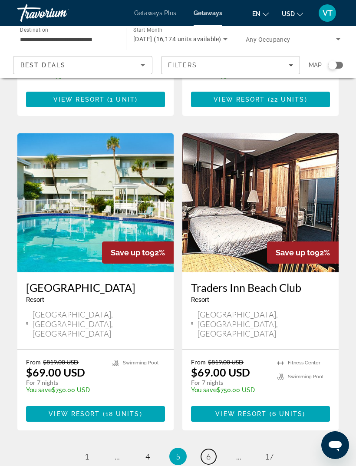
click at [206, 452] on span "6" at bounding box center [208, 457] width 4 height 10
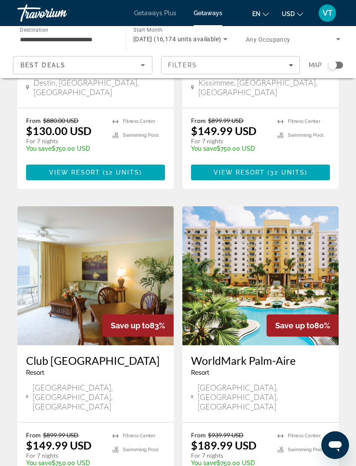
scroll to position [1507, 0]
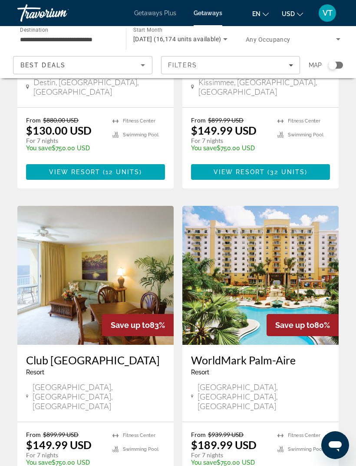
click at [219, 213] on img "Main content" at bounding box center [260, 275] width 156 height 139
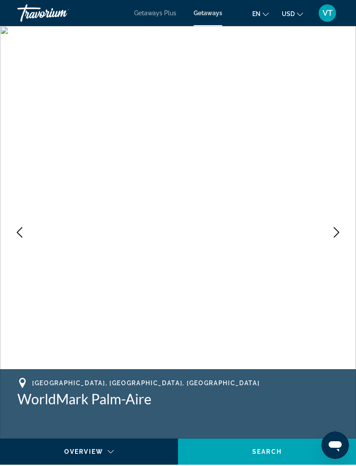
click at [335, 232] on icon "Next image" at bounding box center [336, 232] width 10 height 10
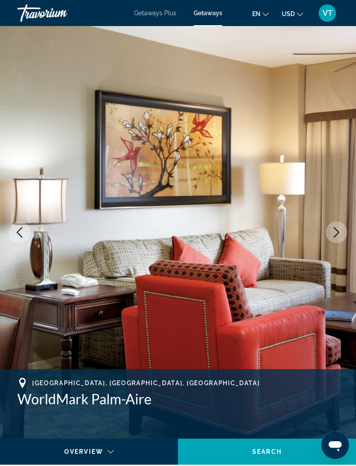
click at [336, 227] on icon "Next image" at bounding box center [336, 232] width 10 height 10
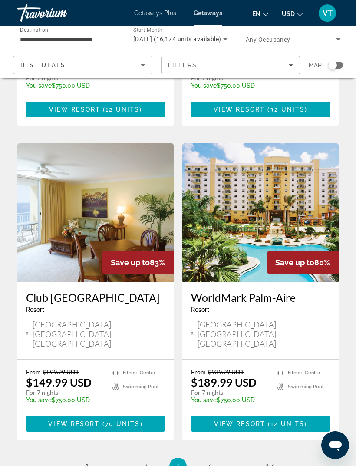
scroll to position [1580, 0]
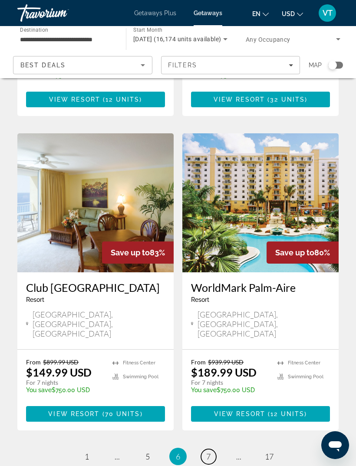
click at [209, 452] on span "7" at bounding box center [208, 457] width 4 height 10
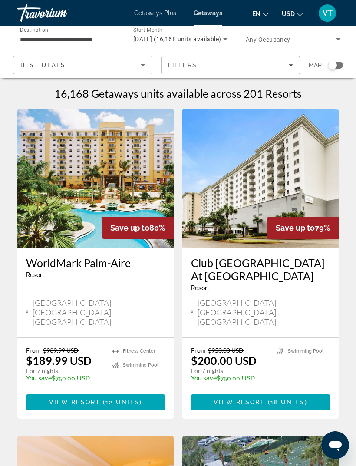
click at [230, 205] on img "Main content" at bounding box center [260, 178] width 156 height 139
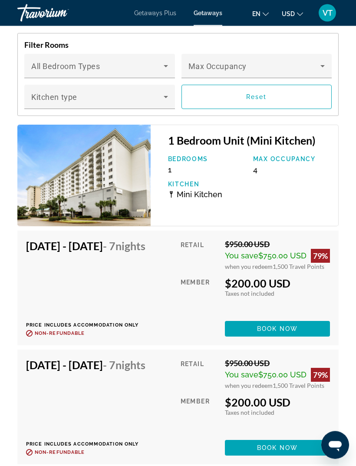
scroll to position [2069, 0]
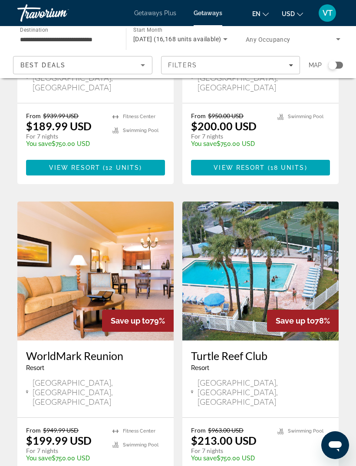
scroll to position [237, 0]
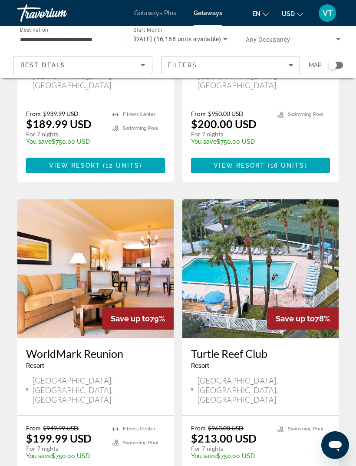
click at [227, 248] on img "Main content" at bounding box center [260, 268] width 156 height 139
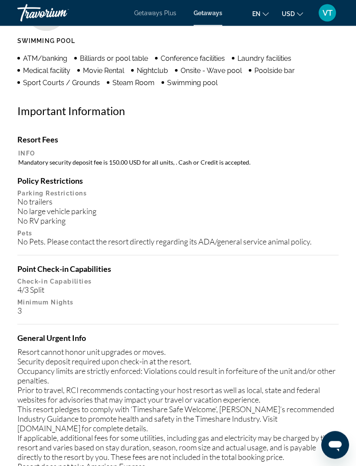
scroll to position [1019, 0]
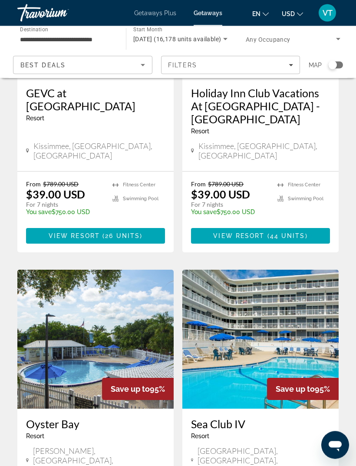
scroll to position [1593, 0]
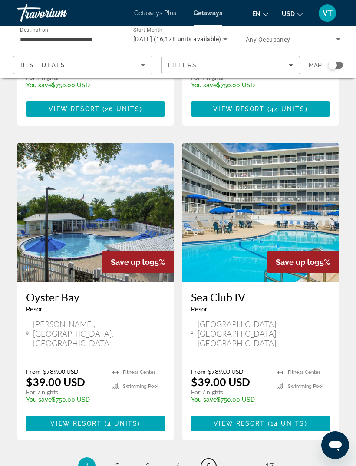
click at [210, 458] on link "page 5" at bounding box center [208, 465] width 15 height 15
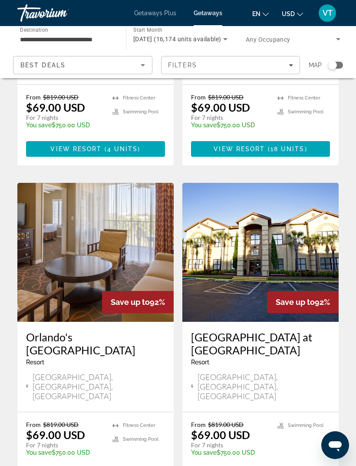
scroll to position [1593, 0]
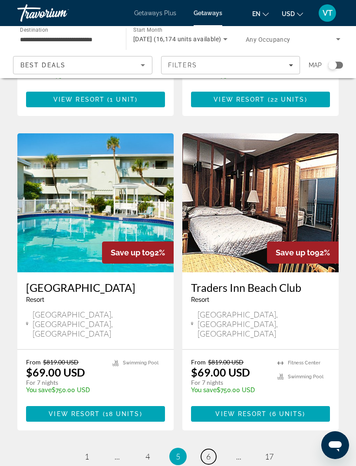
click at [207, 452] on span "6" at bounding box center [208, 457] width 4 height 10
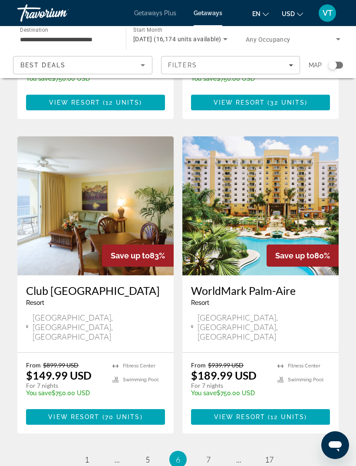
scroll to position [1580, 0]
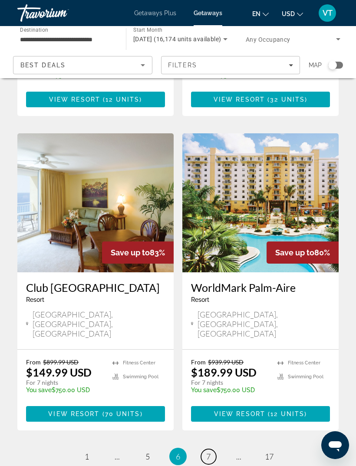
click at [207, 449] on link "page 7" at bounding box center [208, 456] width 15 height 15
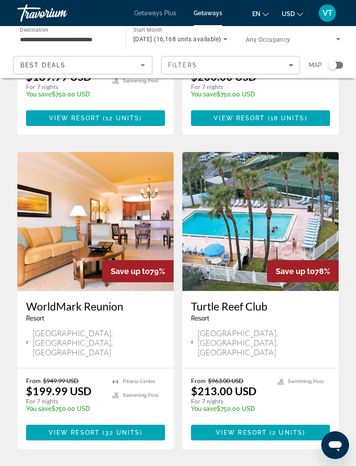
scroll to position [289, 0]
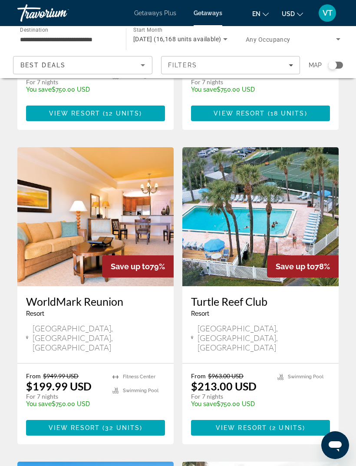
click at [125, 203] on img "Main content" at bounding box center [95, 216] width 156 height 139
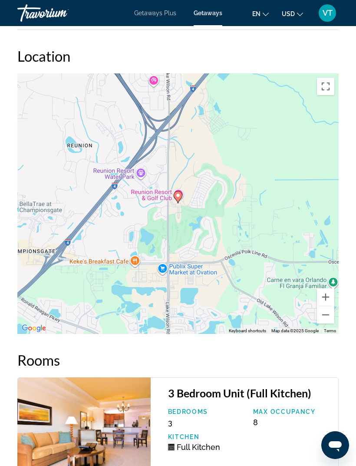
scroll to position [1534, 0]
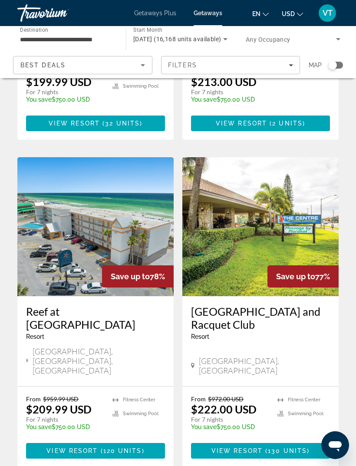
scroll to position [596, 0]
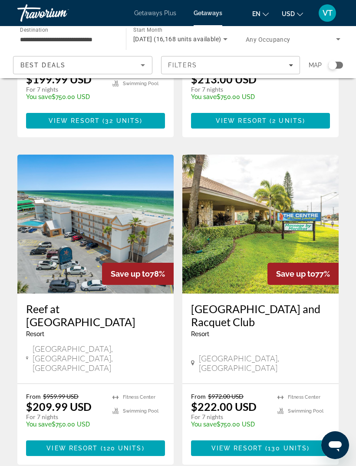
click at [310, 200] on img "Main content" at bounding box center [260, 224] width 156 height 139
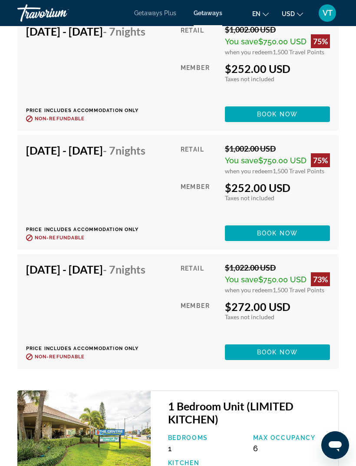
scroll to position [2697, 0]
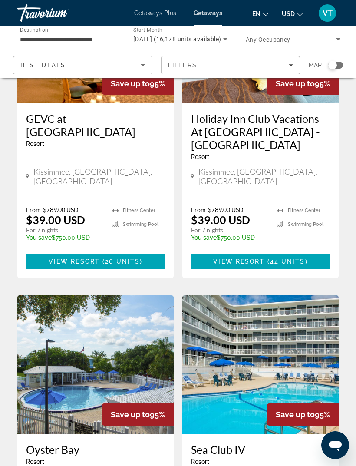
scroll to position [1593, 0]
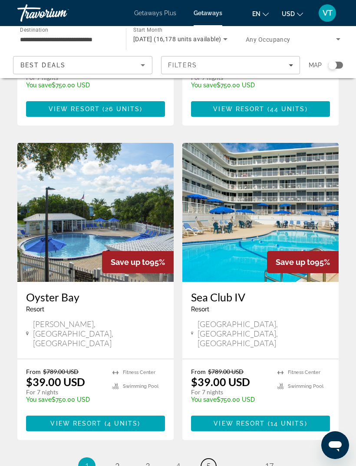
click at [207, 461] on span "5" at bounding box center [208, 466] width 4 height 10
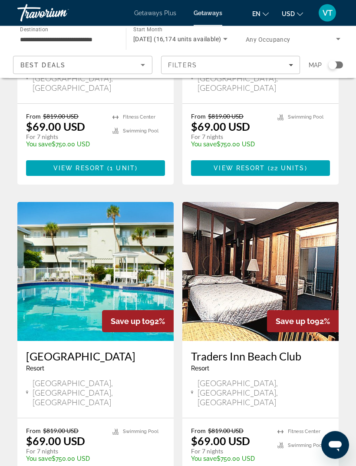
scroll to position [1593, 0]
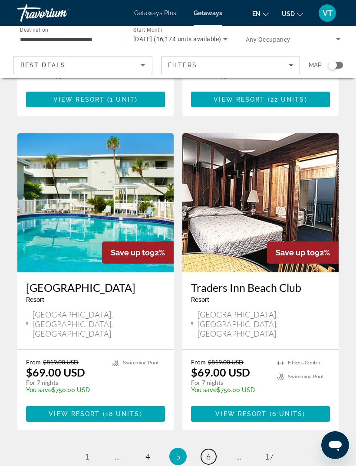
click at [214, 449] on link "page 6" at bounding box center [208, 456] width 15 height 15
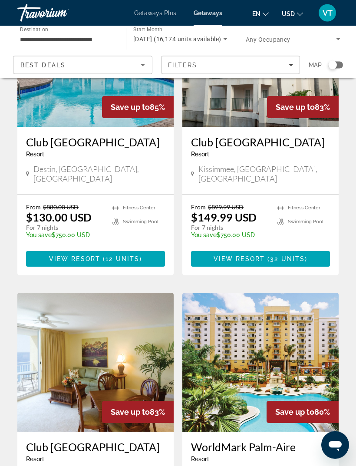
scroll to position [1580, 0]
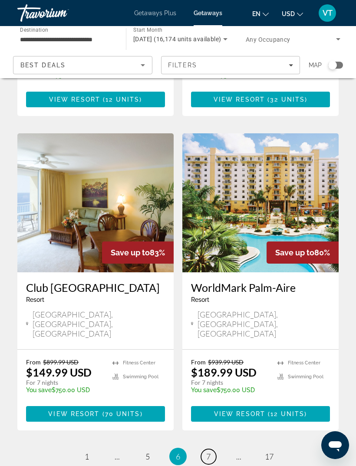
click at [208, 452] on span "7" at bounding box center [208, 457] width 4 height 10
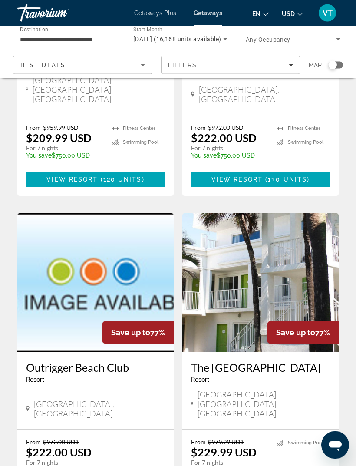
scroll to position [865, 0]
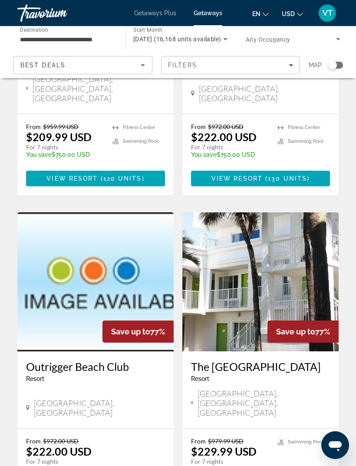
click at [297, 234] on img "Main content" at bounding box center [260, 281] width 156 height 139
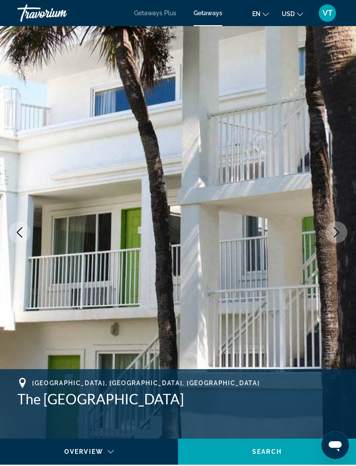
click at [341, 237] on button "Next image" at bounding box center [337, 232] width 22 height 22
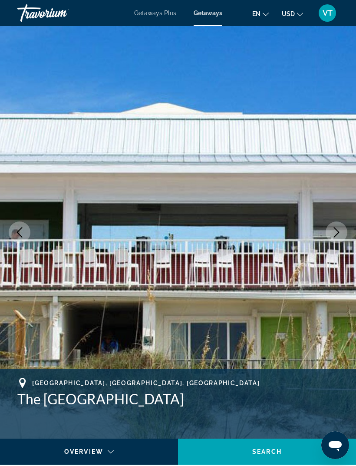
click at [334, 237] on button "Next image" at bounding box center [337, 232] width 22 height 22
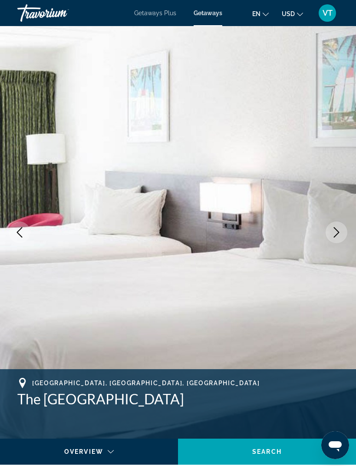
click at [334, 238] on button "Next image" at bounding box center [337, 232] width 22 height 22
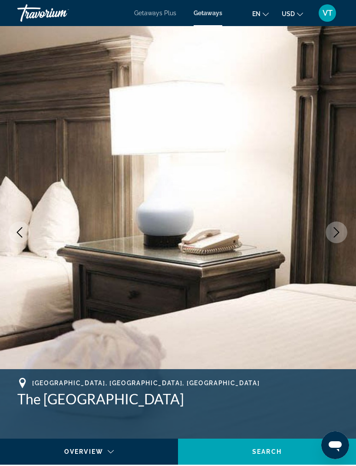
click at [333, 244] on img "Main content" at bounding box center [178, 232] width 356 height 412
click at [336, 237] on icon "Next image" at bounding box center [336, 232] width 10 height 10
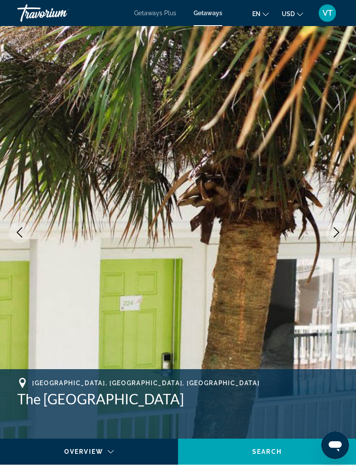
click at [336, 233] on icon "Next image" at bounding box center [336, 232] width 10 height 10
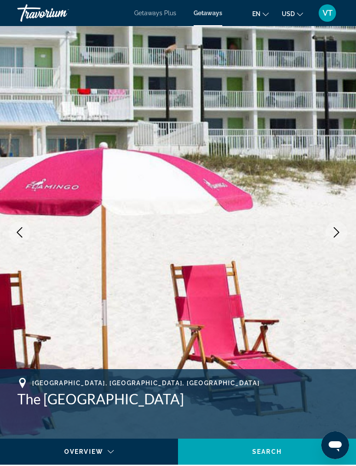
click at [340, 230] on icon "Next image" at bounding box center [336, 232] width 10 height 10
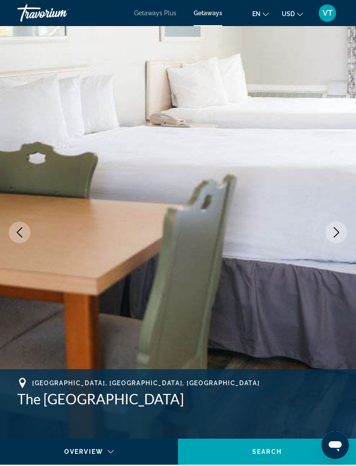
click at [334, 230] on icon "Next image" at bounding box center [336, 232] width 10 height 10
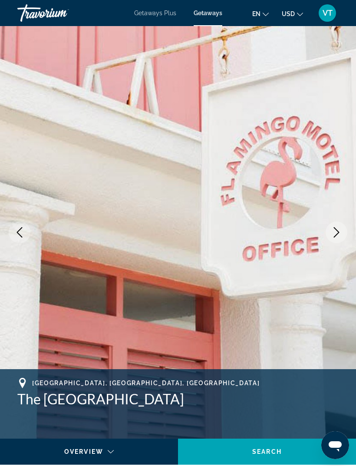
click at [341, 231] on icon "Next image" at bounding box center [336, 232] width 10 height 10
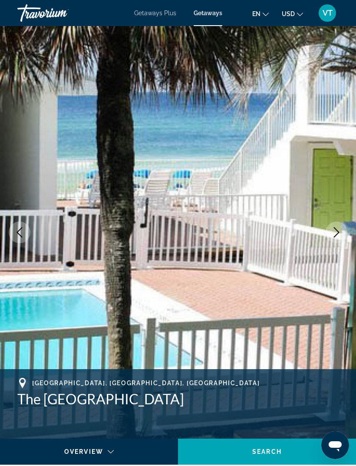
click at [343, 235] on button "Next image" at bounding box center [337, 232] width 22 height 22
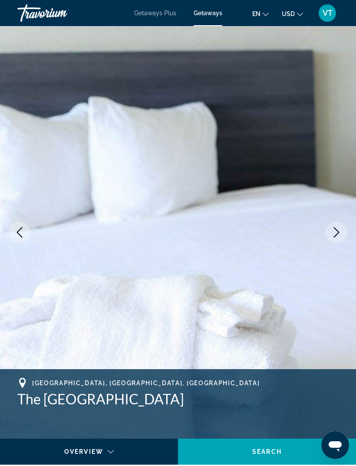
click at [340, 233] on icon "Next image" at bounding box center [336, 232] width 10 height 10
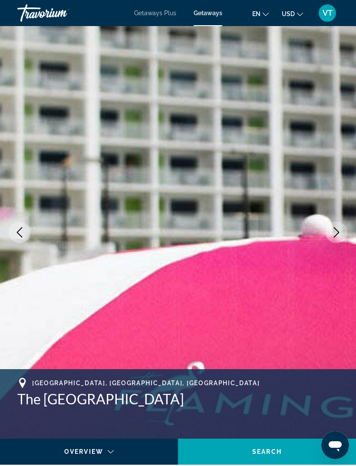
click at [340, 234] on icon "Next image" at bounding box center [336, 232] width 10 height 10
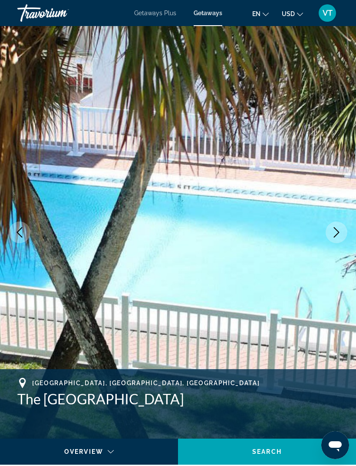
click at [343, 231] on button "Next image" at bounding box center [337, 232] width 22 height 22
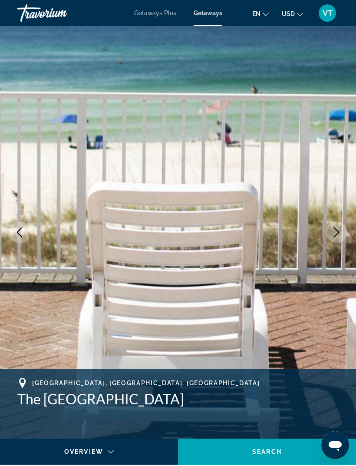
click at [341, 229] on icon "Next image" at bounding box center [336, 232] width 10 height 10
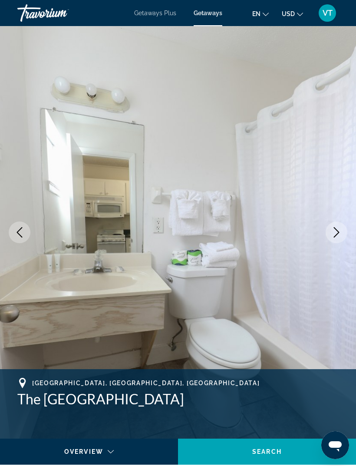
click at [333, 238] on button "Next image" at bounding box center [337, 232] width 22 height 22
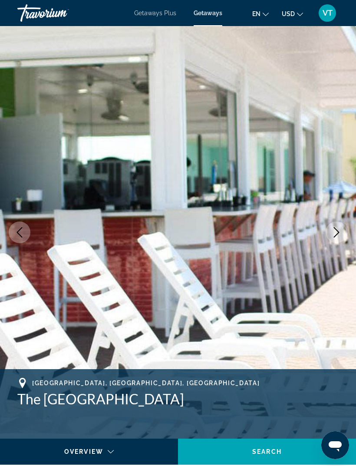
click at [335, 235] on icon "Next image" at bounding box center [336, 232] width 10 height 10
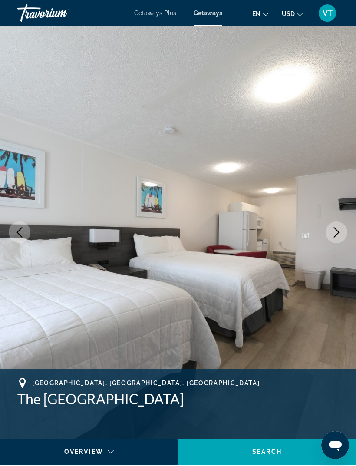
click at [333, 237] on icon "Next image" at bounding box center [336, 232] width 10 height 10
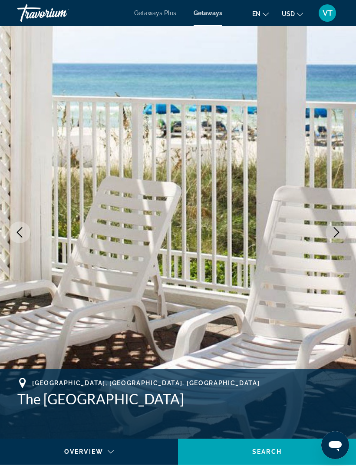
click at [333, 237] on icon "Next image" at bounding box center [336, 232] width 10 height 10
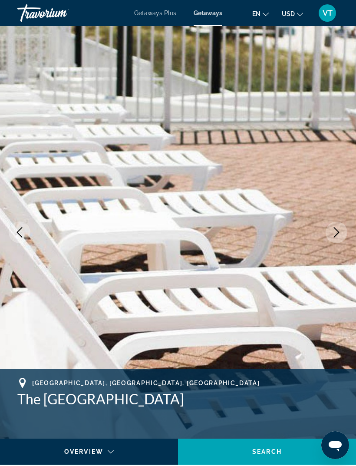
click at [333, 236] on icon "Next image" at bounding box center [336, 232] width 10 height 10
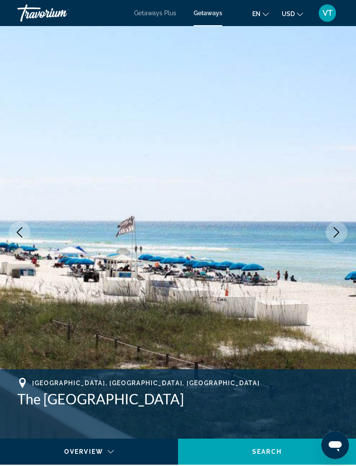
click at [335, 233] on icon "Next image" at bounding box center [336, 232] width 10 height 10
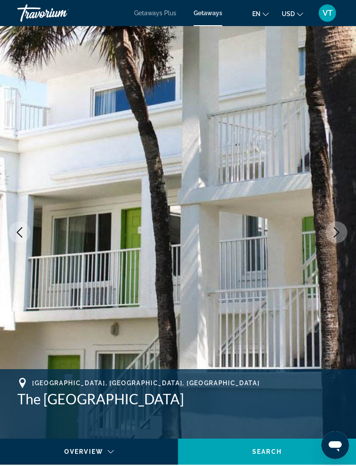
click at [333, 232] on icon "Next image" at bounding box center [336, 232] width 10 height 10
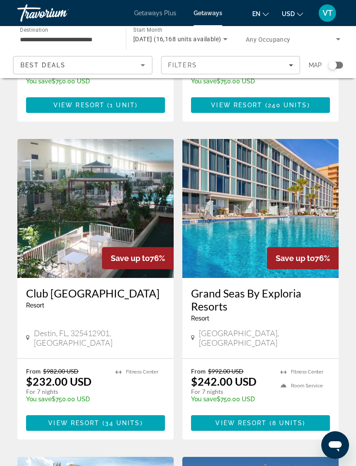
scroll to position [1254, 0]
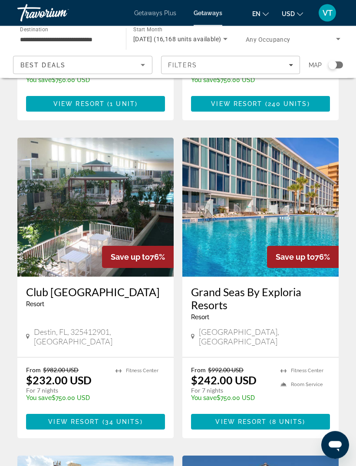
click at [300, 146] on img "Main content" at bounding box center [260, 207] width 156 height 139
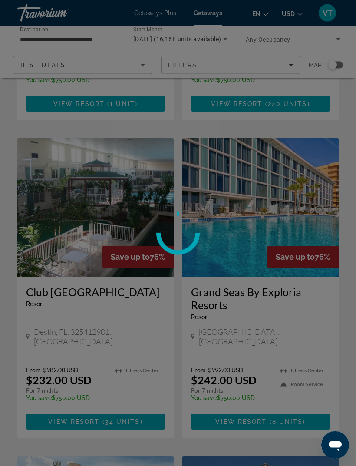
scroll to position [1254, 0]
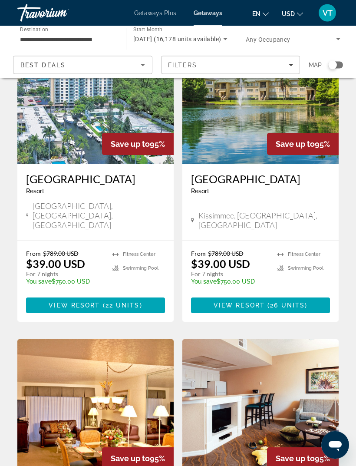
scroll to position [1074, 0]
